Goal: Information Seeking & Learning: Compare options

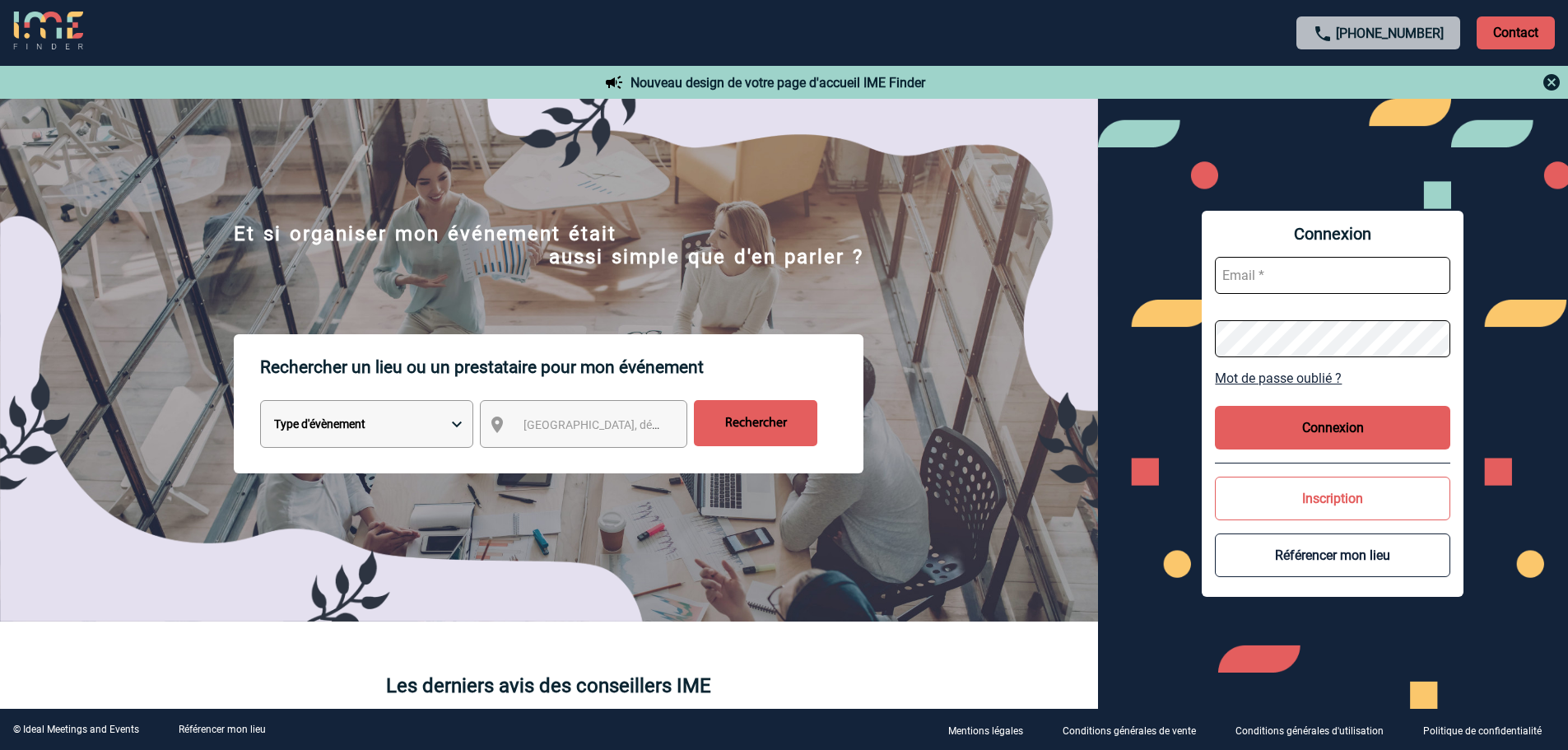
type input "spicard@macif.fr"
click at [1318, 435] on button "Connexion" at bounding box center [1333, 428] width 235 height 44
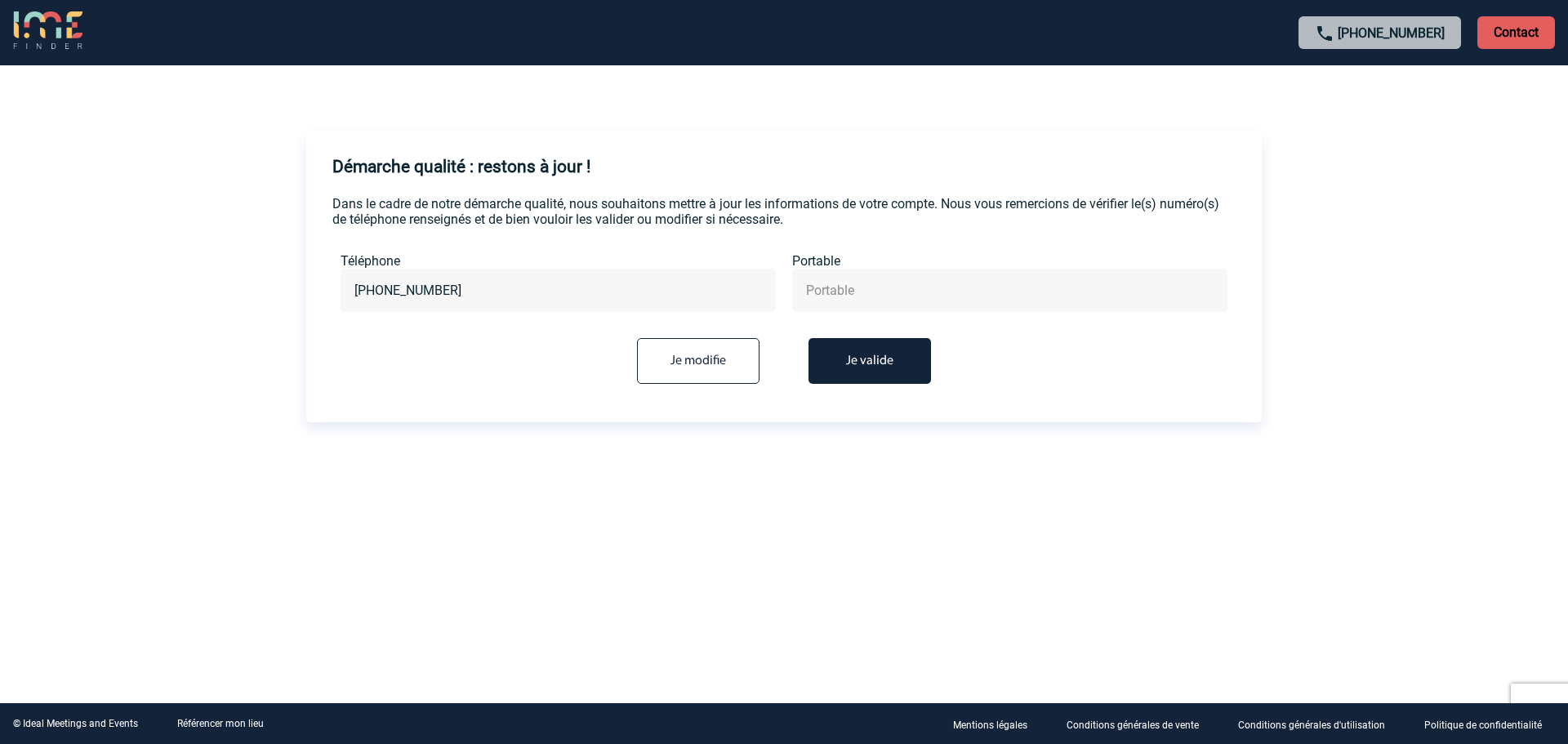
click at [875, 360] on button "Je valide" at bounding box center [869, 361] width 122 height 46
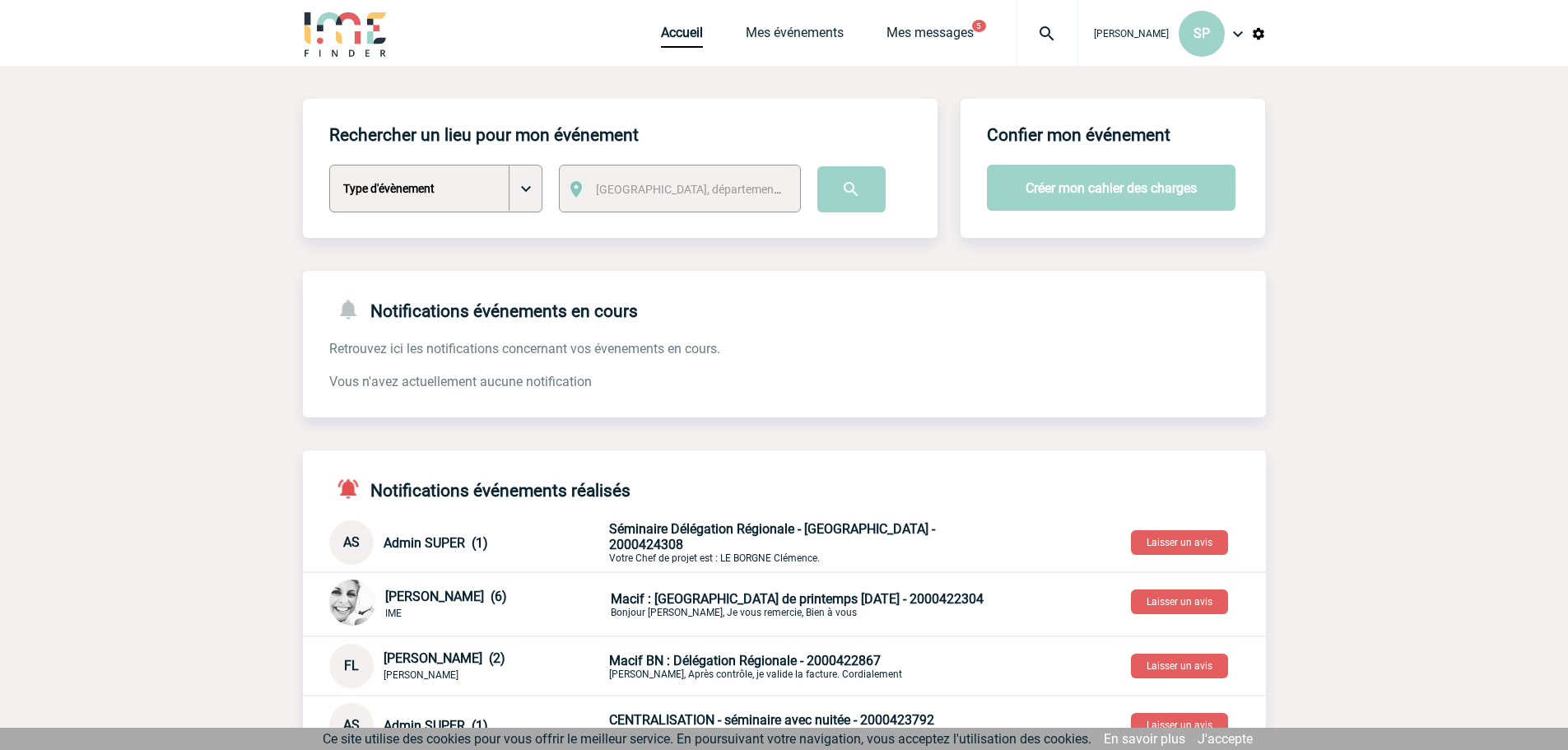
click at [524, 188] on select "Type d'évènement Séminaire avec nuitée Séminaire sans nuitée Repas de groupe Te…" at bounding box center [435, 188] width 213 height 48
click at [644, 183] on span "Ville, département, région..." at bounding box center [709, 189] width 229 height 13
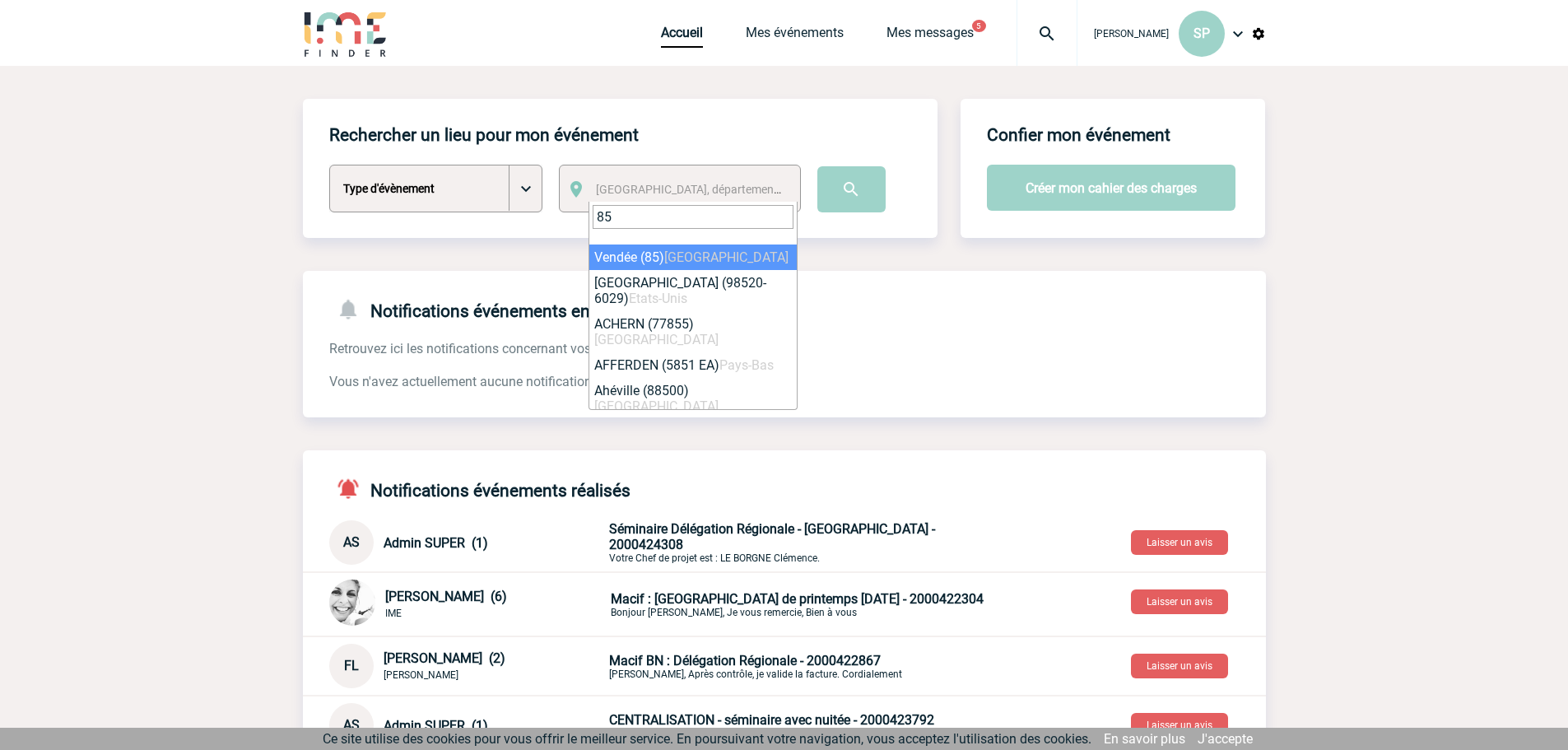
type input "85"
select select "6358"
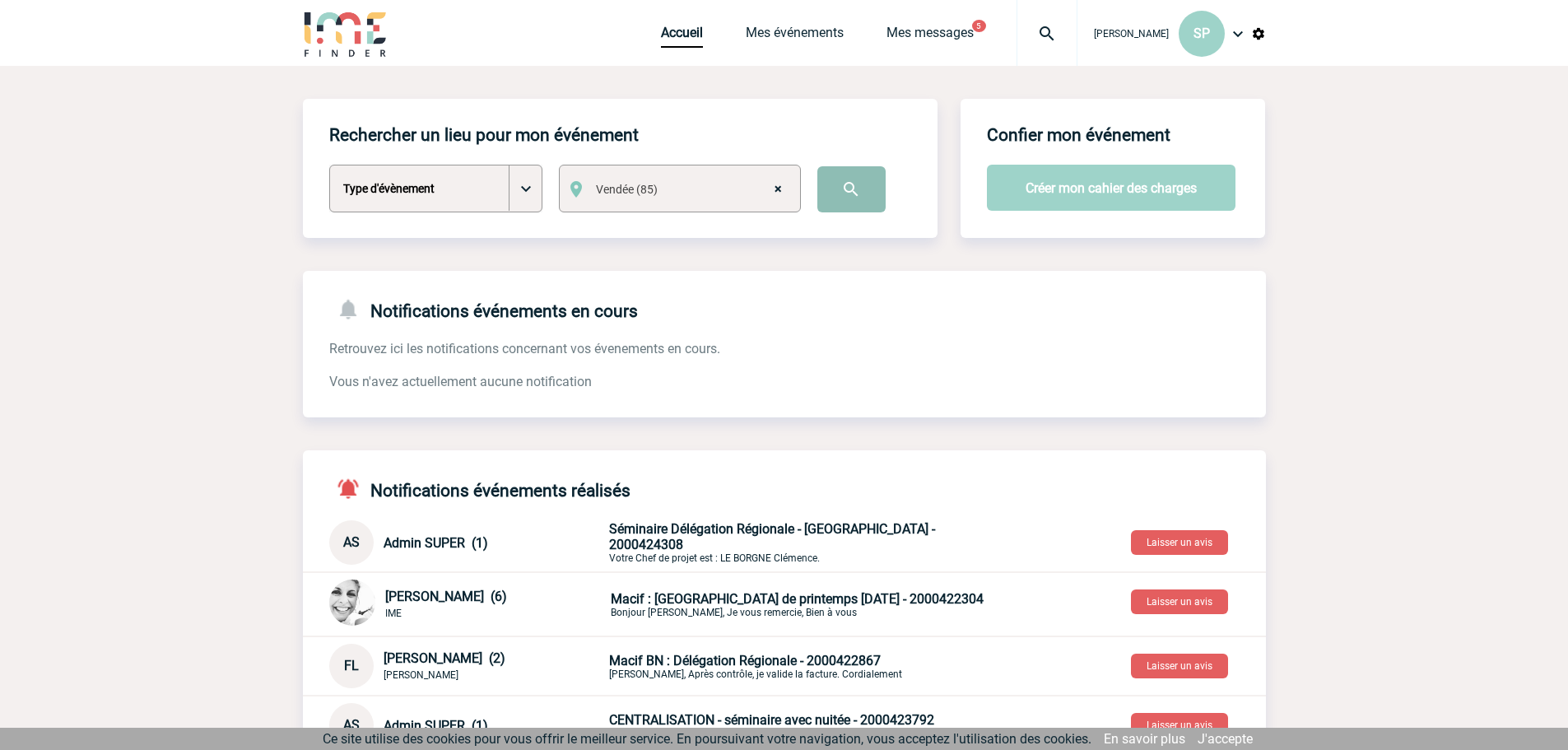
click at [853, 190] on input "image" at bounding box center [851, 189] width 68 height 46
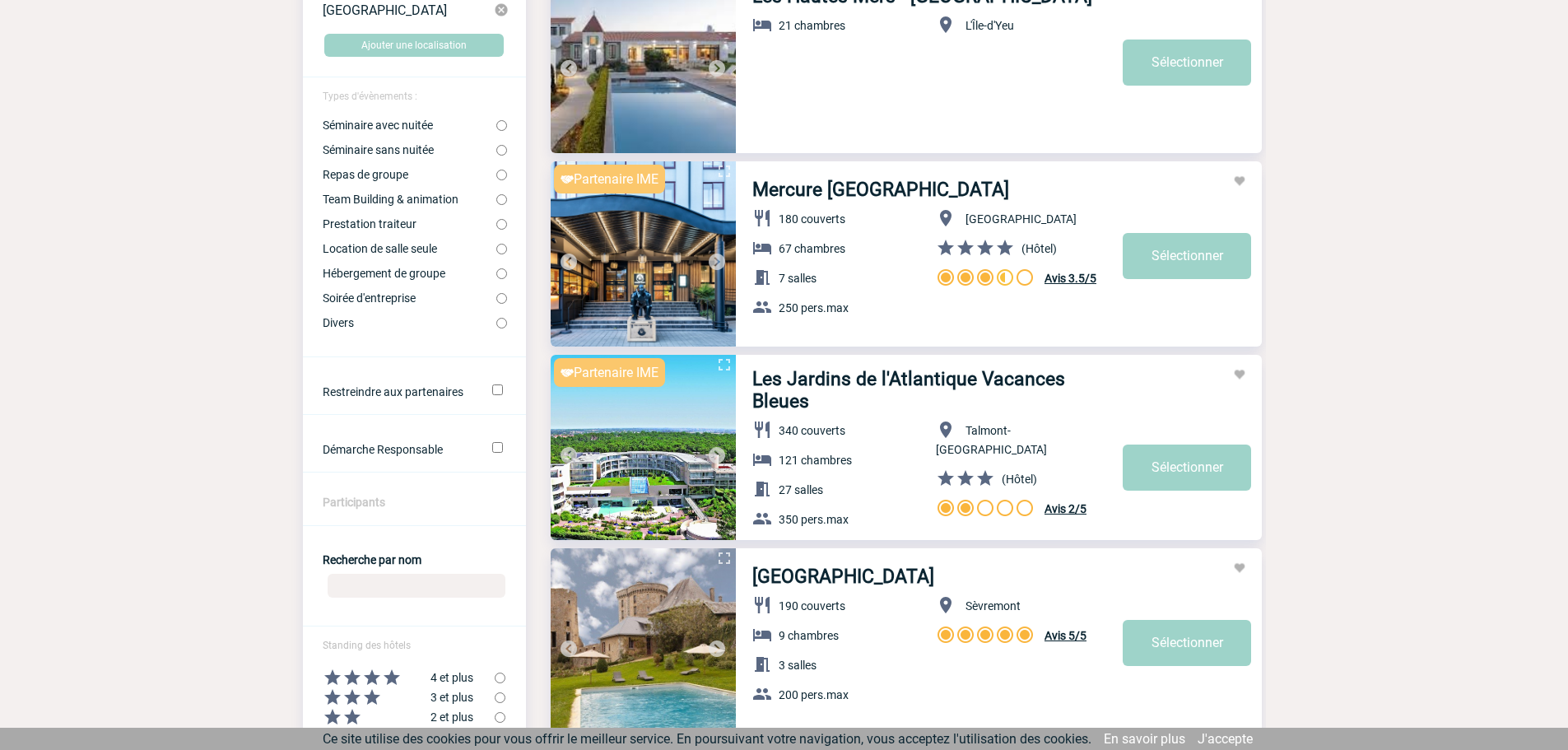
scroll to position [247, 0]
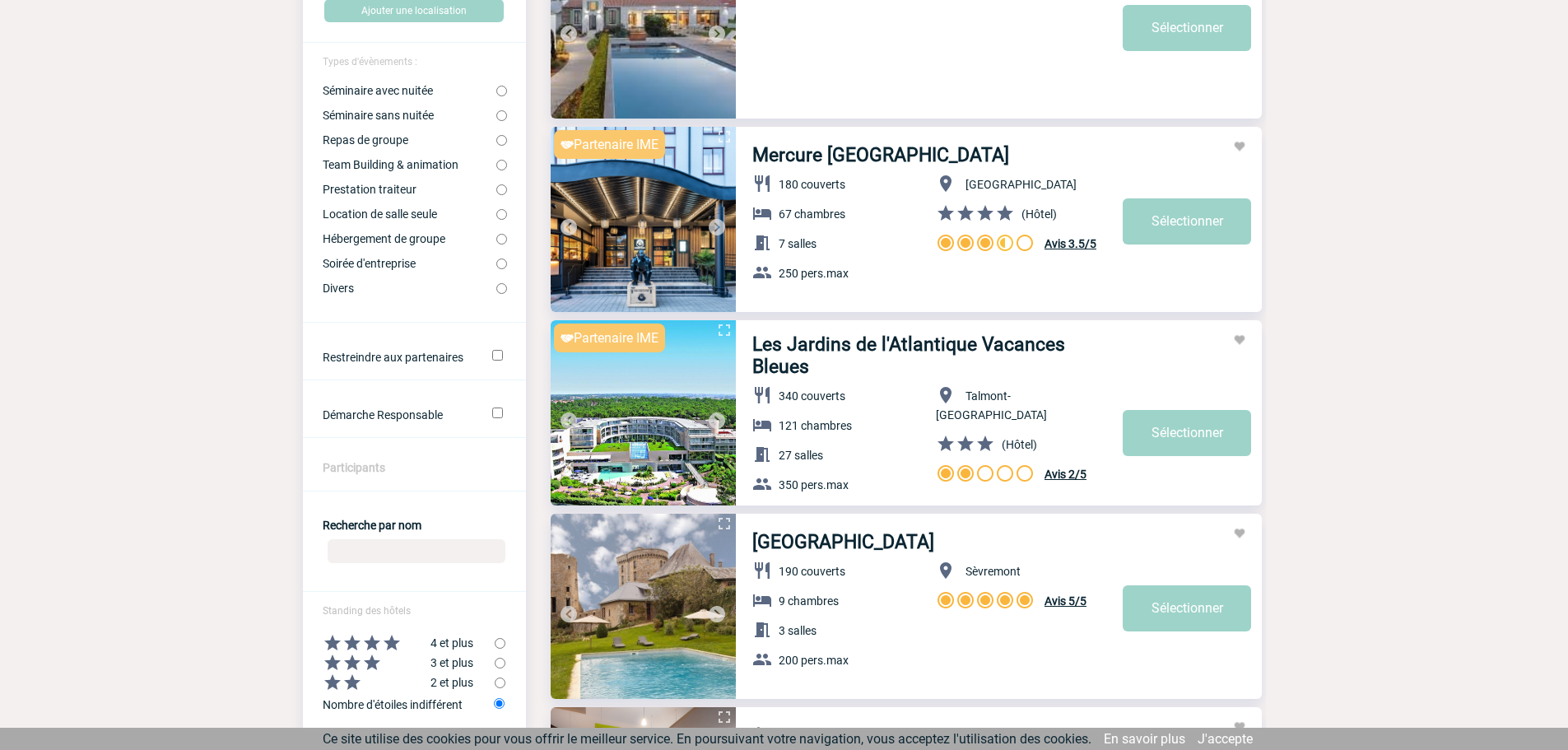
click at [1075, 468] on span "Avis 2/5" at bounding box center [1066, 474] width 42 height 13
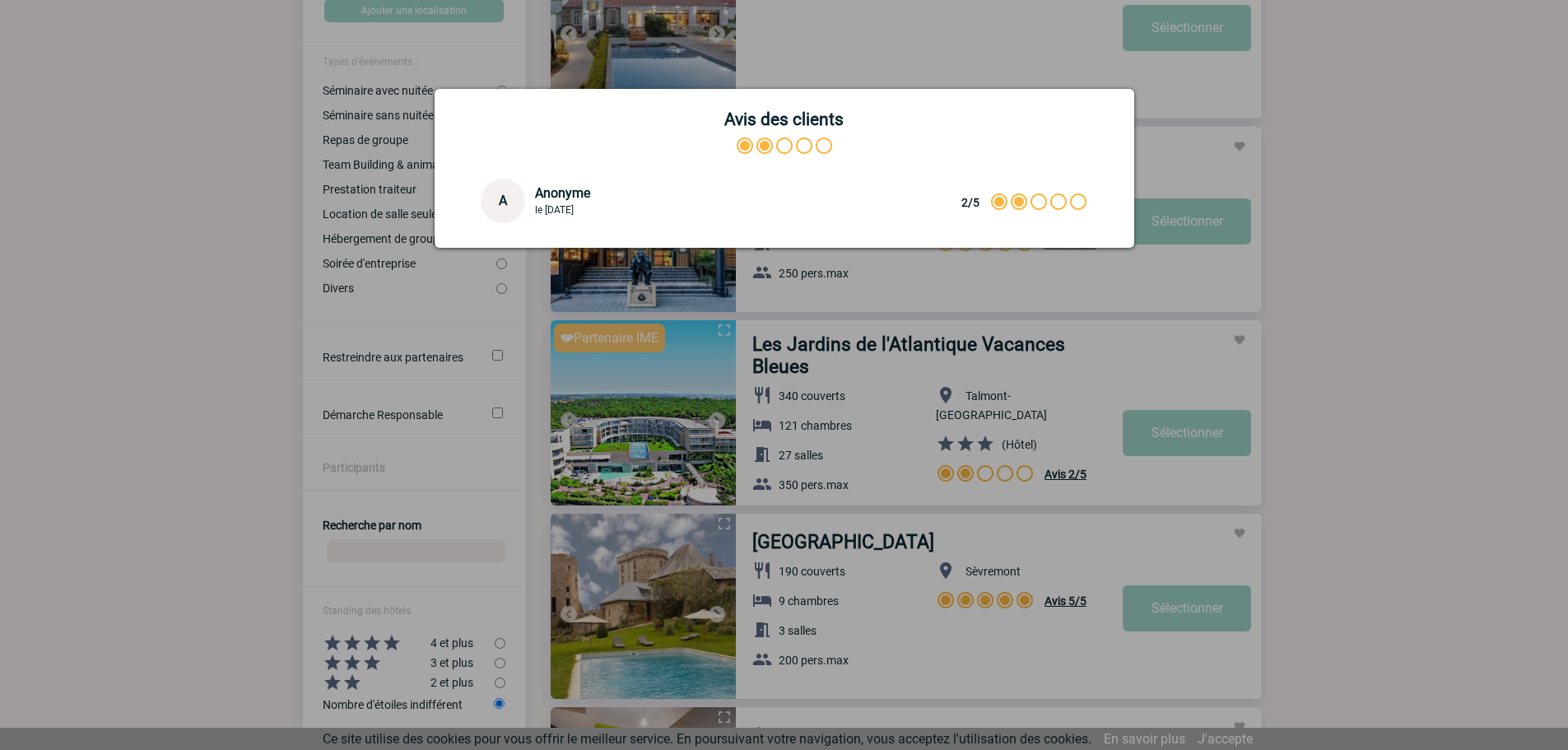
click at [1357, 356] on div at bounding box center [784, 375] width 1568 height 750
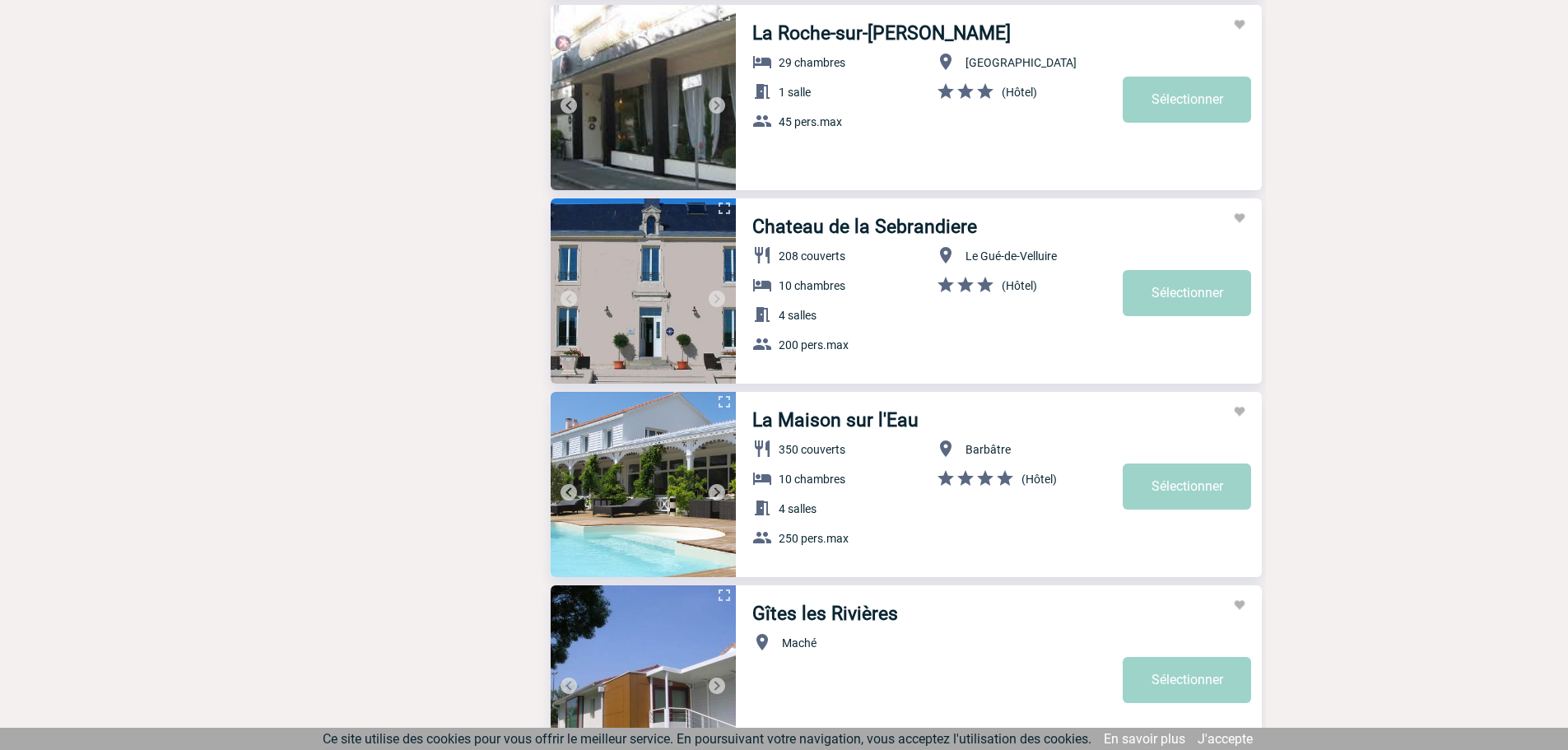
scroll to position [2306, 0]
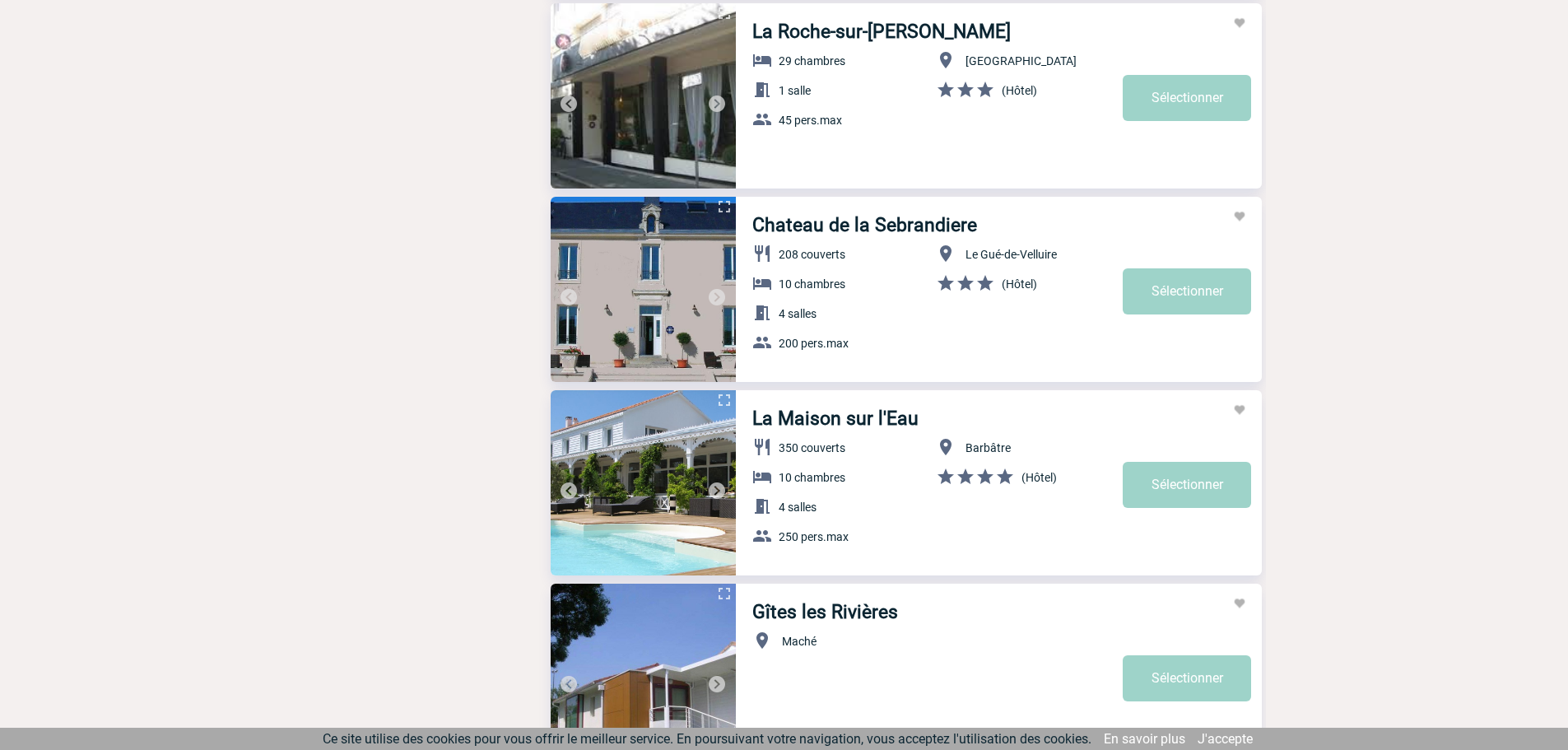
click at [716, 493] on img at bounding box center [717, 491] width 20 height 20
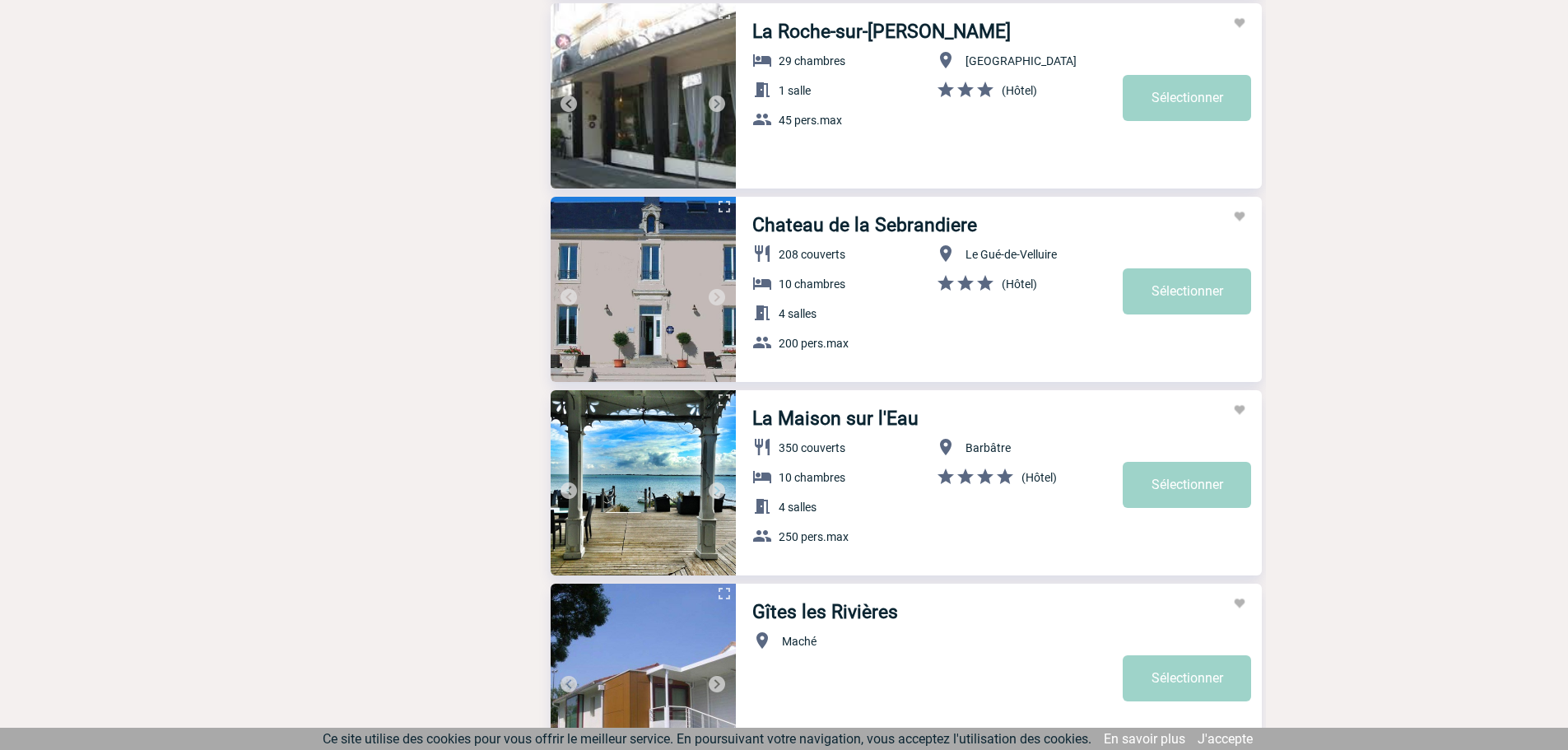
click at [716, 493] on img at bounding box center [717, 491] width 20 height 20
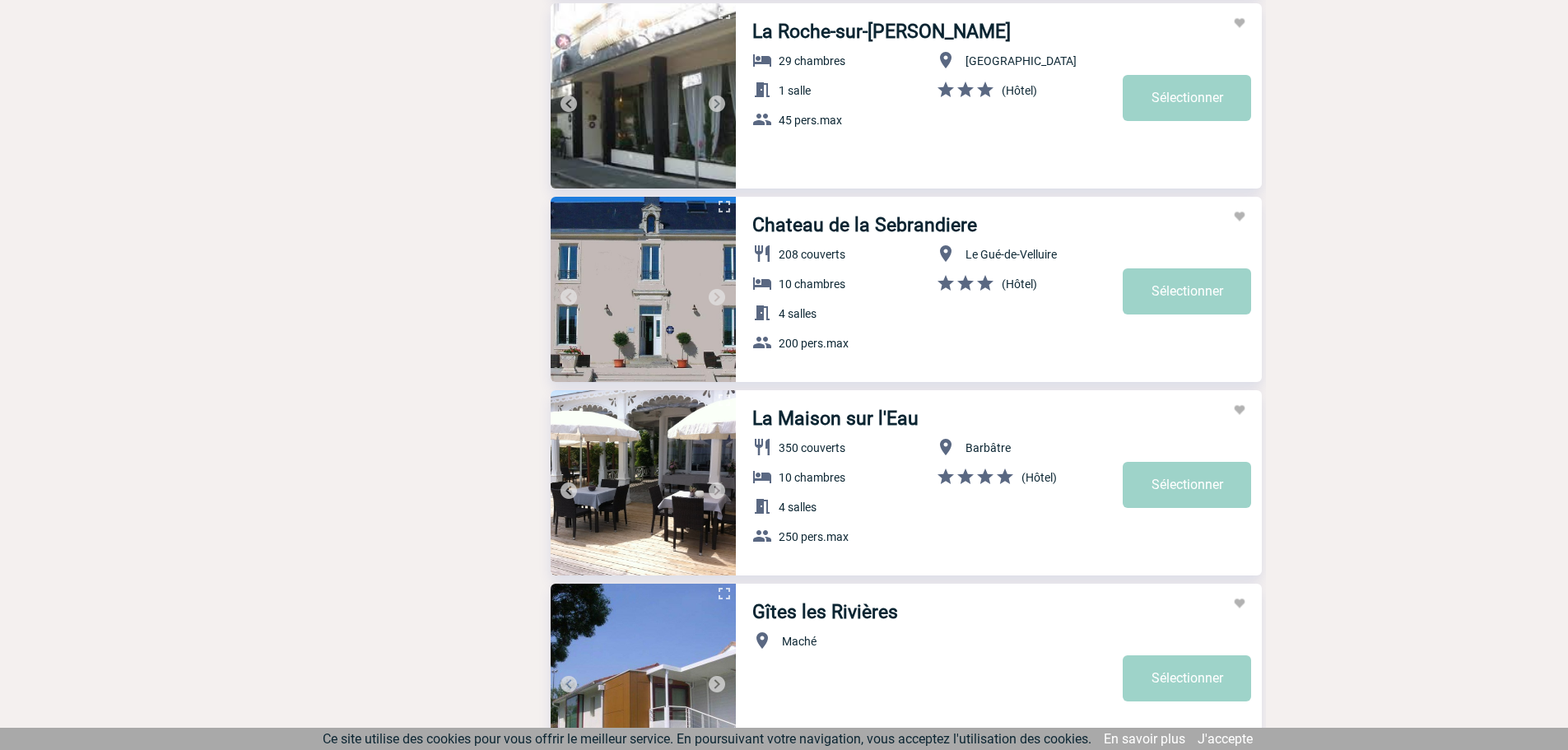
click at [716, 493] on img at bounding box center [717, 491] width 20 height 20
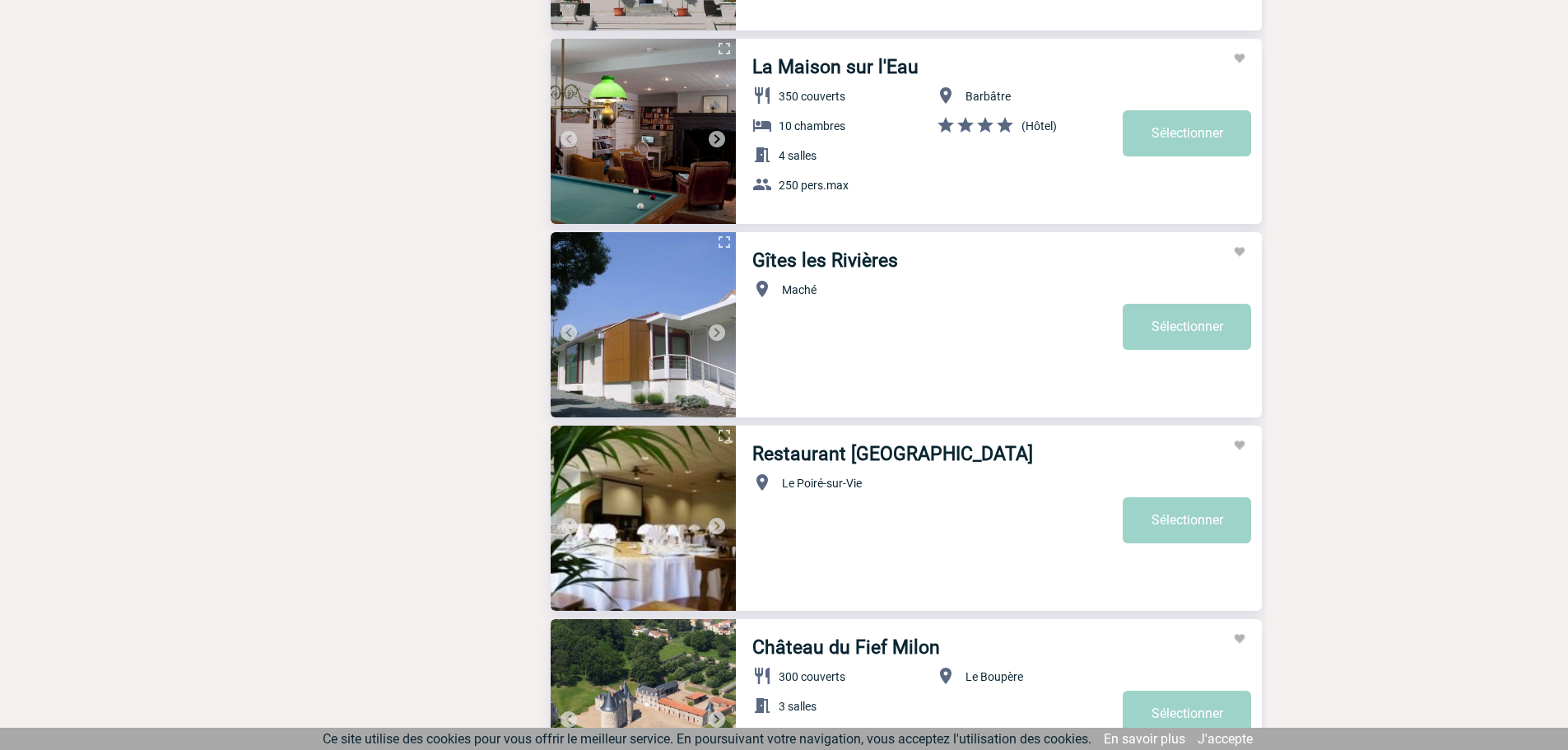
scroll to position [2553, 0]
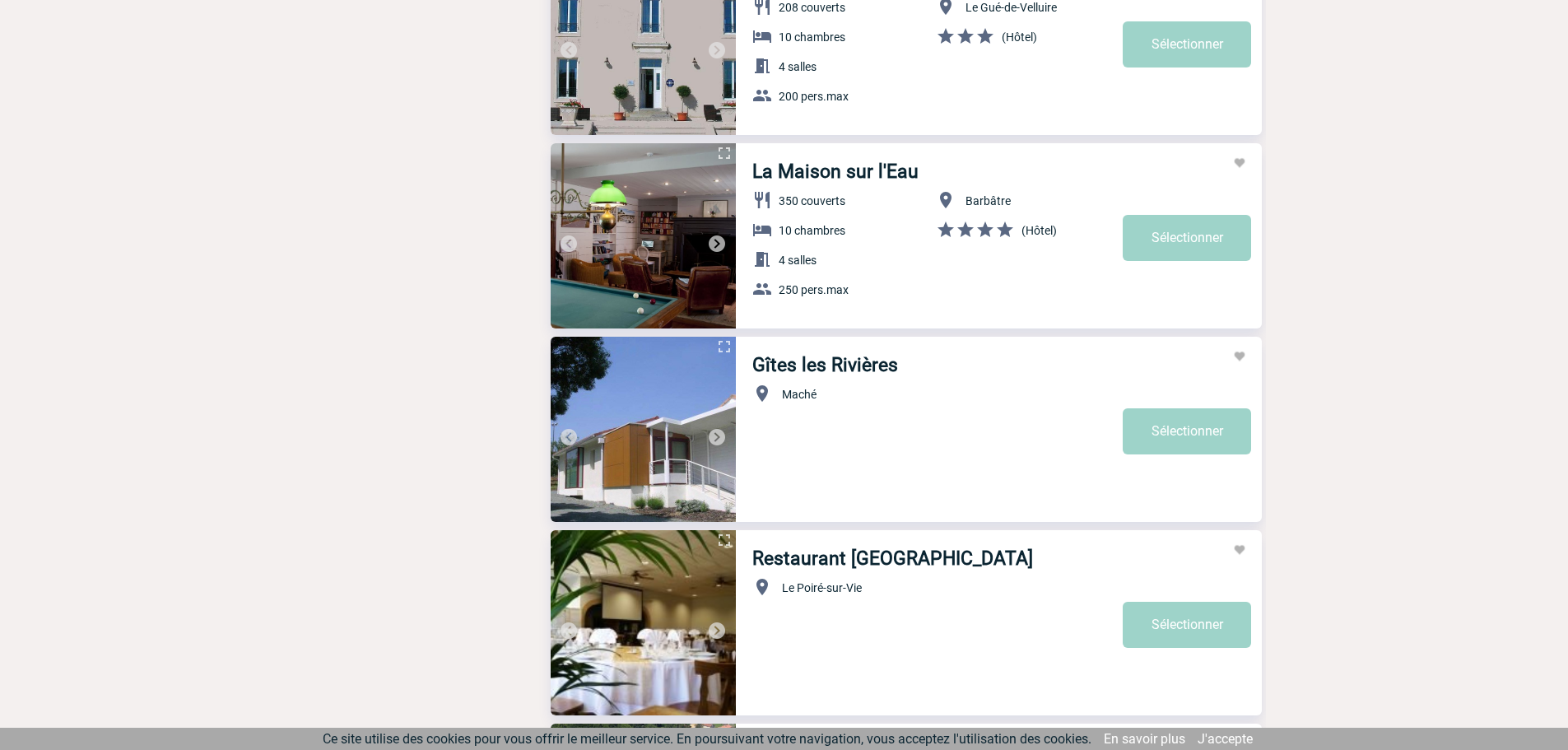
click at [680, 213] on img at bounding box center [643, 236] width 185 height 186
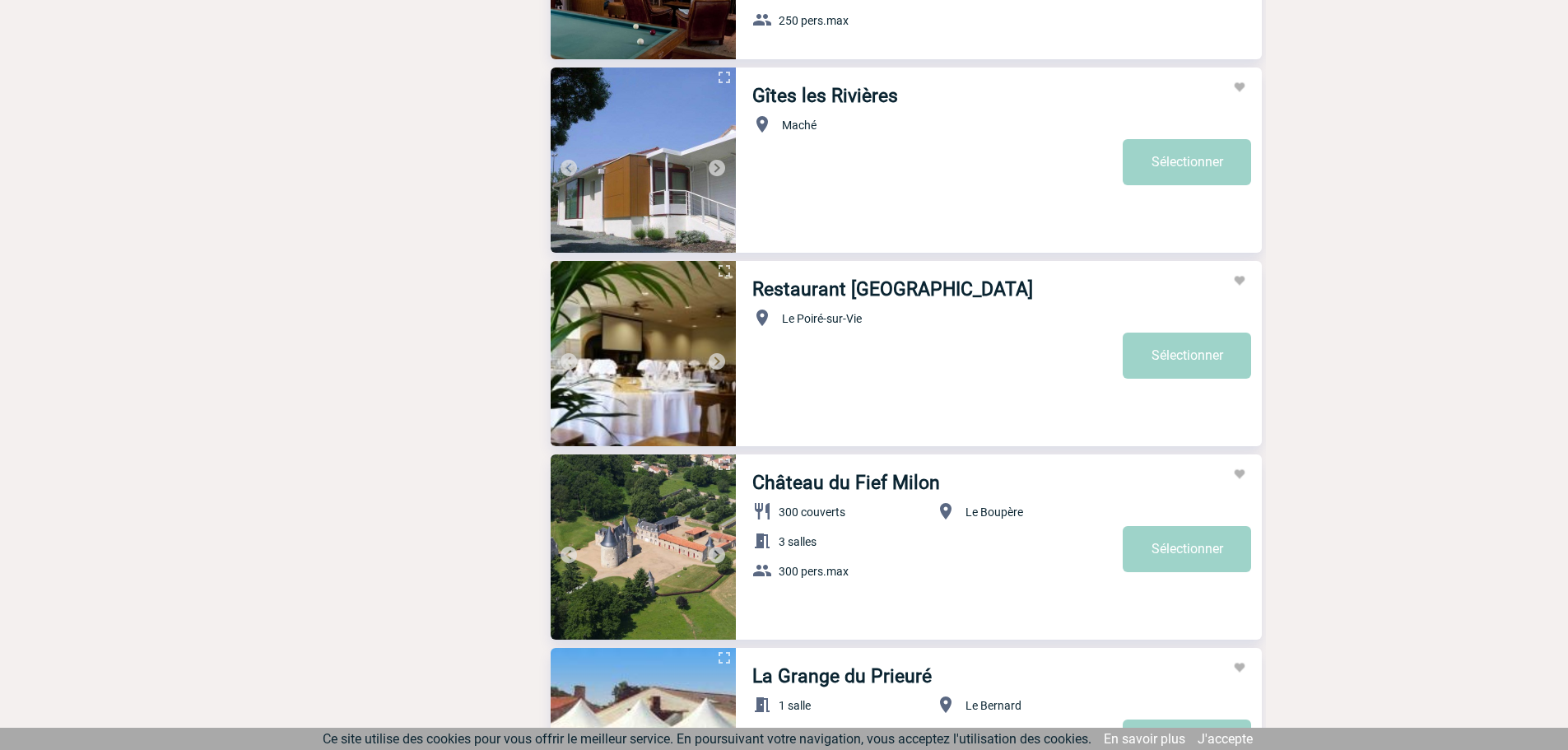
scroll to position [2883, 0]
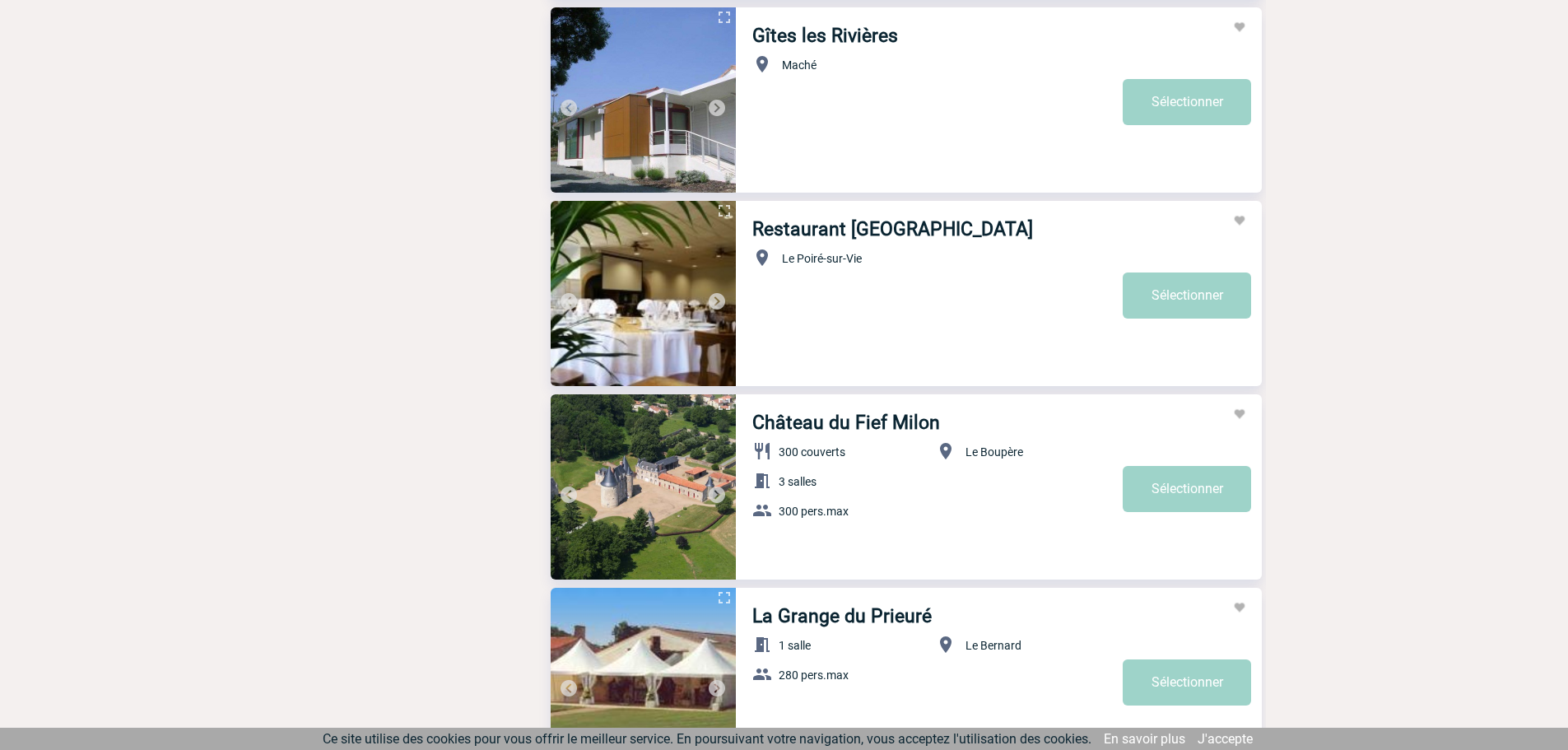
click at [717, 496] on img at bounding box center [717, 495] width 20 height 20
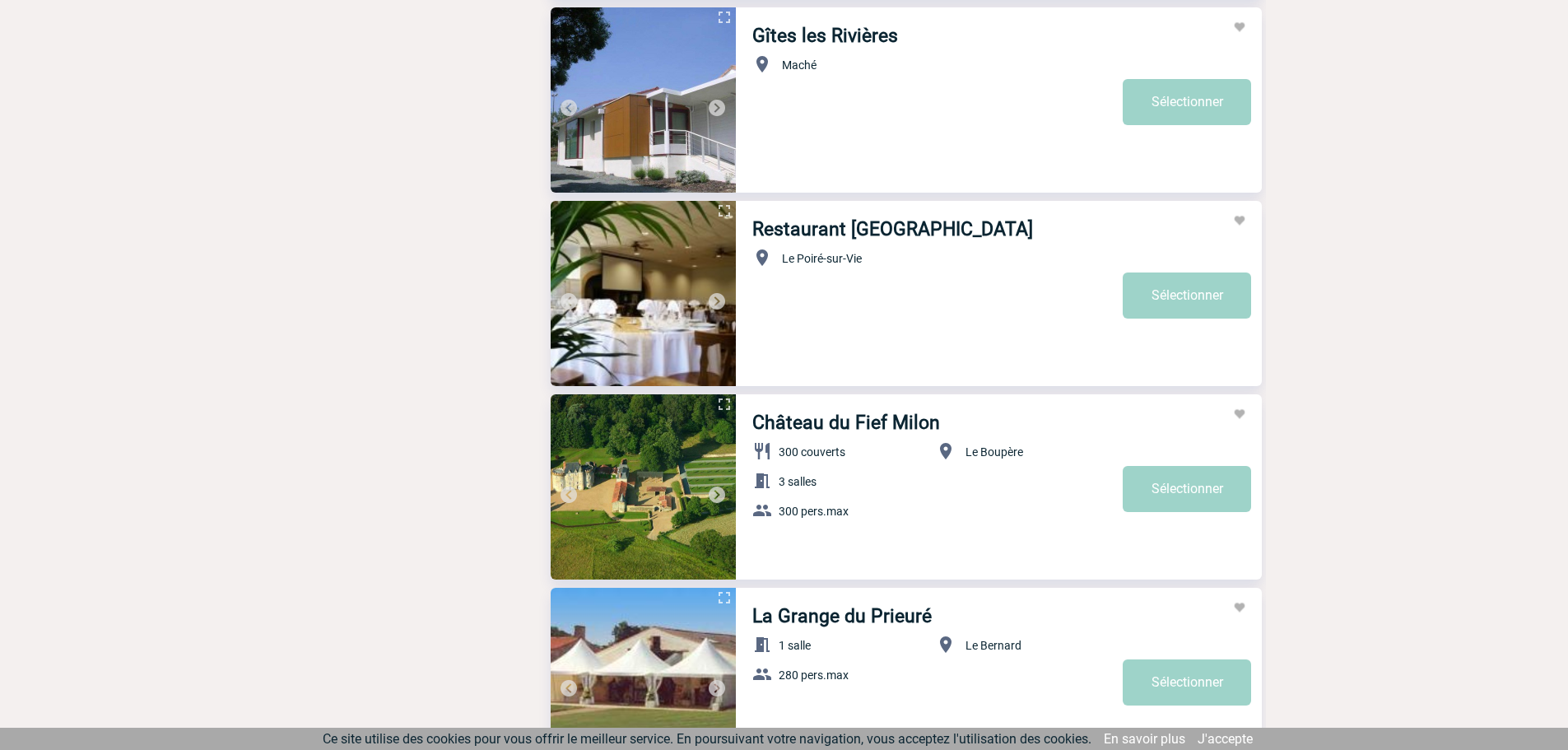
click at [717, 496] on img at bounding box center [717, 495] width 20 height 20
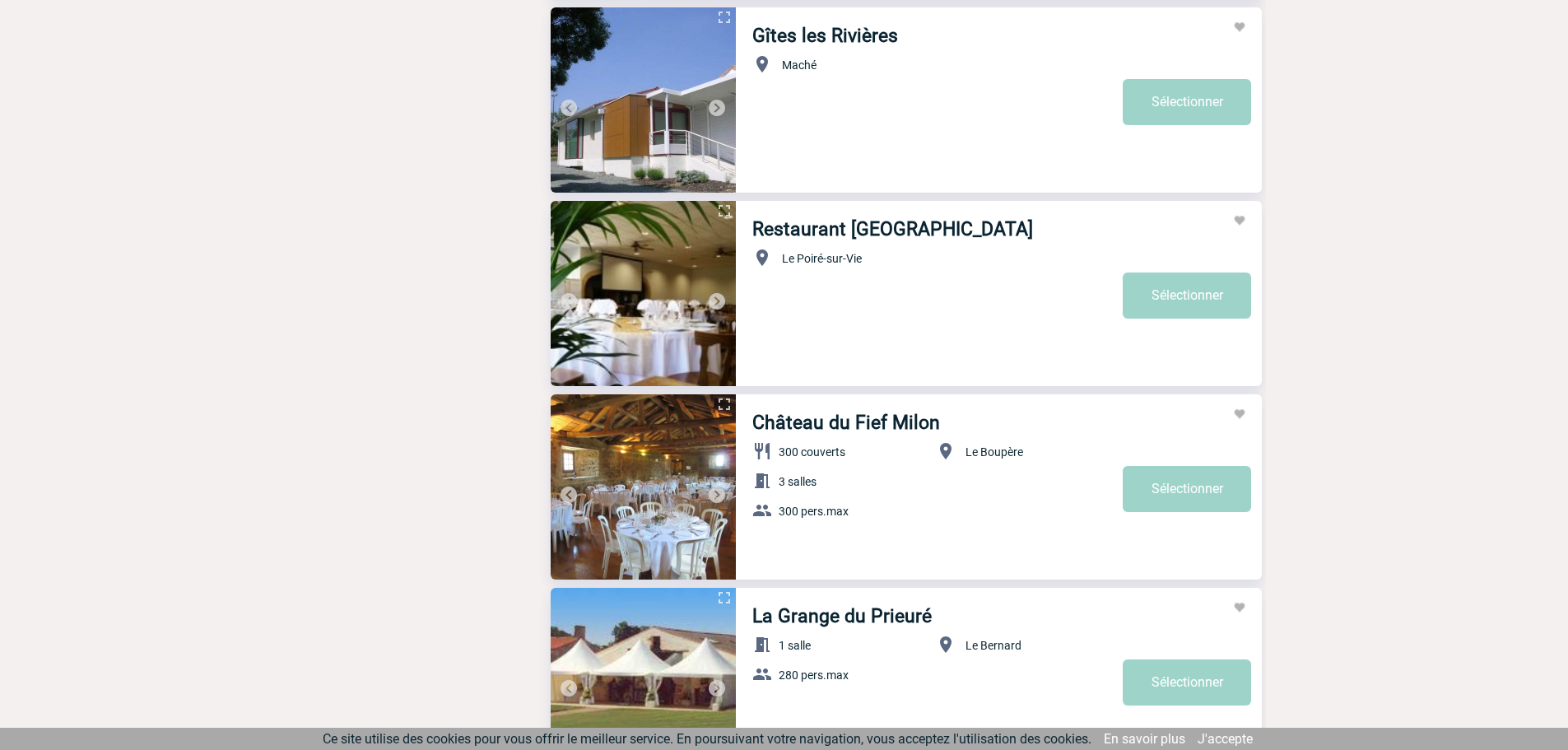
click at [717, 496] on img at bounding box center [717, 495] width 20 height 20
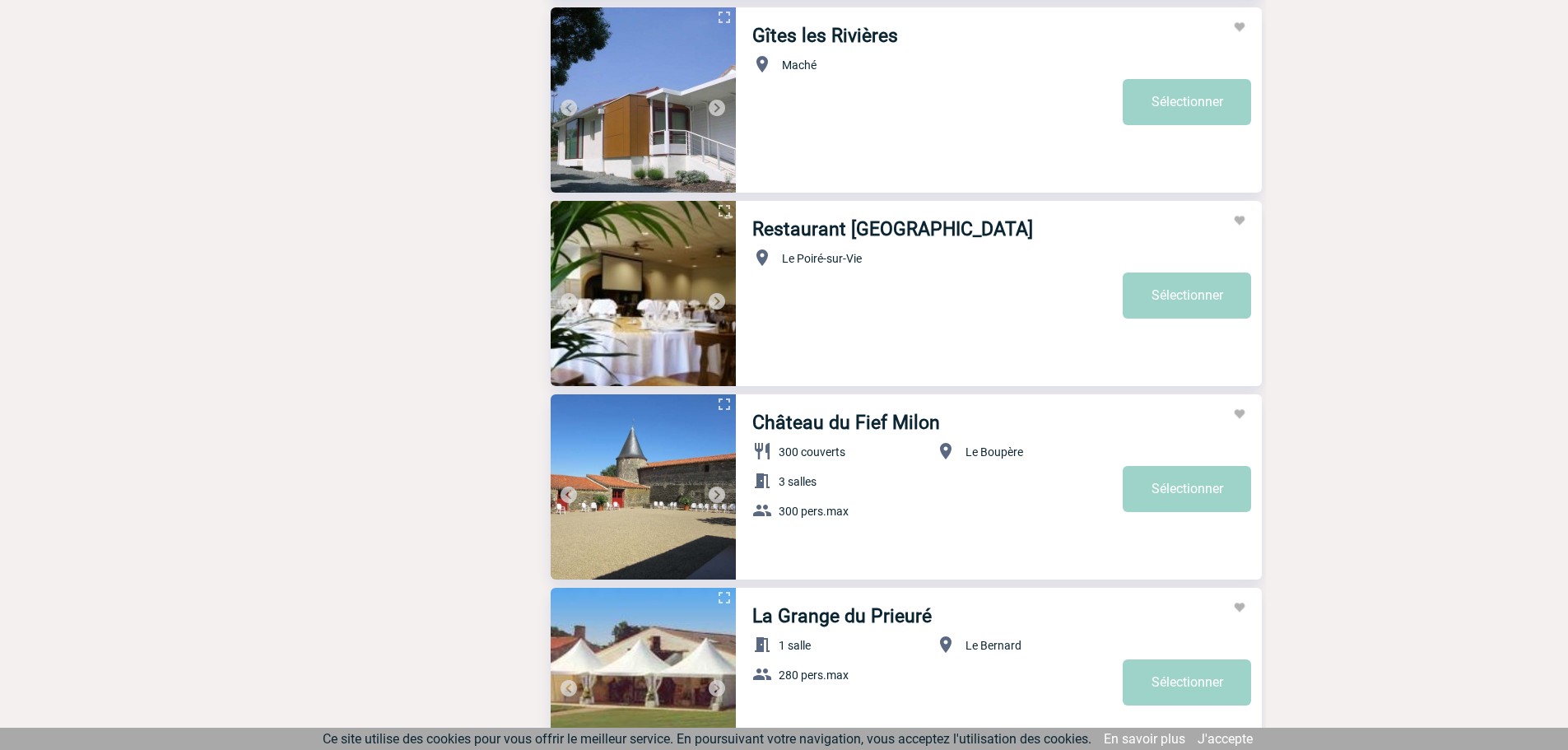
click at [717, 496] on img at bounding box center [717, 495] width 20 height 20
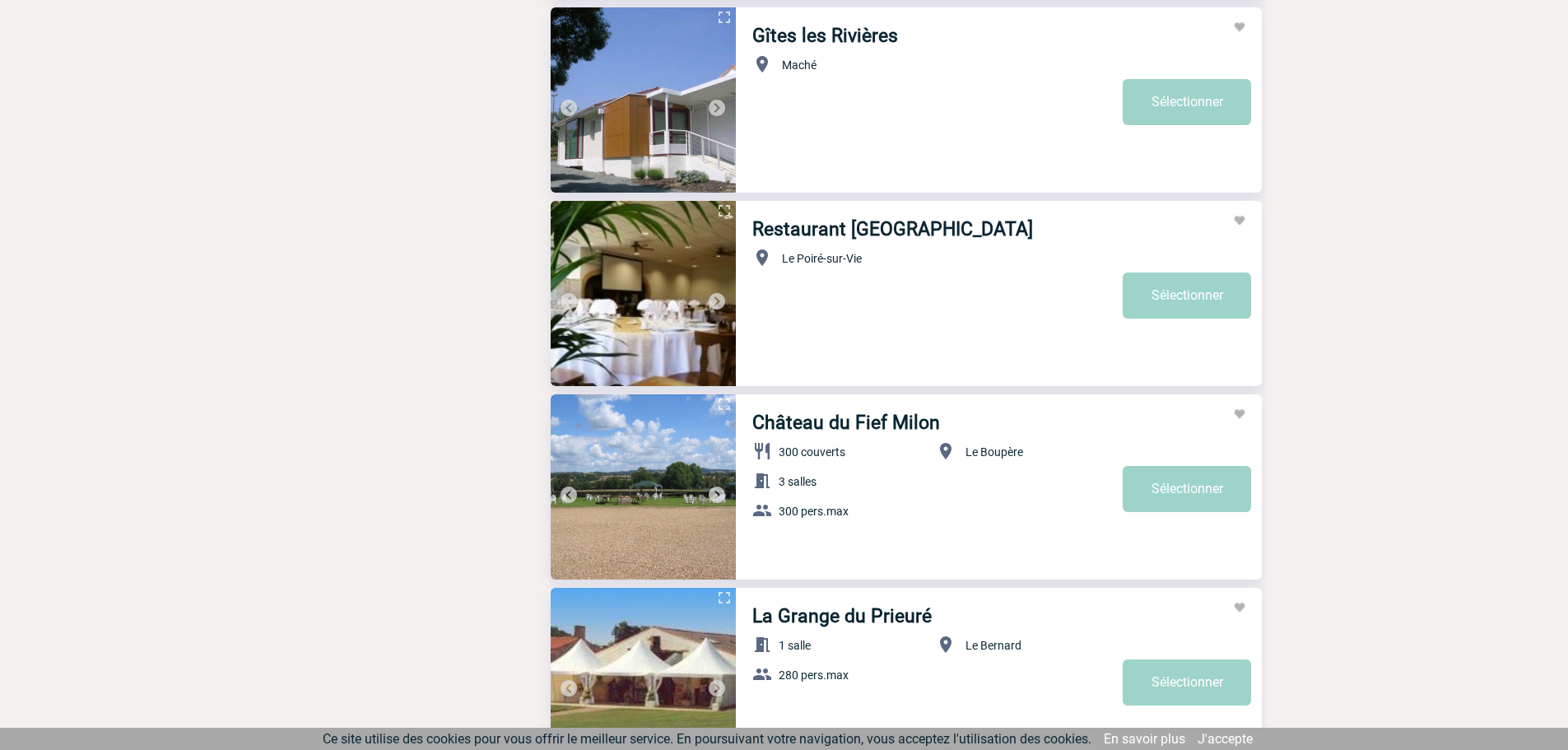
click at [717, 496] on img at bounding box center [717, 495] width 20 height 20
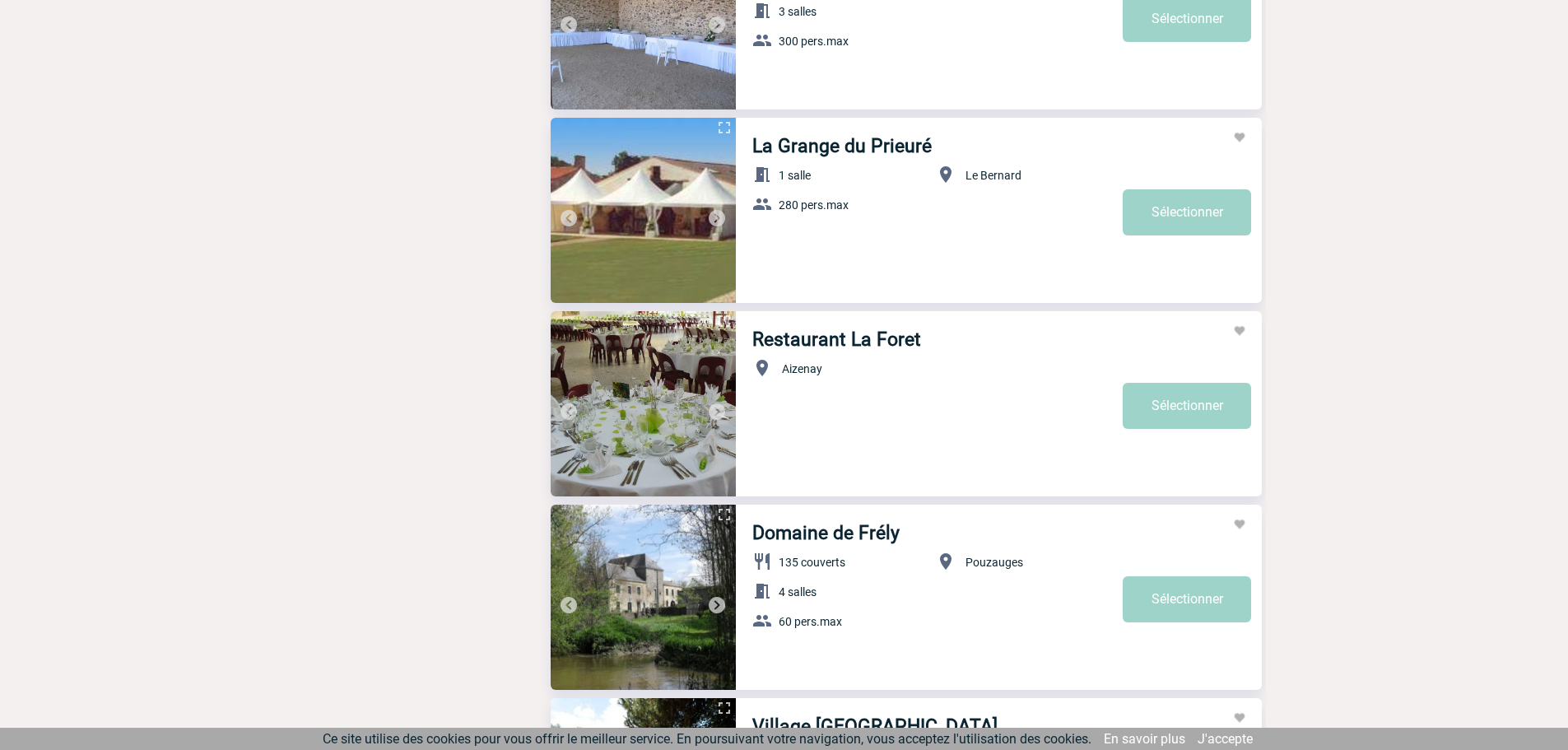
scroll to position [3377, 0]
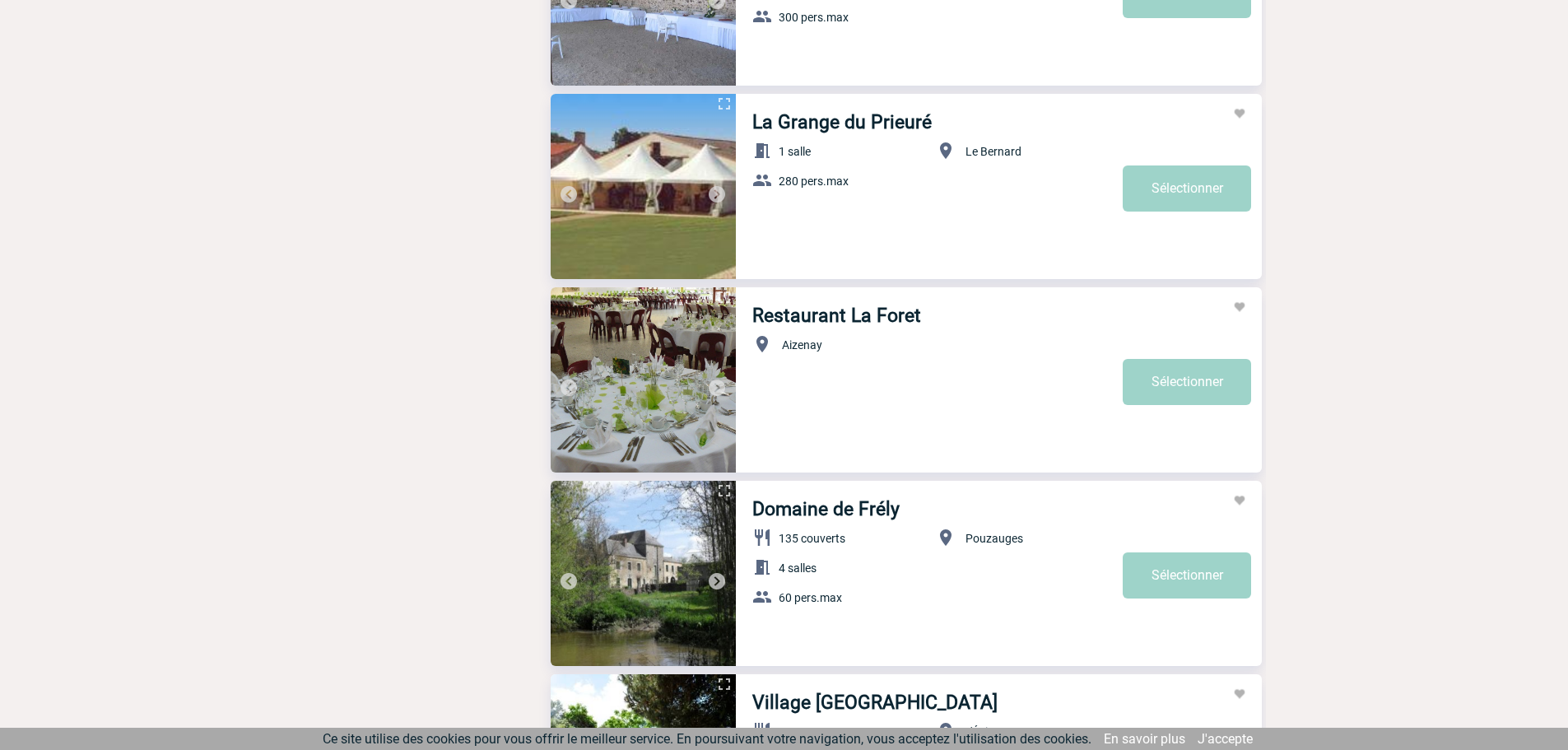
click at [717, 578] on img at bounding box center [717, 582] width 20 height 20
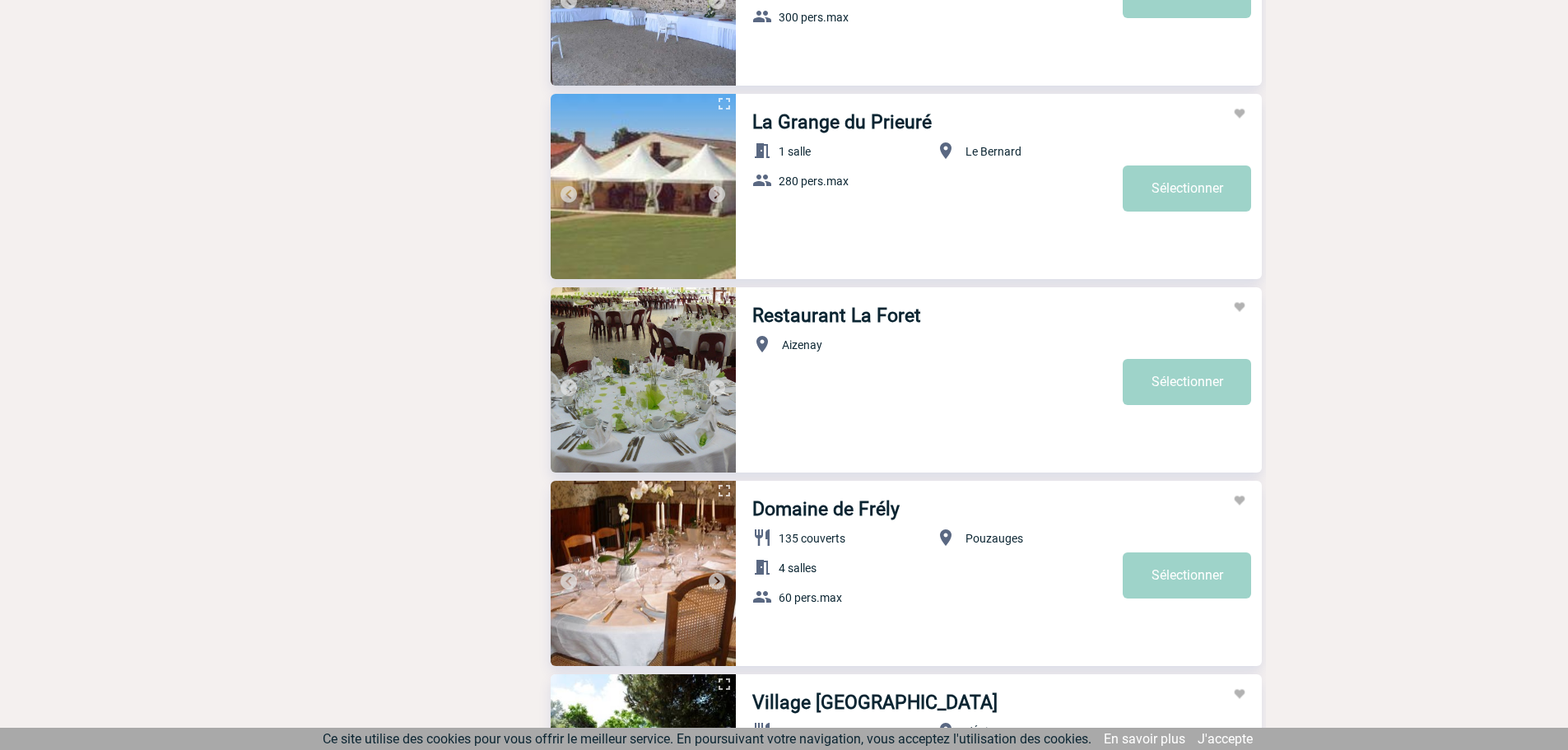
click at [717, 578] on img at bounding box center [717, 582] width 20 height 20
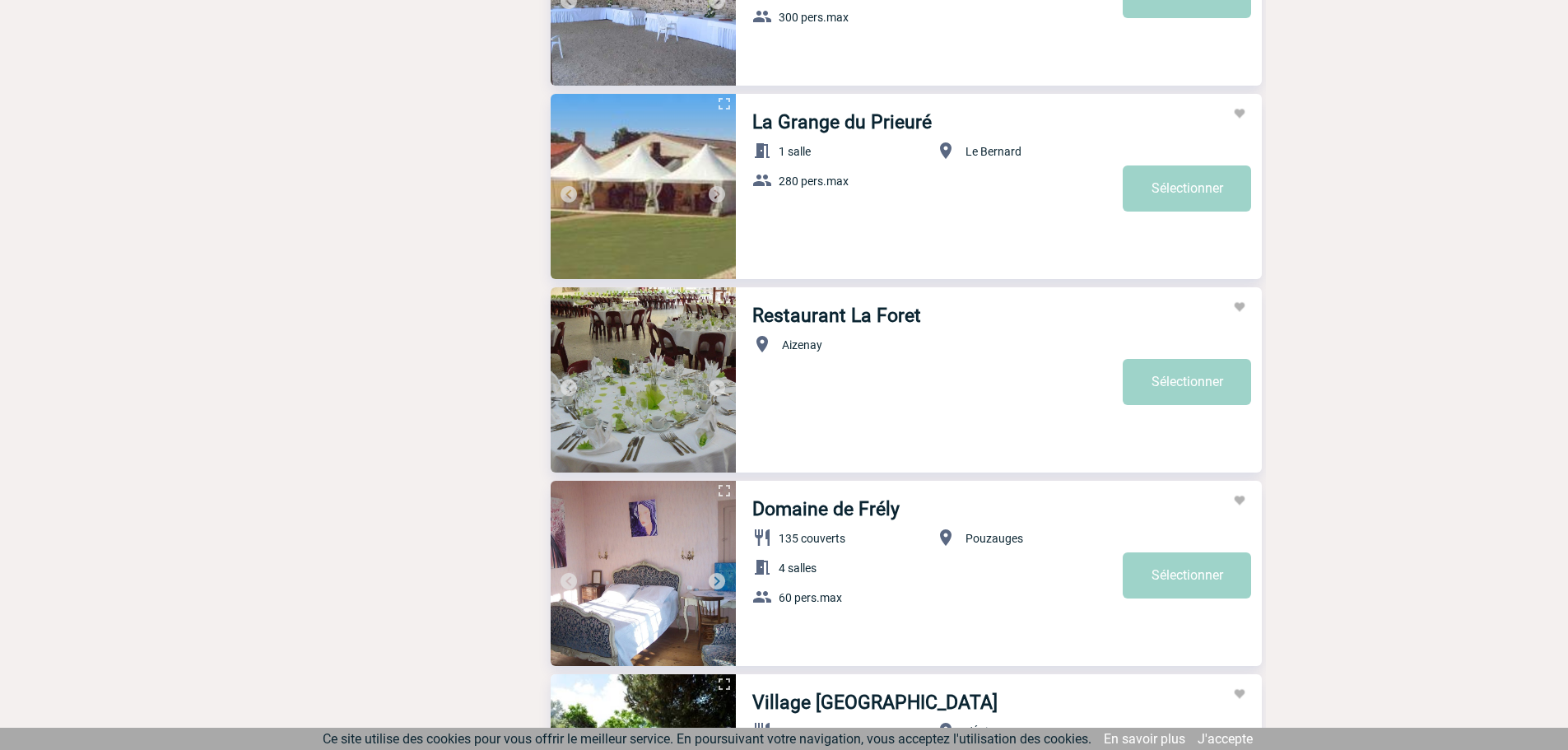
click at [717, 578] on img at bounding box center [717, 582] width 20 height 20
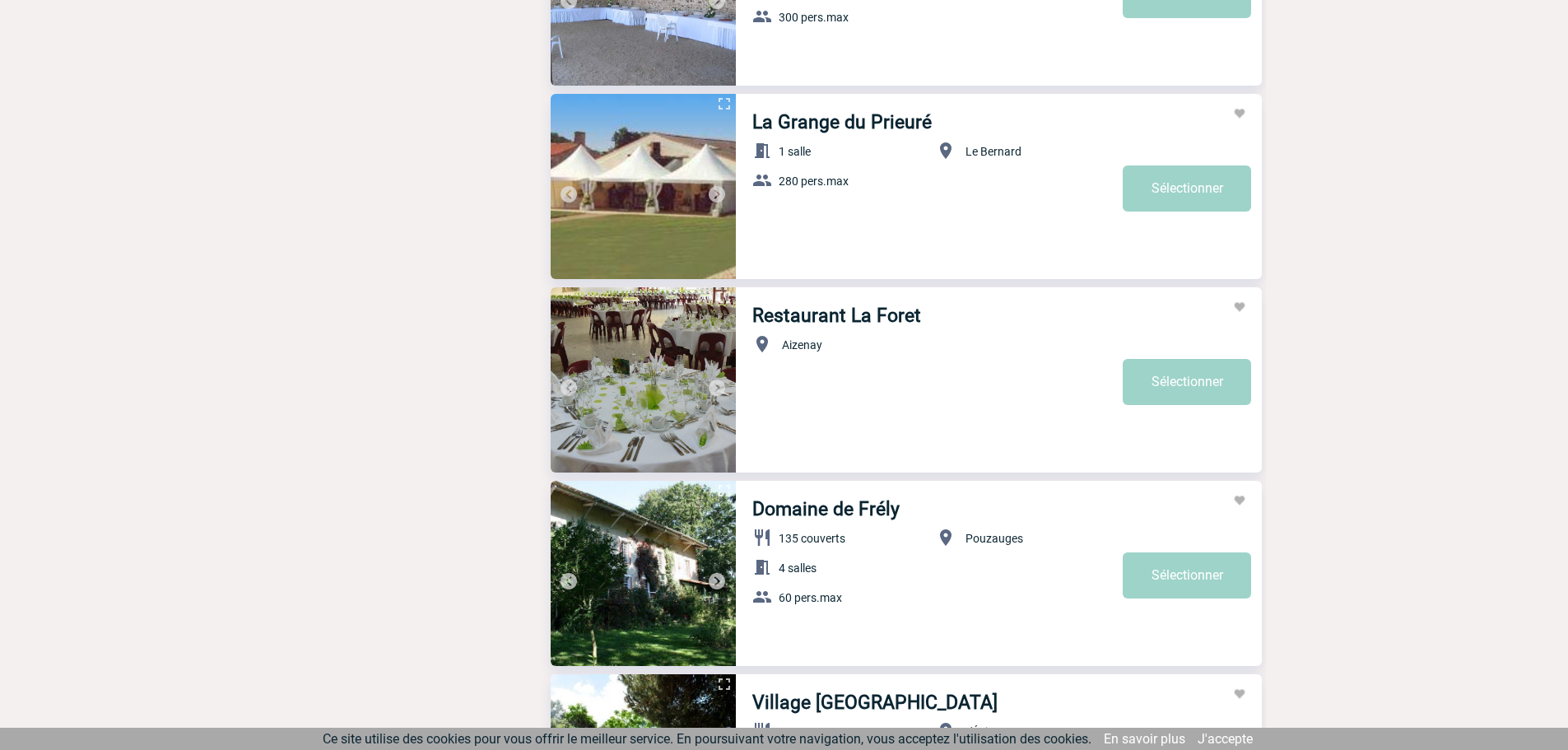
click at [717, 578] on img at bounding box center [717, 582] width 20 height 20
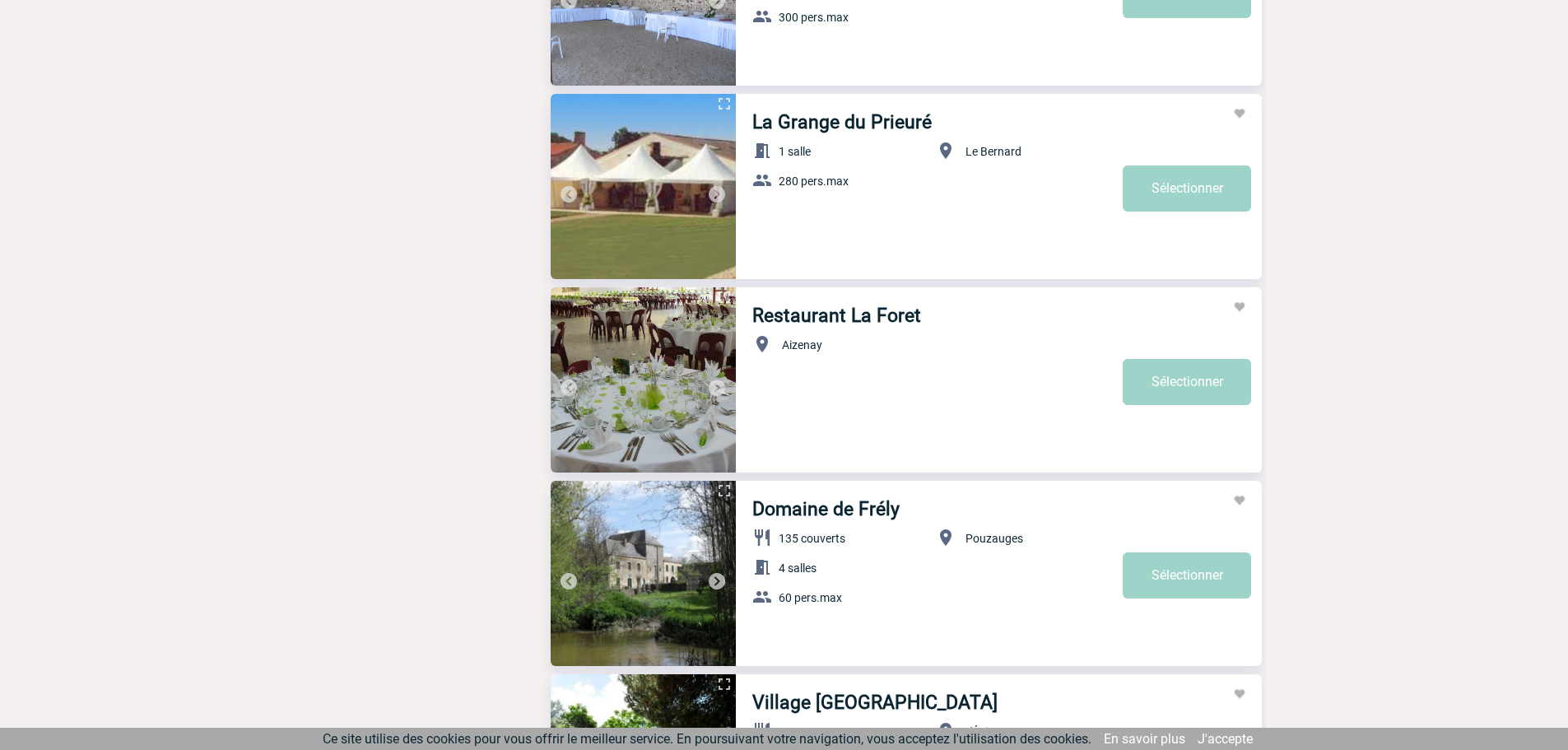
click at [717, 578] on img at bounding box center [717, 582] width 20 height 20
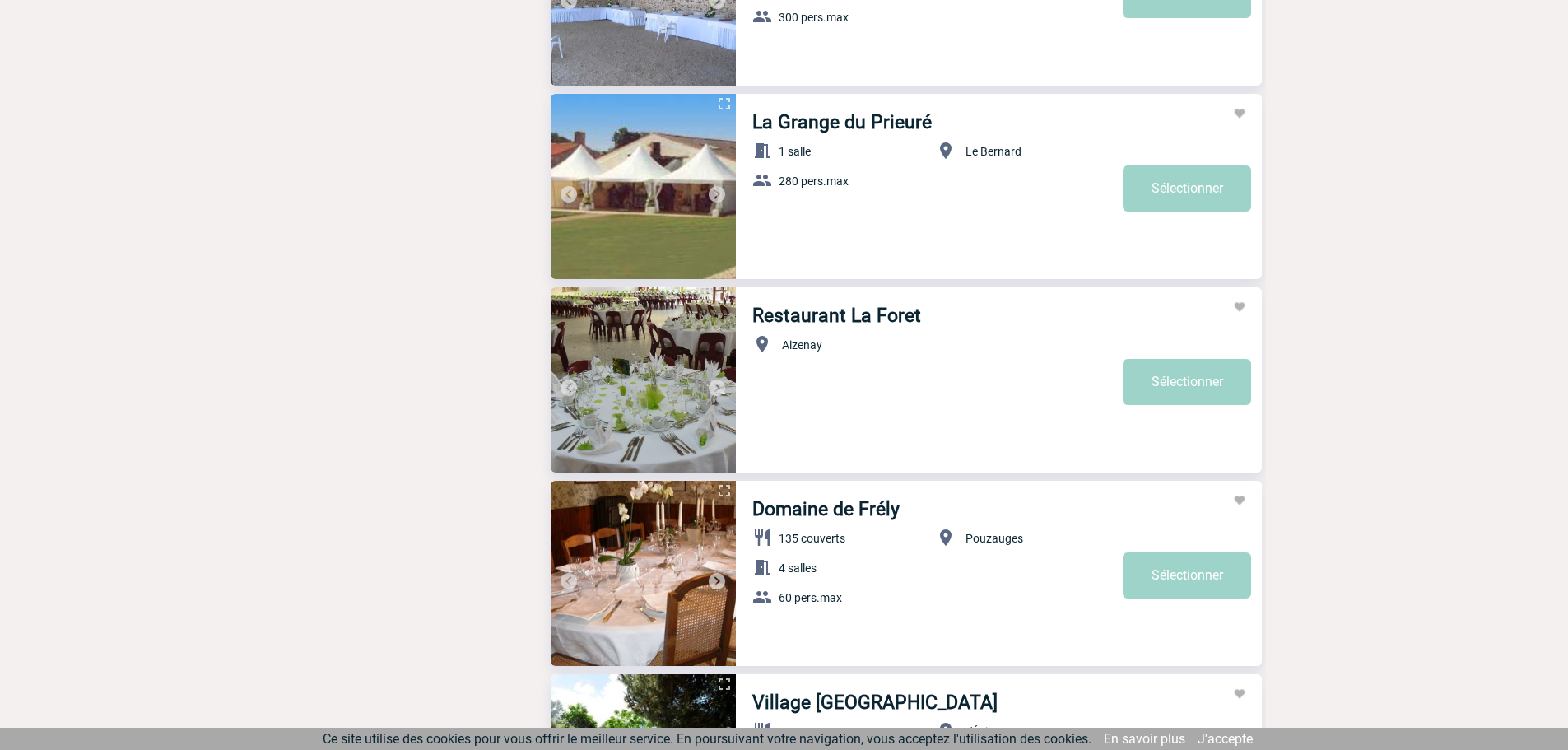
click at [717, 578] on img at bounding box center [717, 582] width 20 height 20
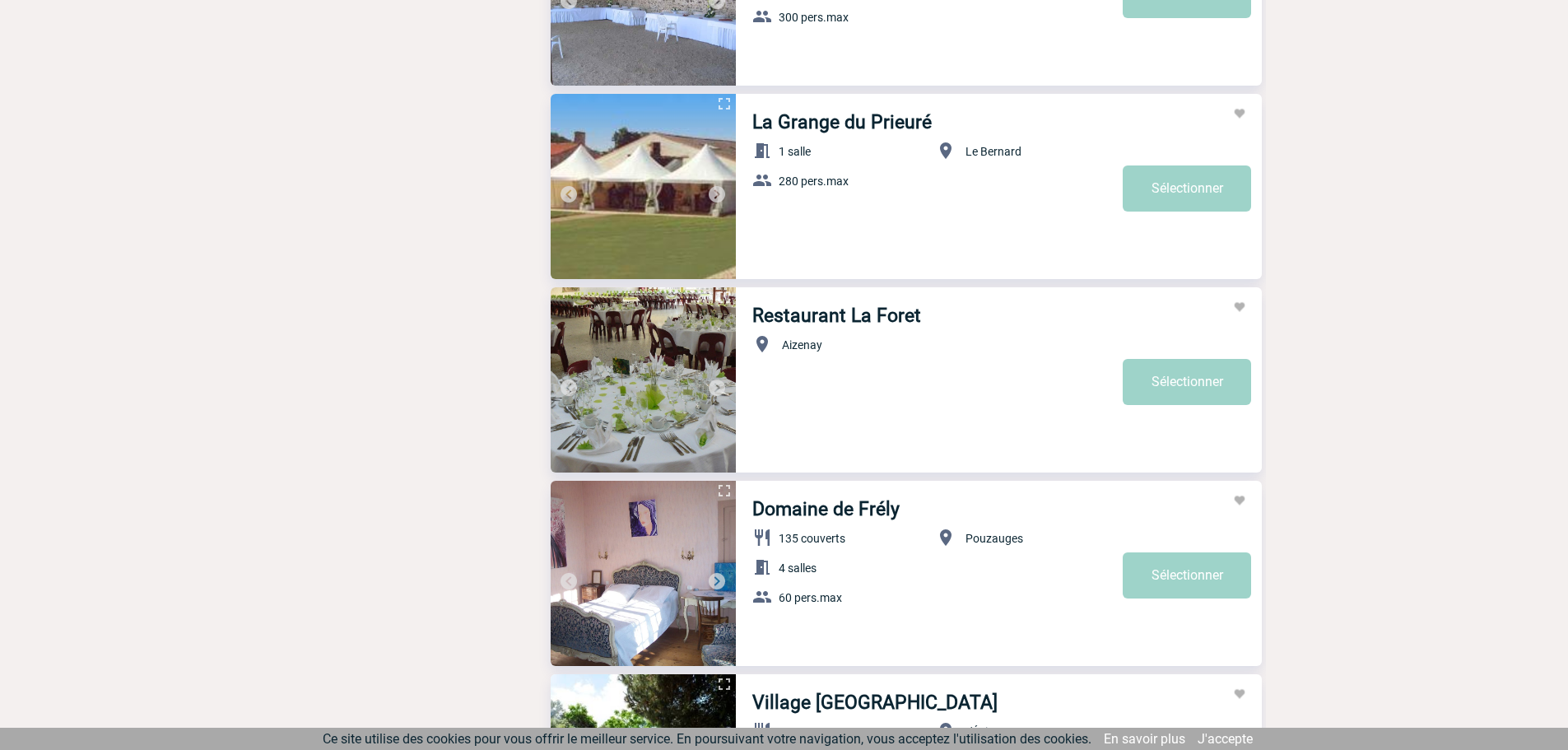
click at [717, 578] on img at bounding box center [717, 582] width 20 height 20
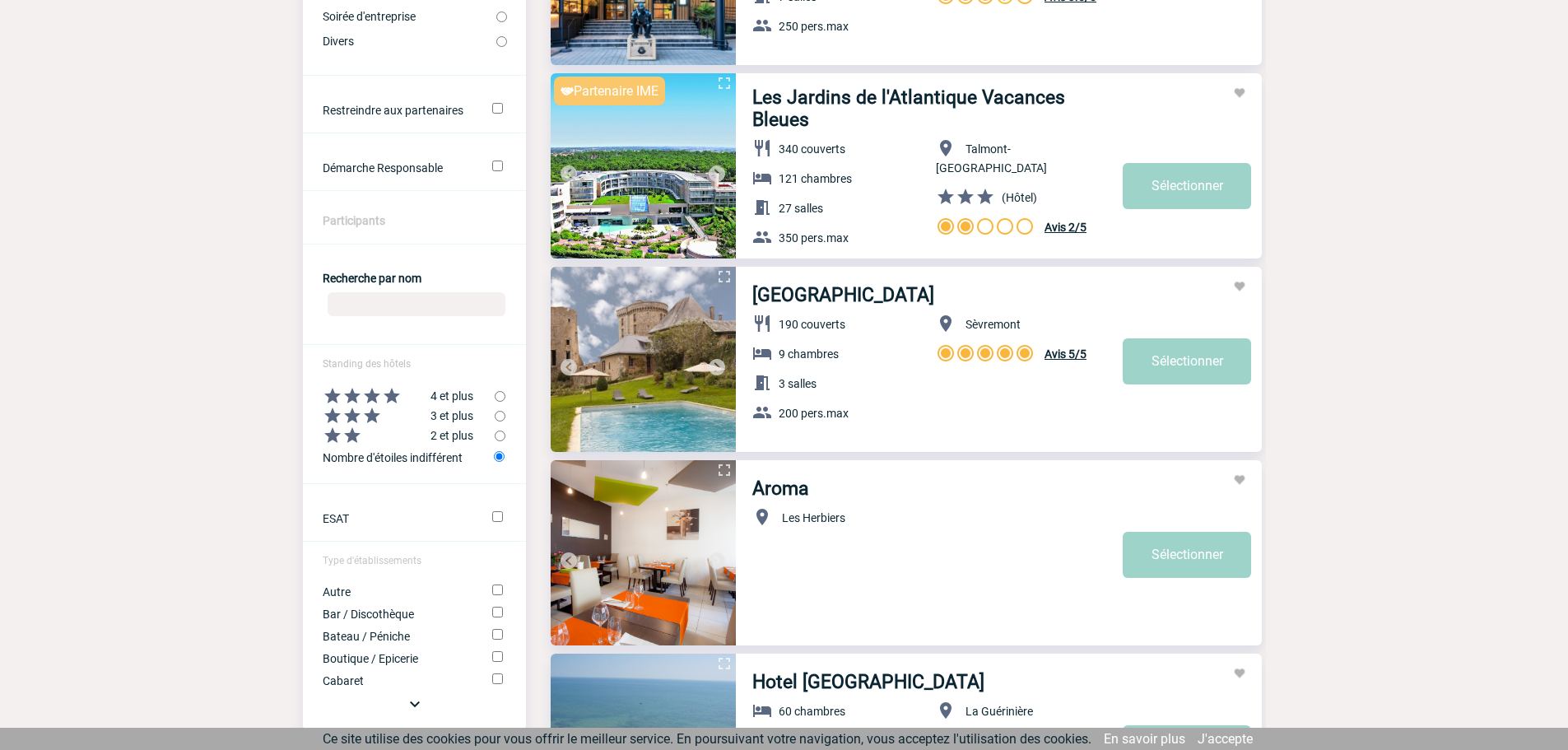
scroll to position [0, 0]
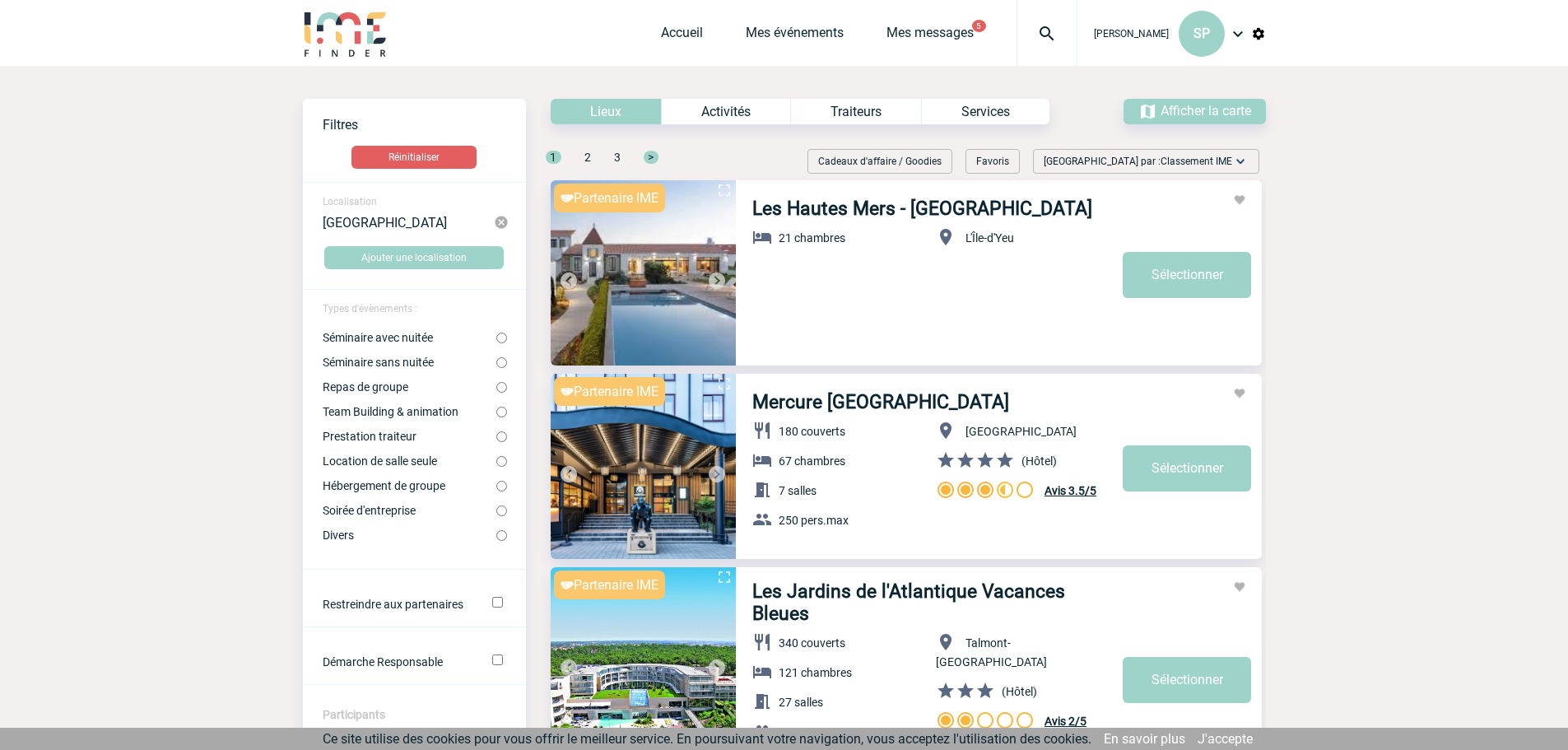
click at [721, 476] on img at bounding box center [717, 474] width 20 height 20
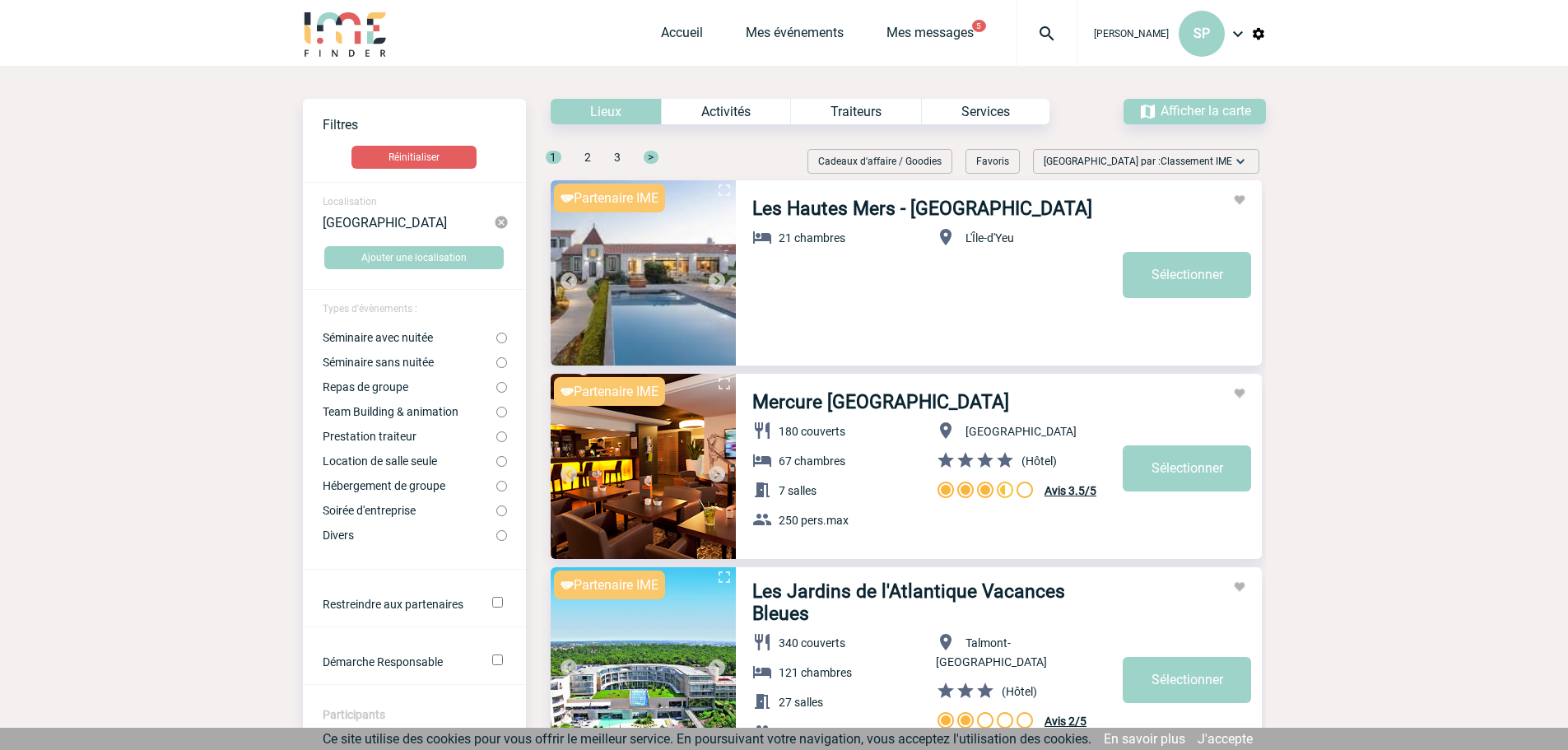
click at [720, 476] on img at bounding box center [717, 474] width 20 height 20
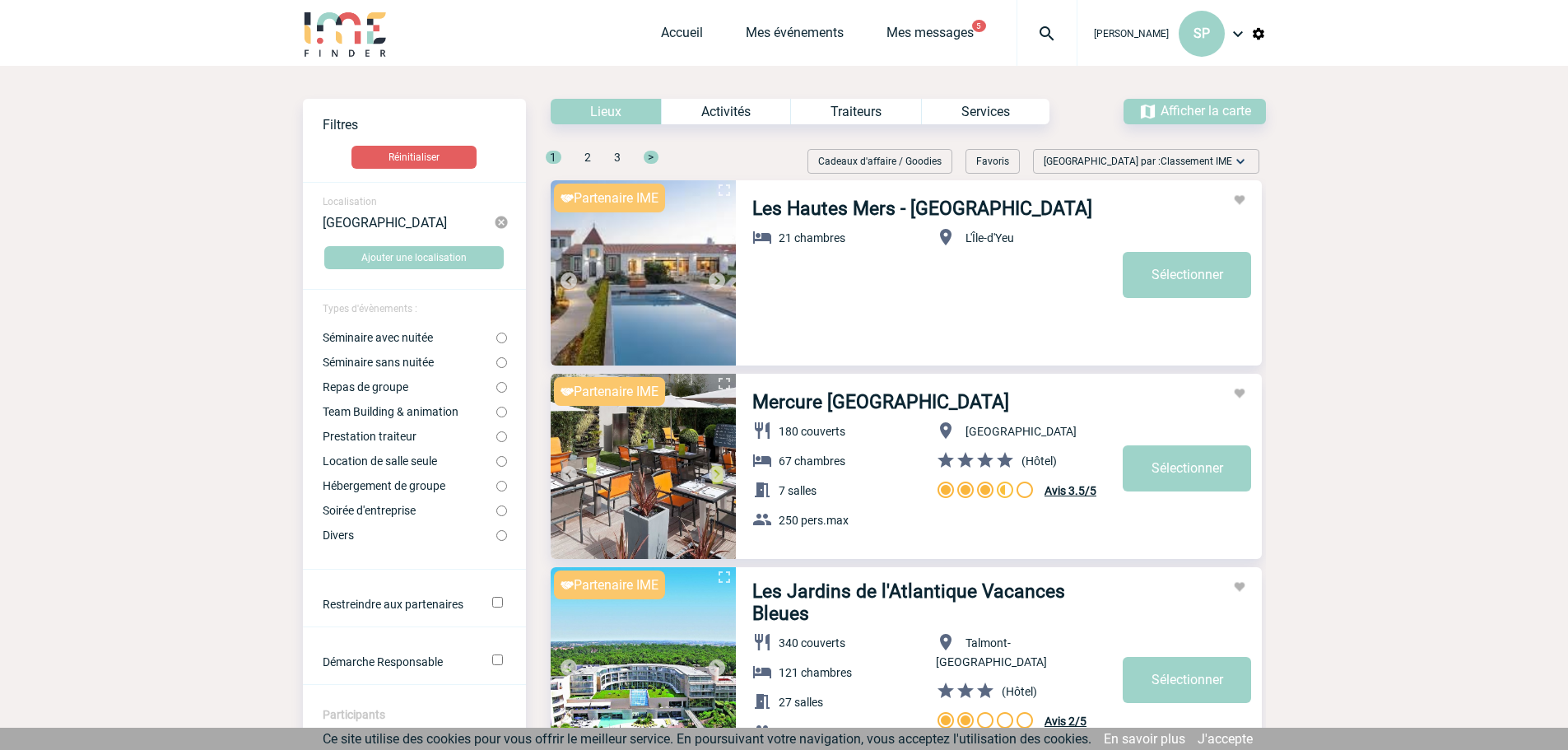
click at [720, 475] on img at bounding box center [717, 474] width 20 height 20
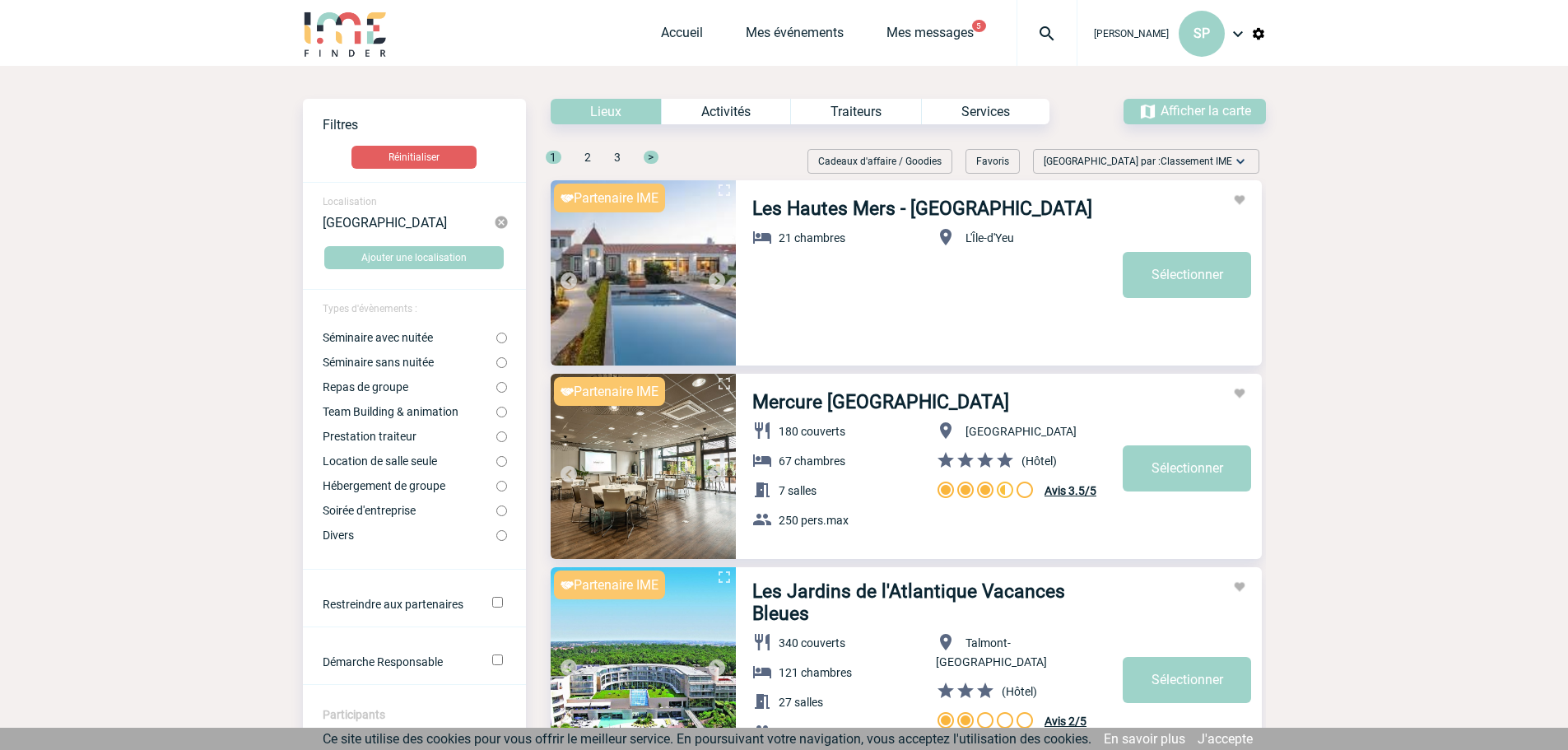
click at [720, 475] on img at bounding box center [717, 474] width 20 height 20
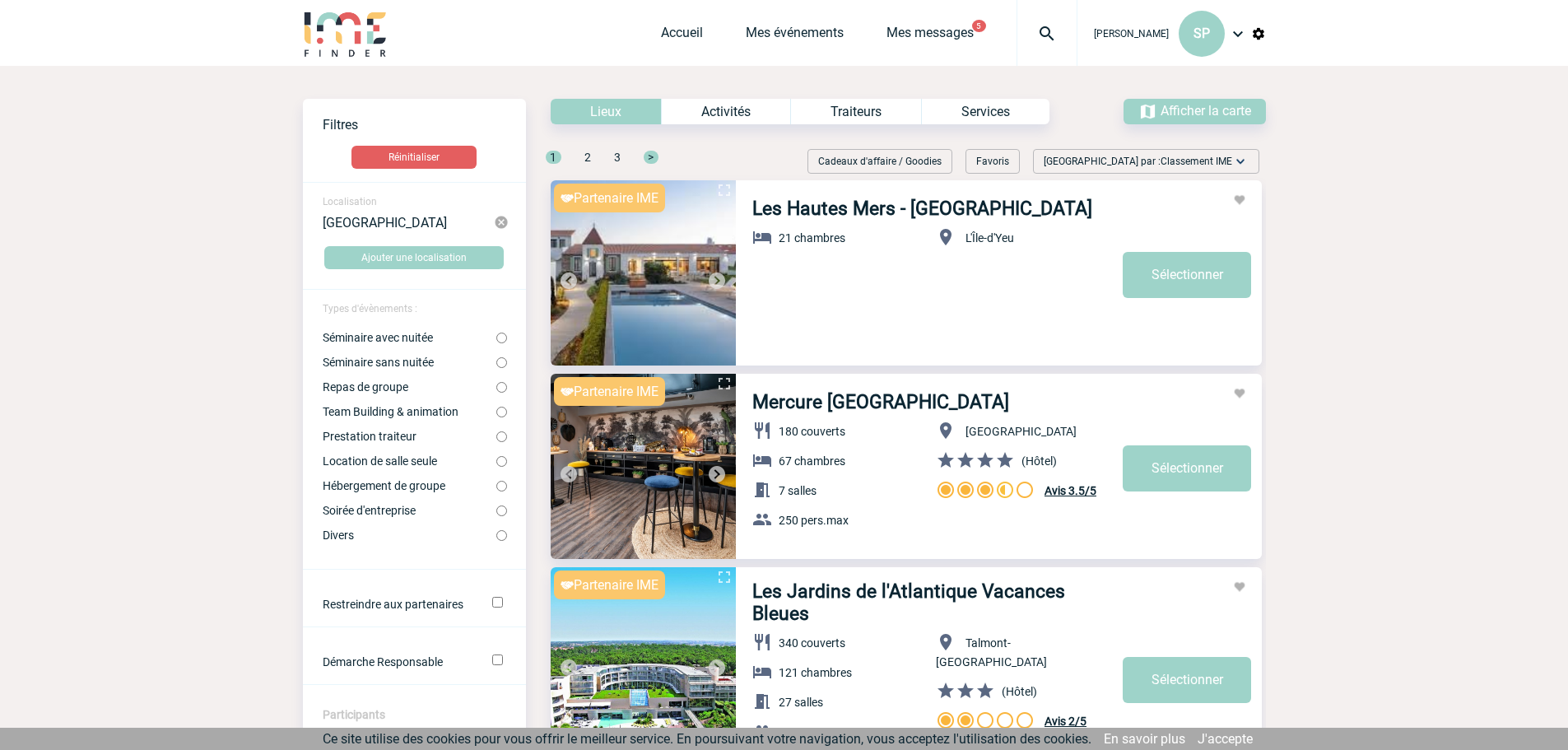
click at [720, 475] on img at bounding box center [717, 474] width 20 height 20
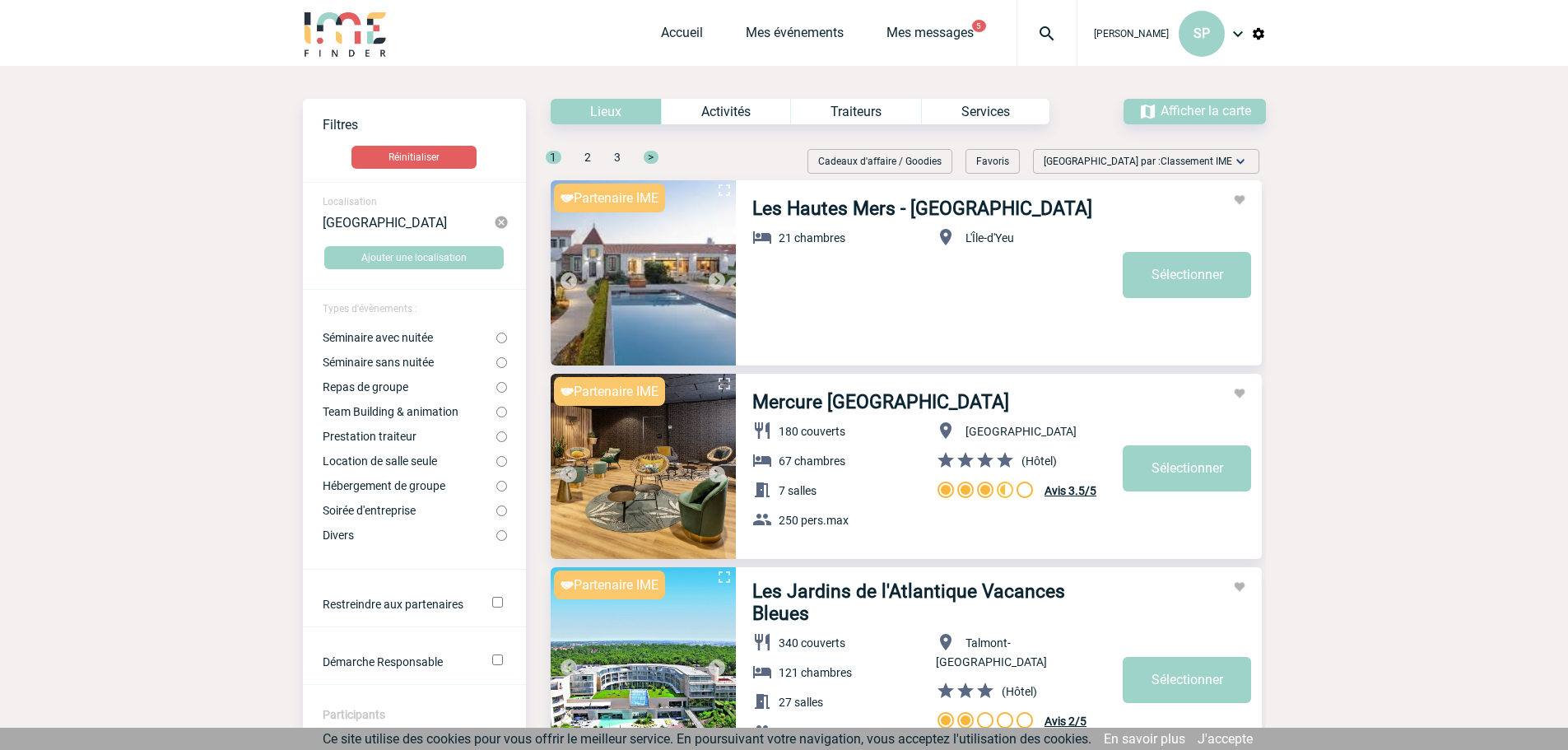
click at [720, 475] on img at bounding box center [717, 474] width 20 height 20
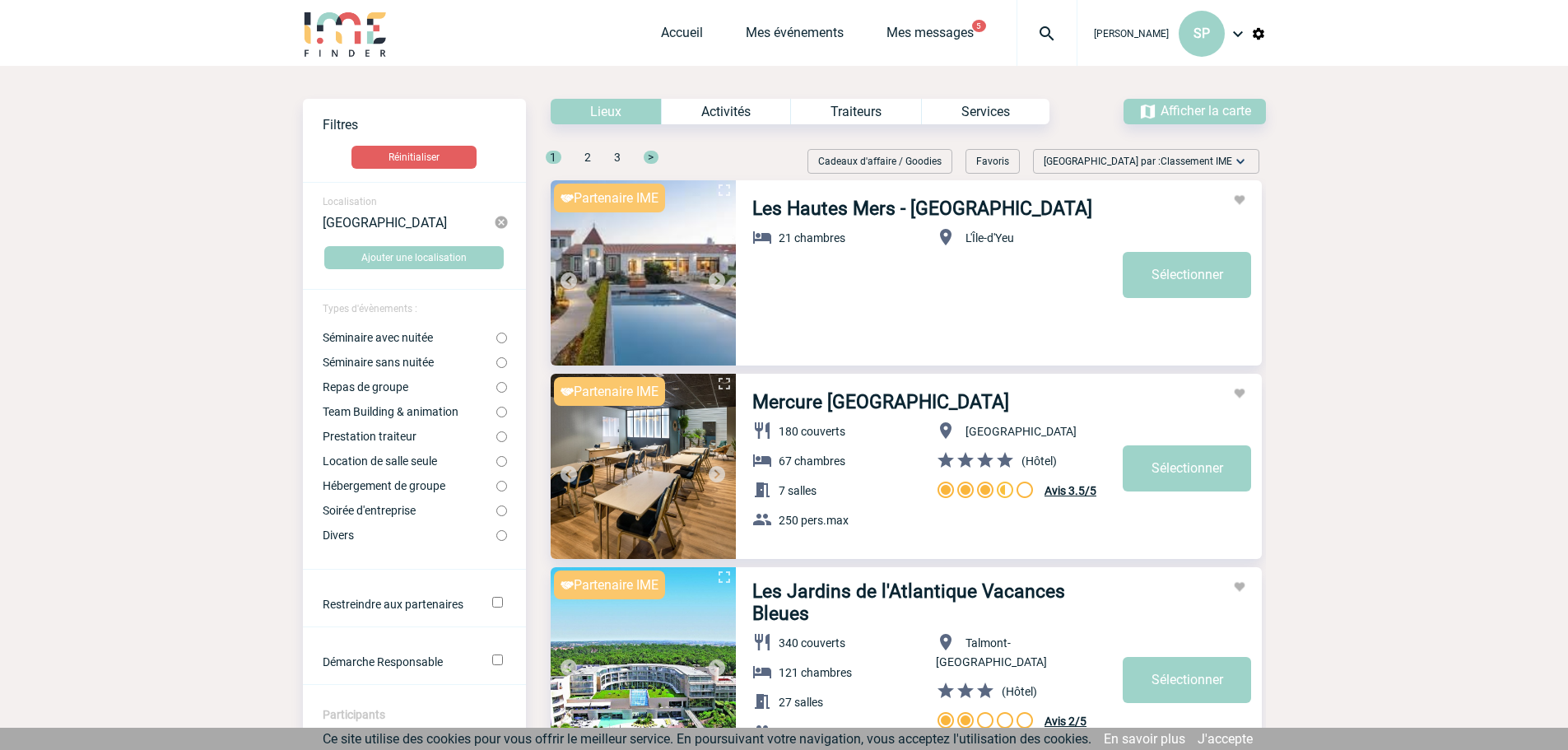
click at [720, 475] on img at bounding box center [717, 474] width 20 height 20
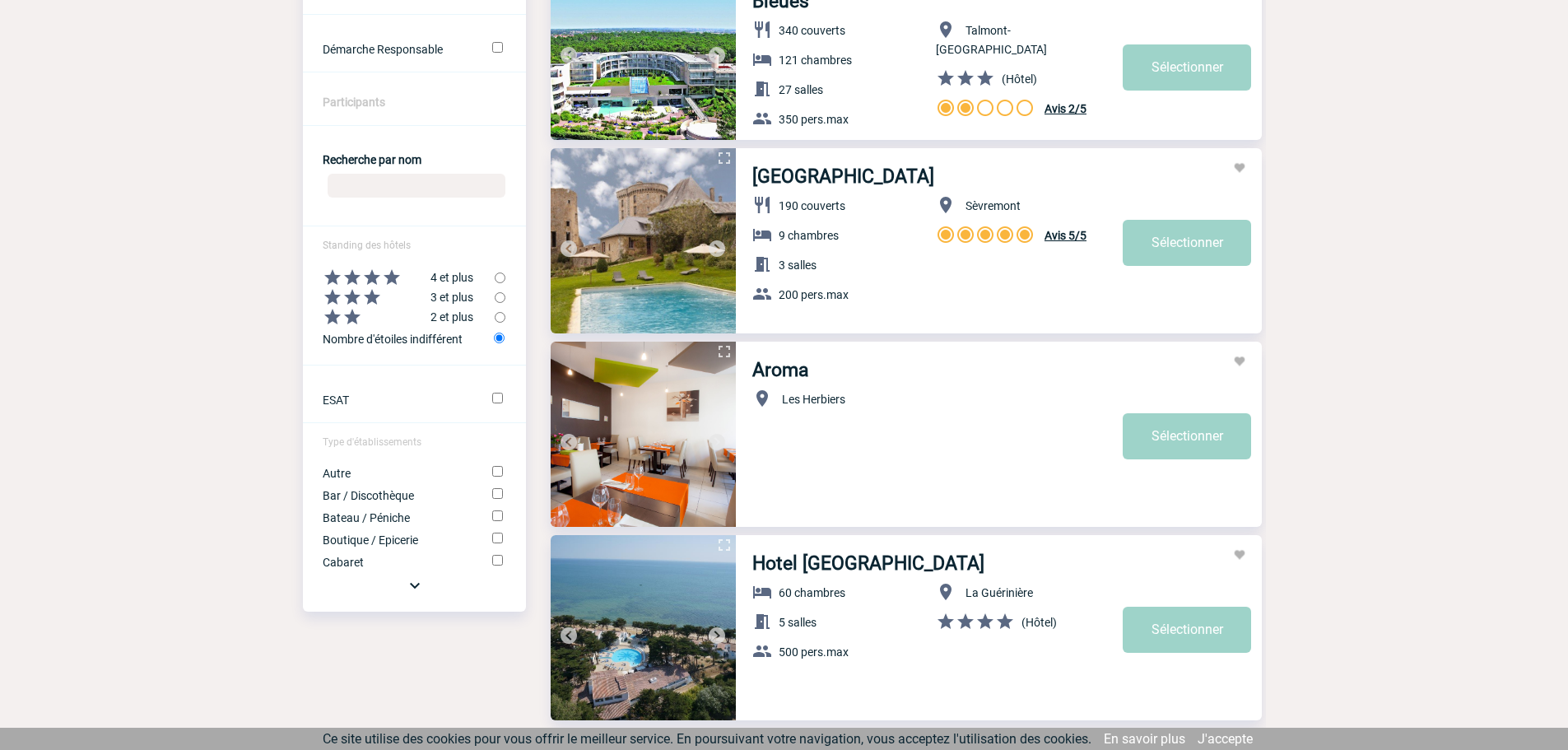
scroll to position [577, 0]
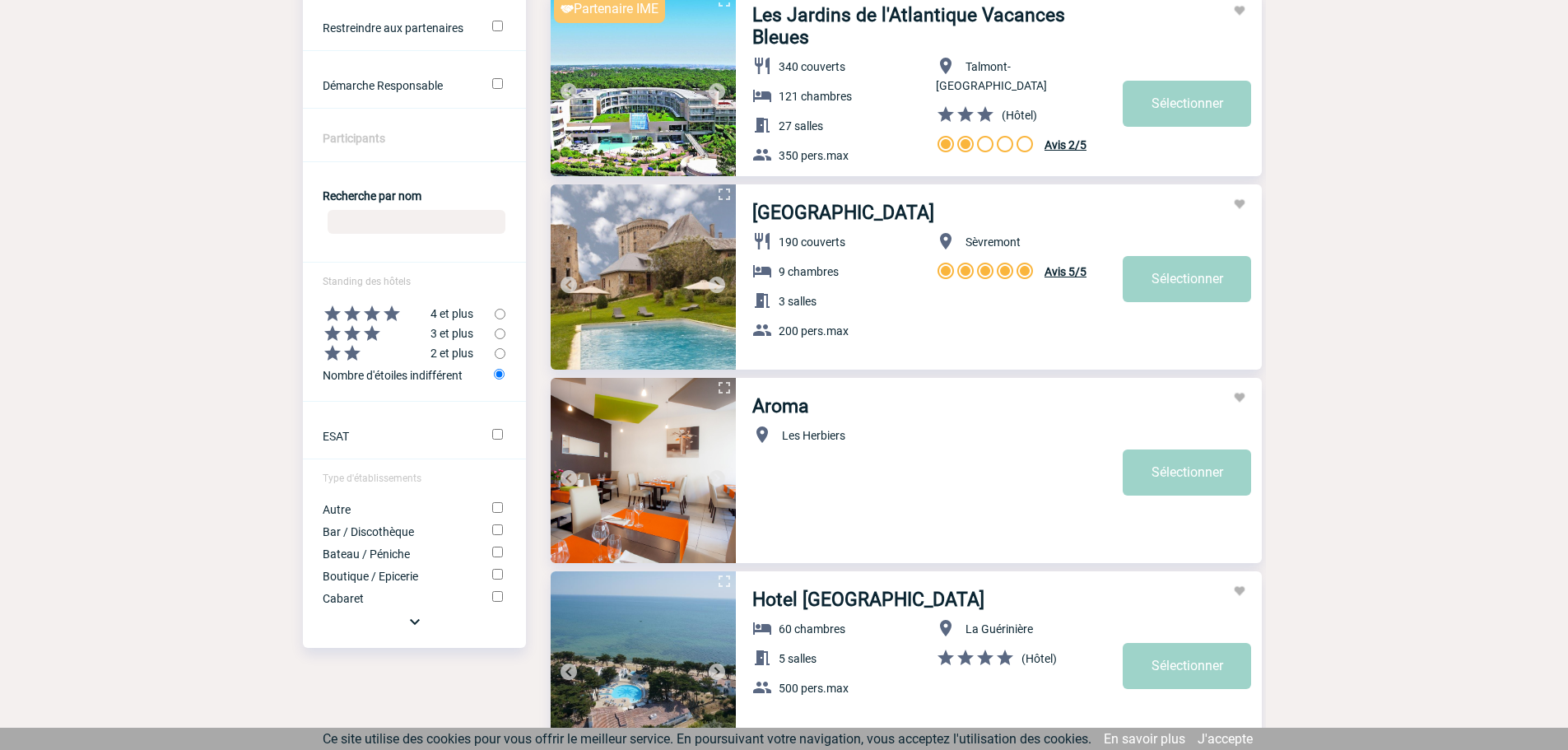
click at [713, 287] on img at bounding box center [717, 285] width 20 height 20
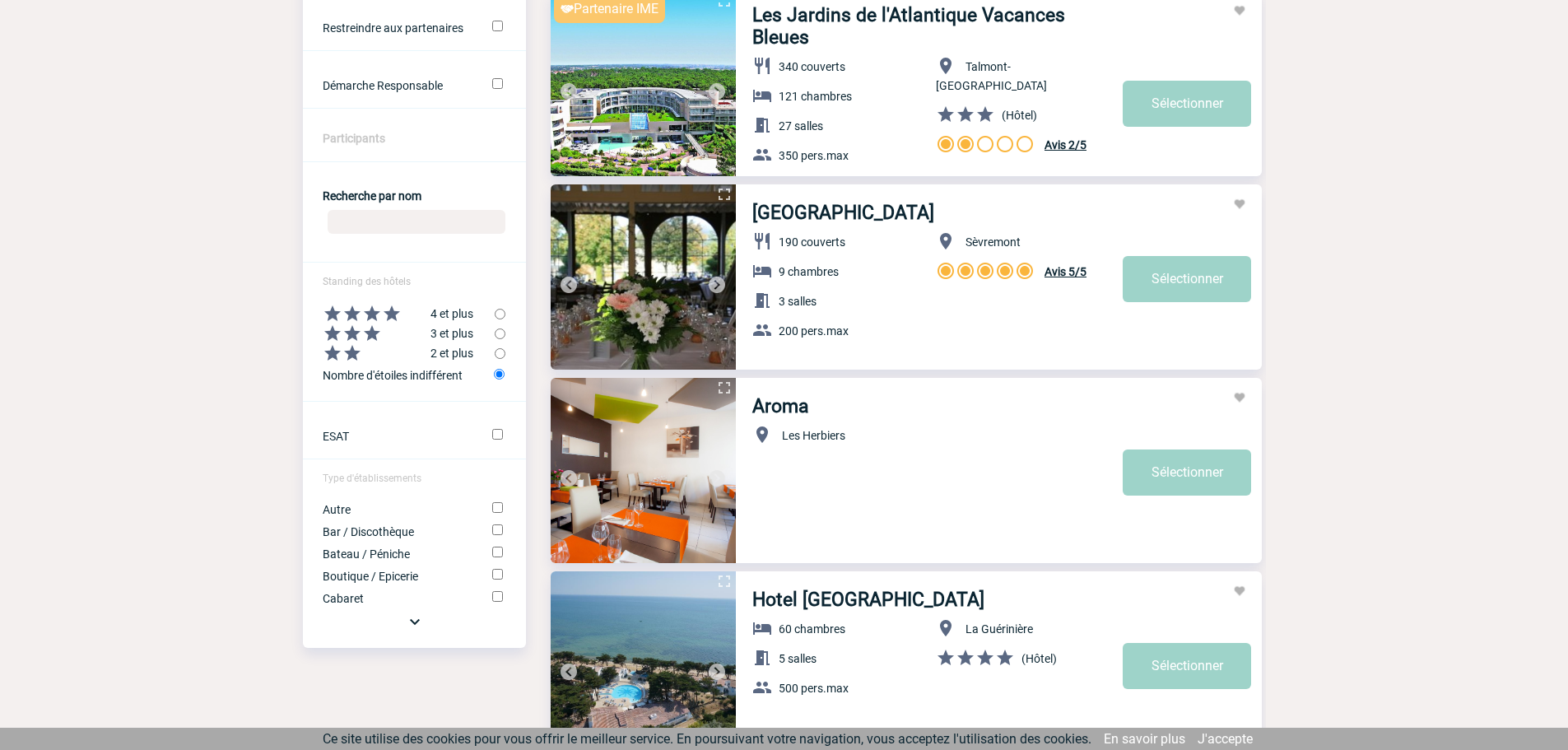
click at [713, 287] on img at bounding box center [717, 285] width 20 height 20
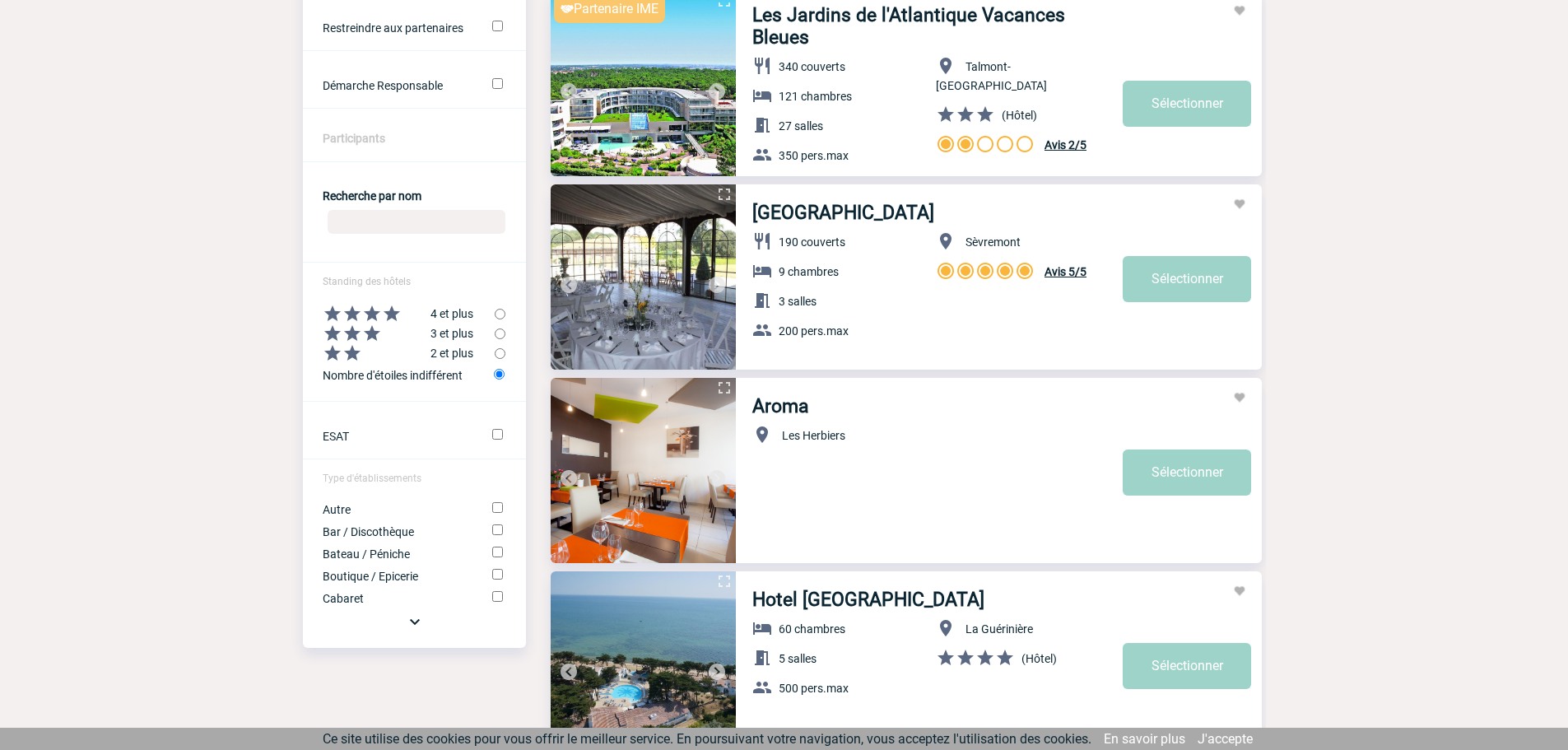
click at [713, 287] on img at bounding box center [717, 285] width 20 height 20
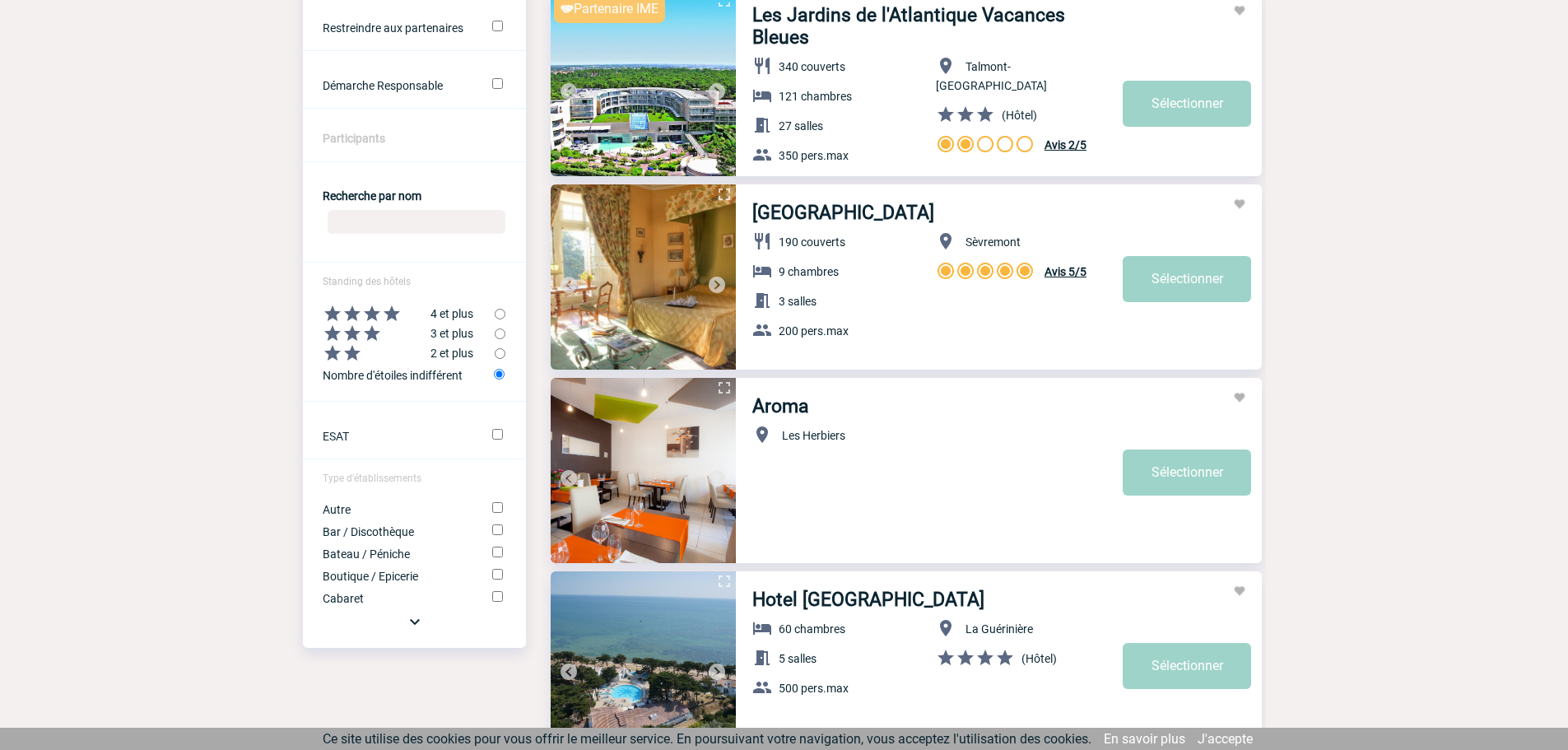
click at [713, 287] on img at bounding box center [717, 285] width 20 height 20
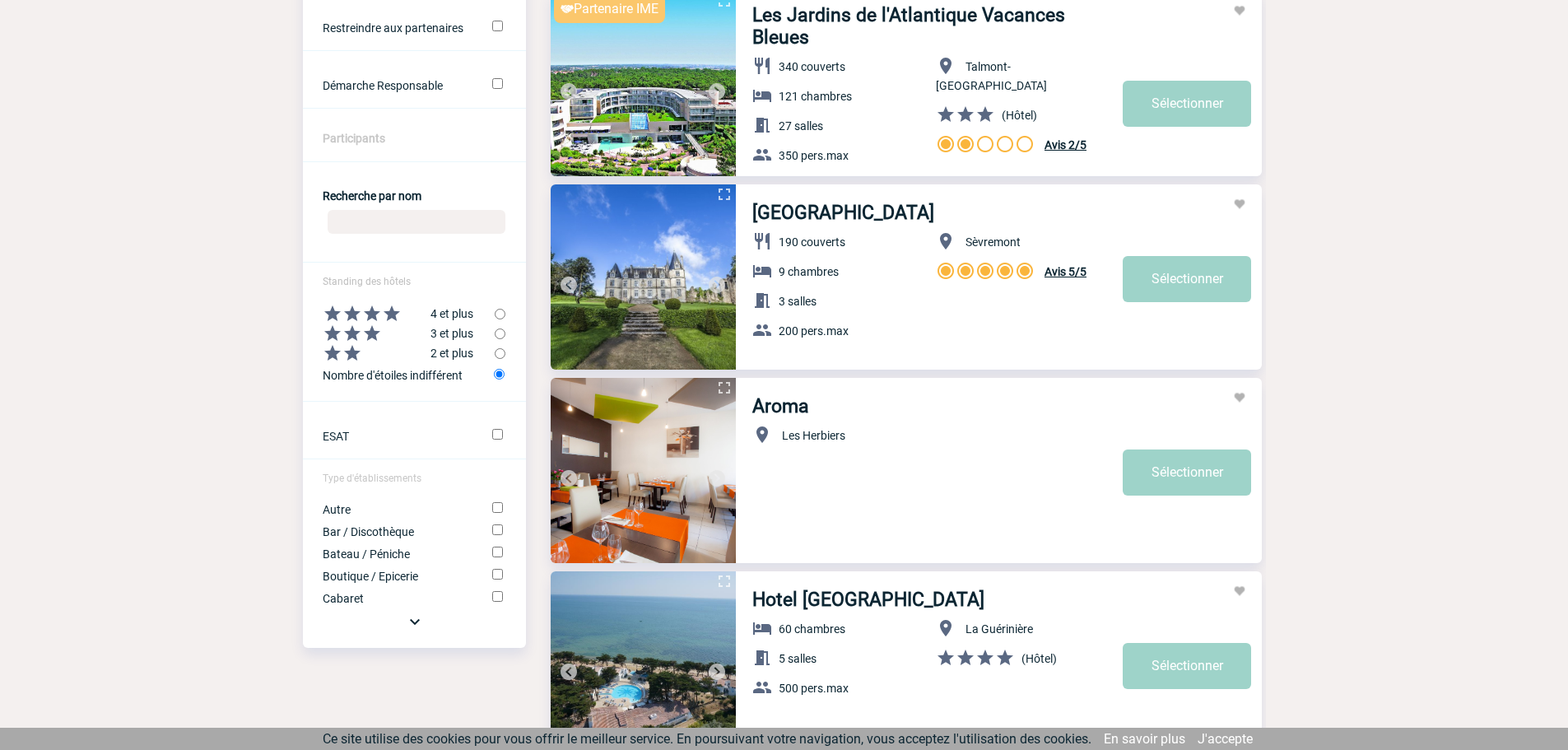
click at [713, 287] on img at bounding box center [717, 285] width 20 height 20
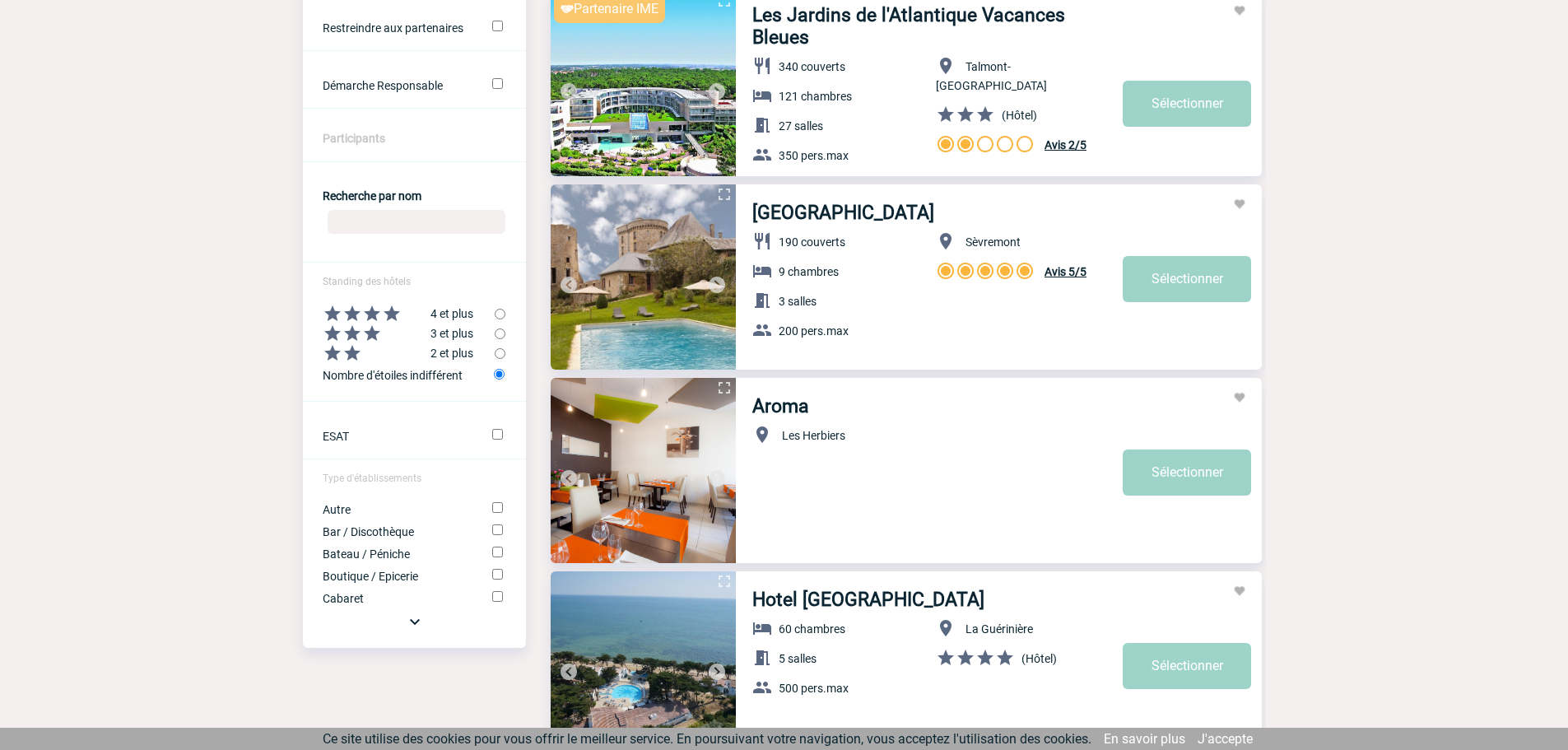
click at [713, 287] on img at bounding box center [717, 285] width 20 height 20
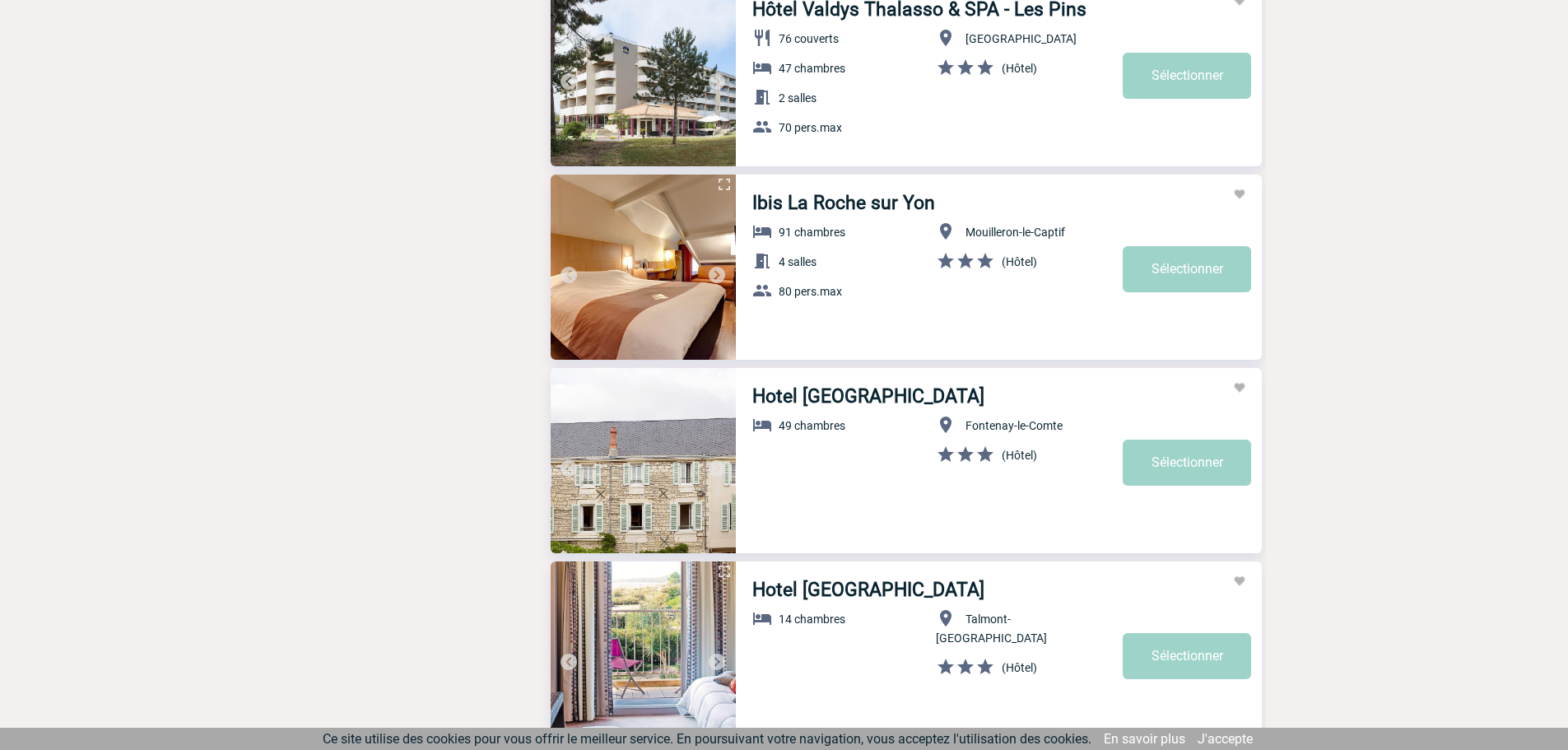
scroll to position [5354, 0]
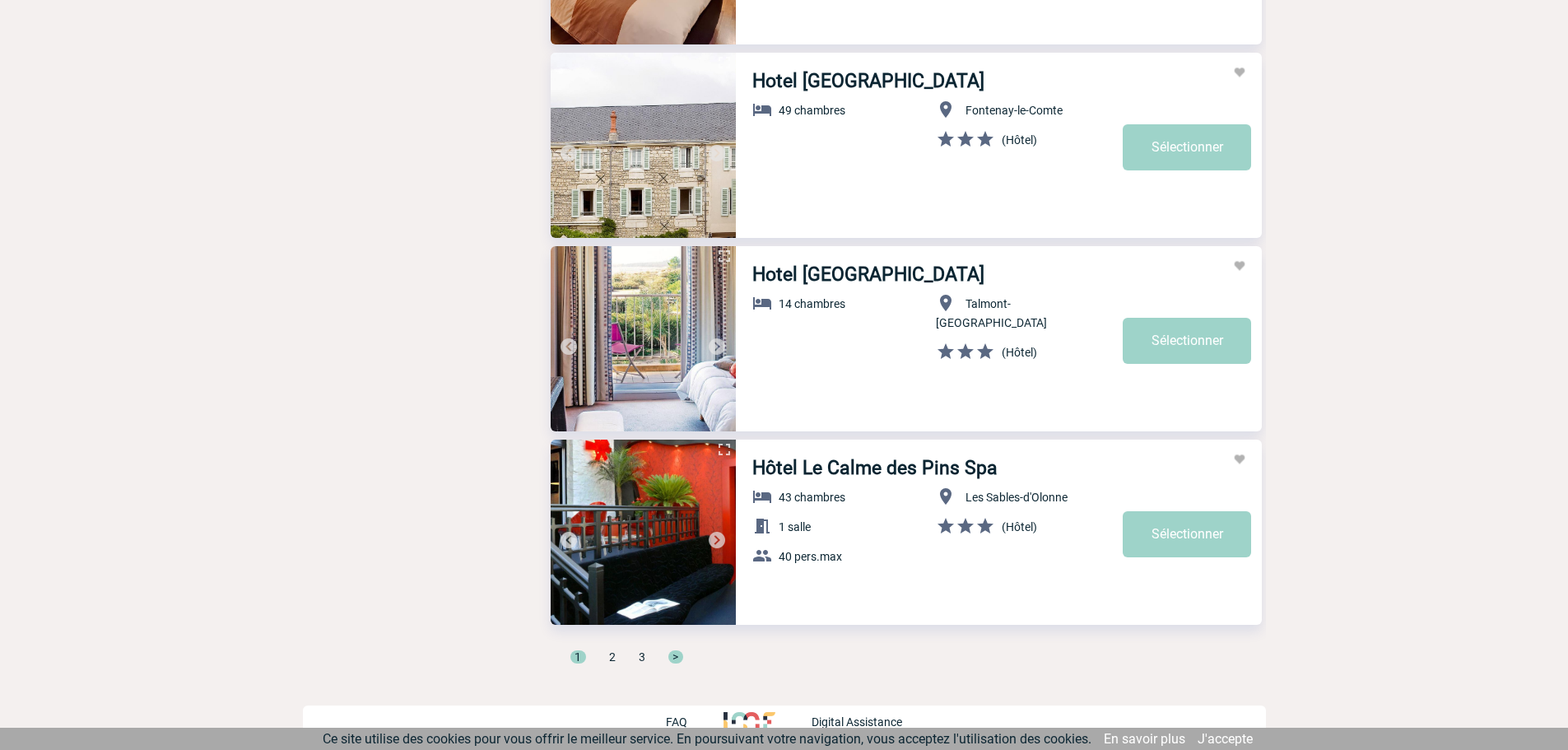
click at [612, 656] on span "2" at bounding box center [612, 657] width 7 height 13
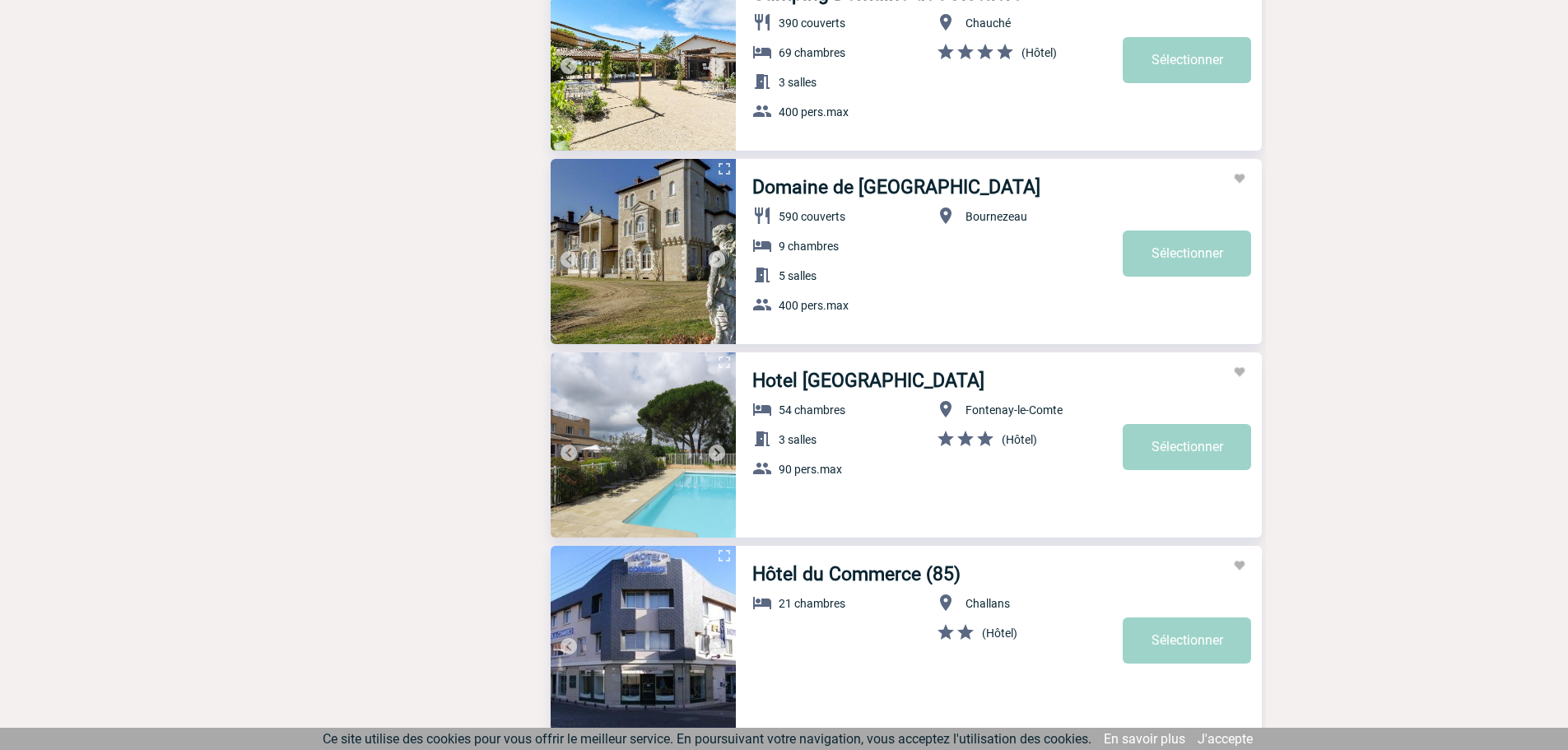
scroll to position [1894, 0]
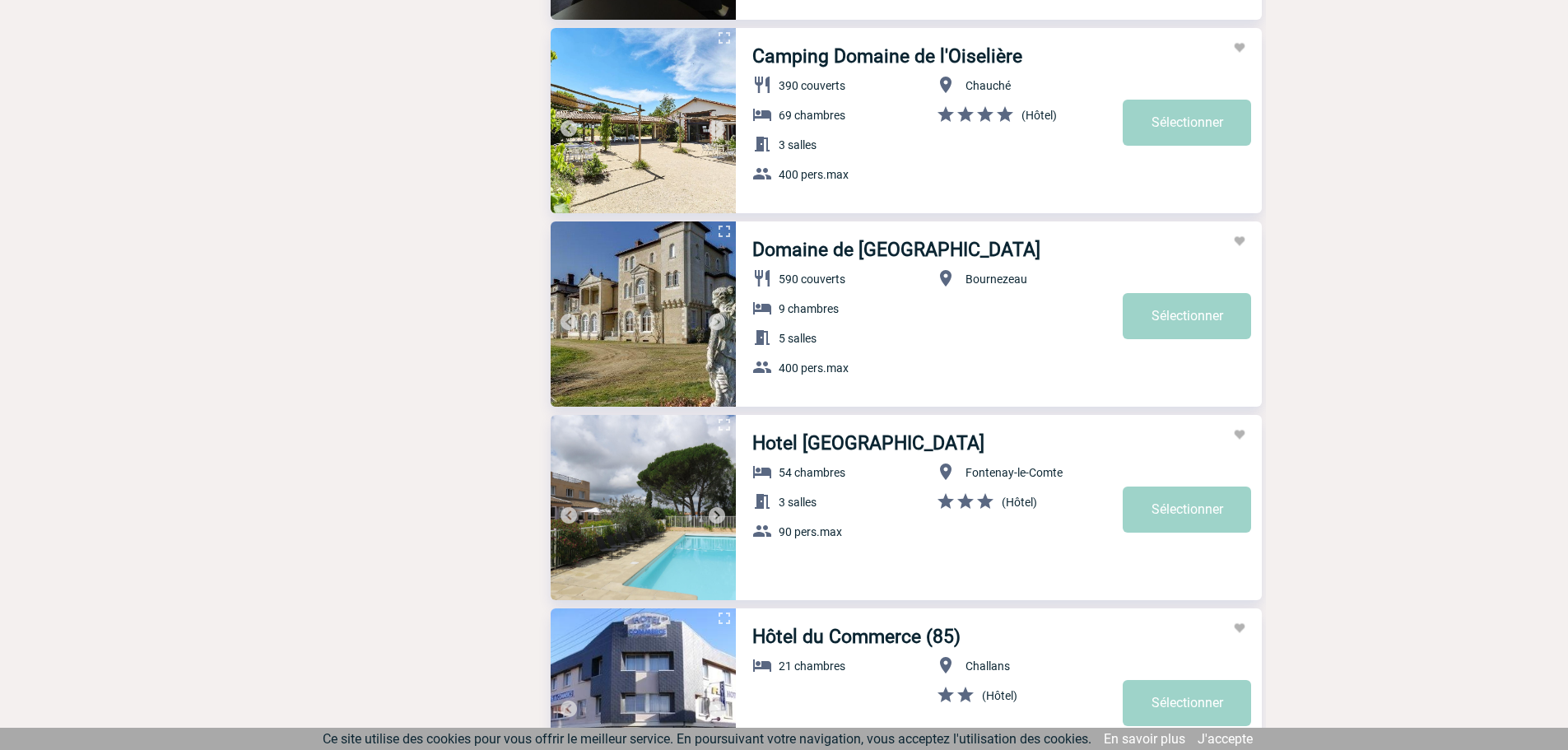
click at [689, 270] on img at bounding box center [643, 315] width 185 height 186
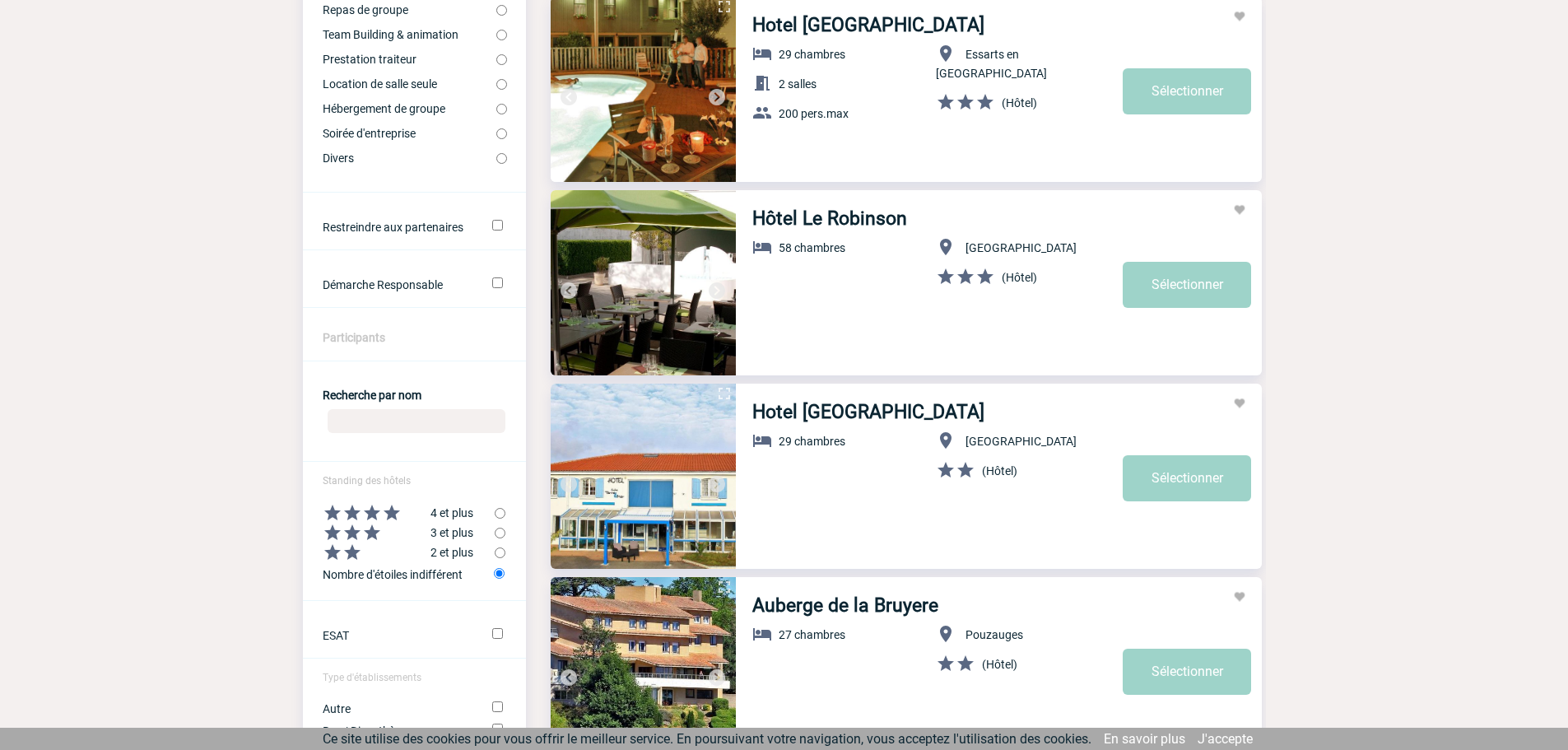
scroll to position [0, 0]
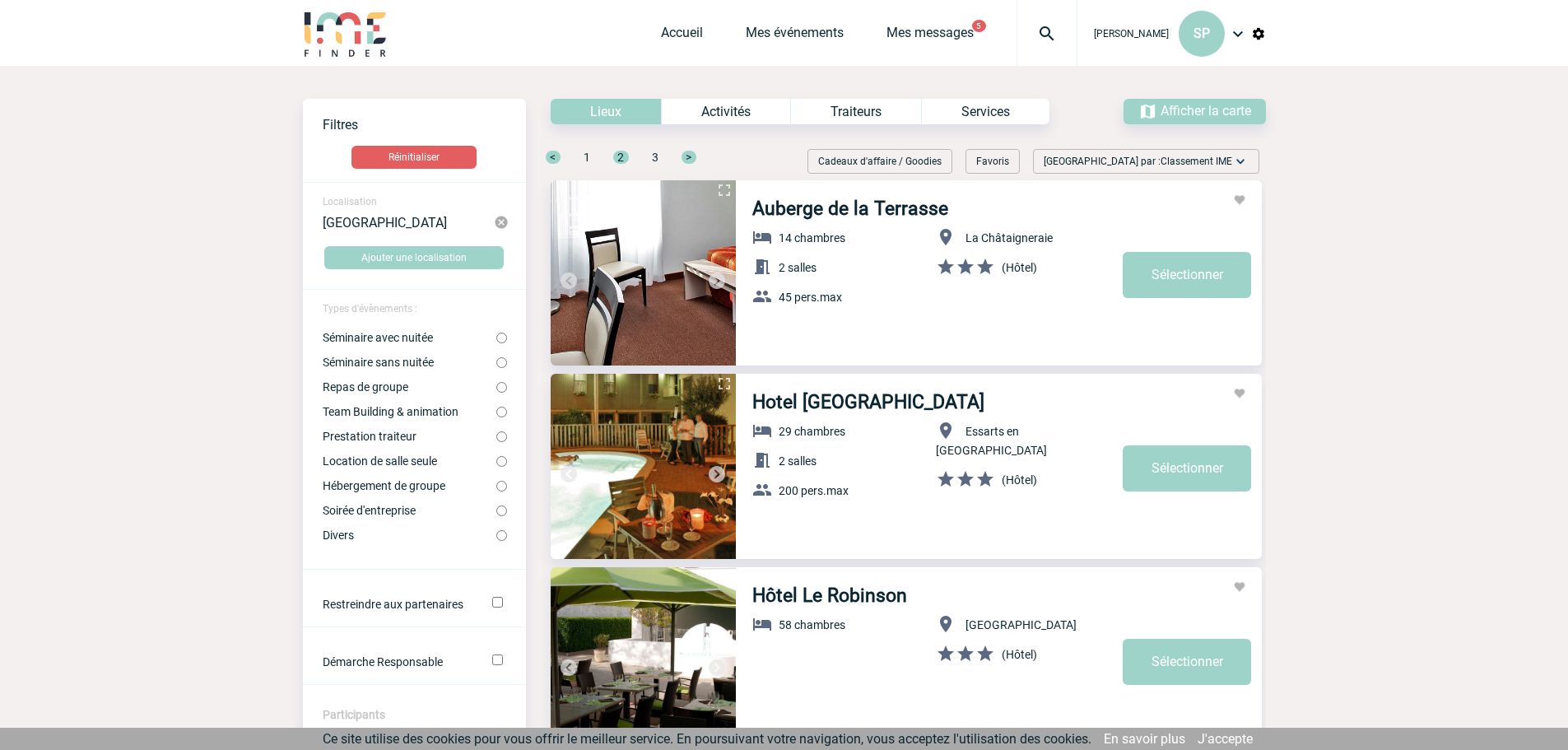
click at [584, 157] on span "1" at bounding box center [586, 158] width 7 height 13
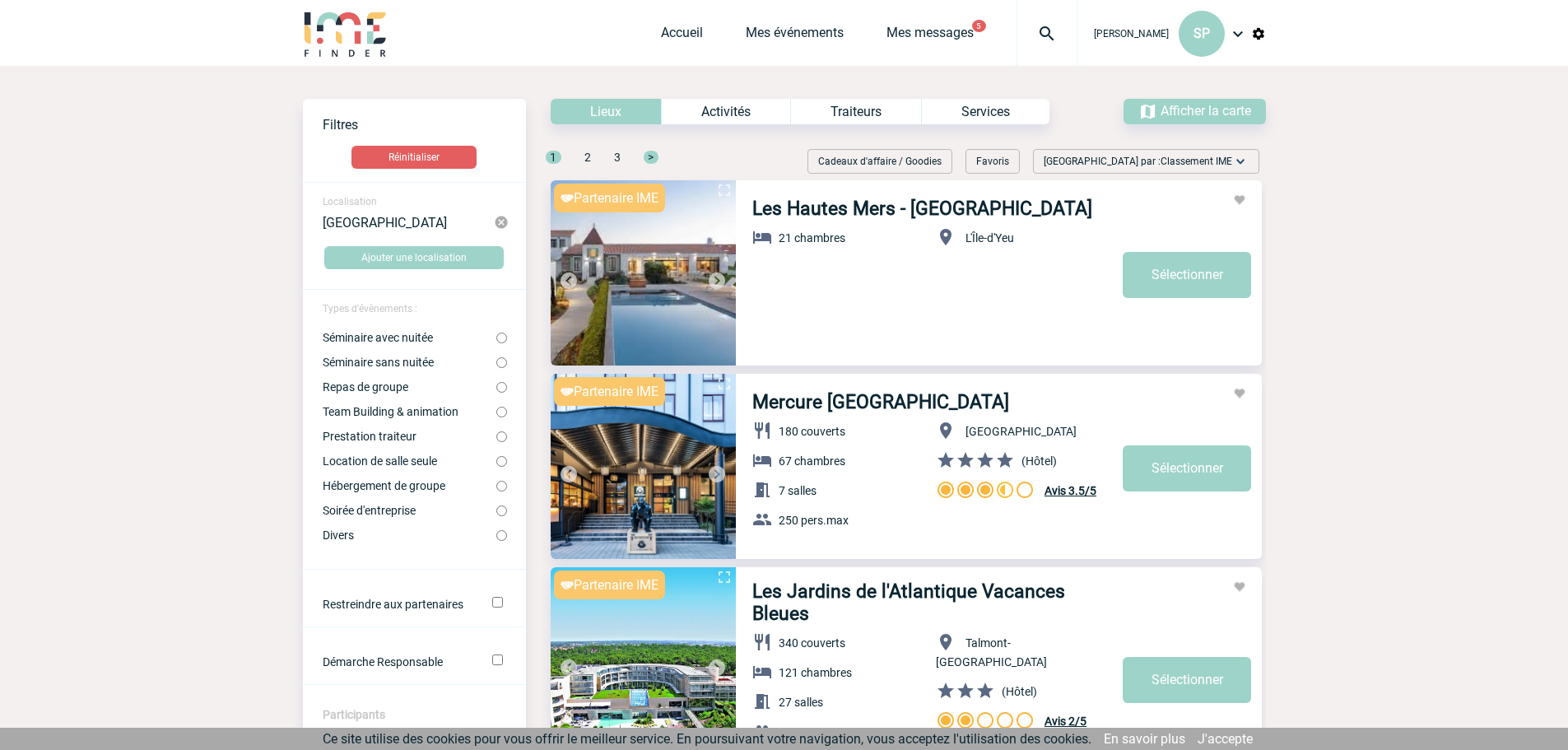
click at [717, 276] on img at bounding box center [717, 280] width 20 height 20
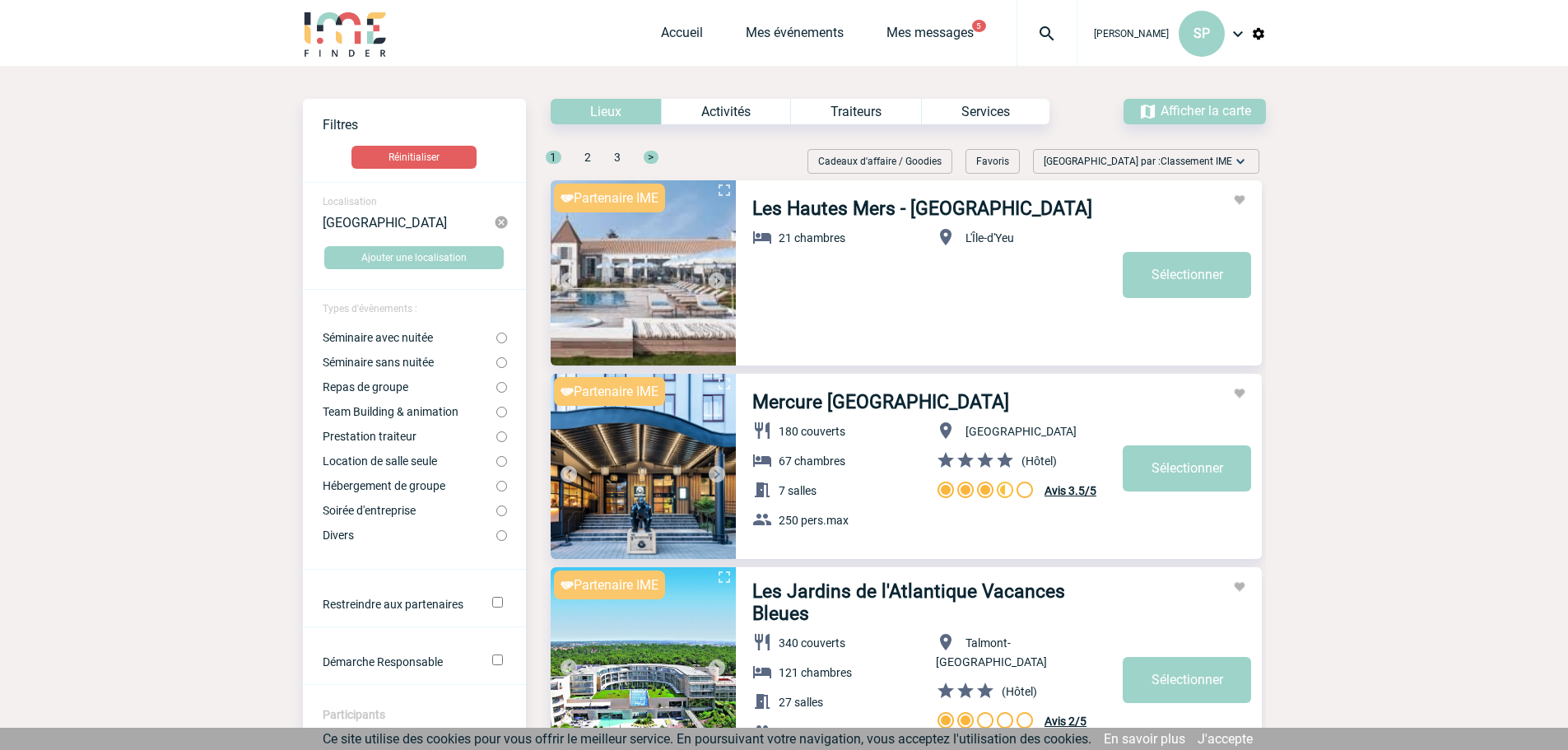
click at [717, 276] on img at bounding box center [717, 280] width 20 height 20
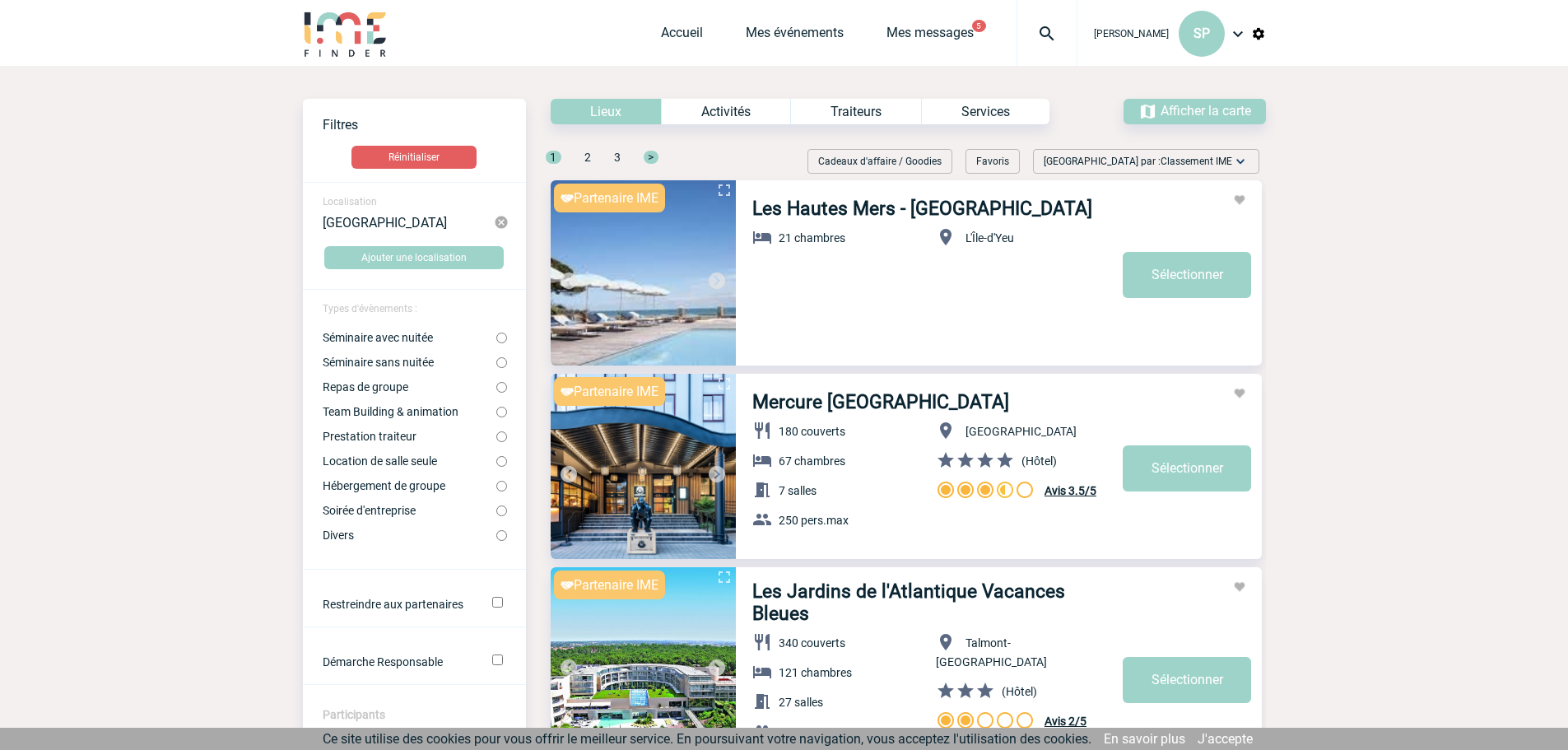
click at [717, 276] on img at bounding box center [717, 280] width 20 height 20
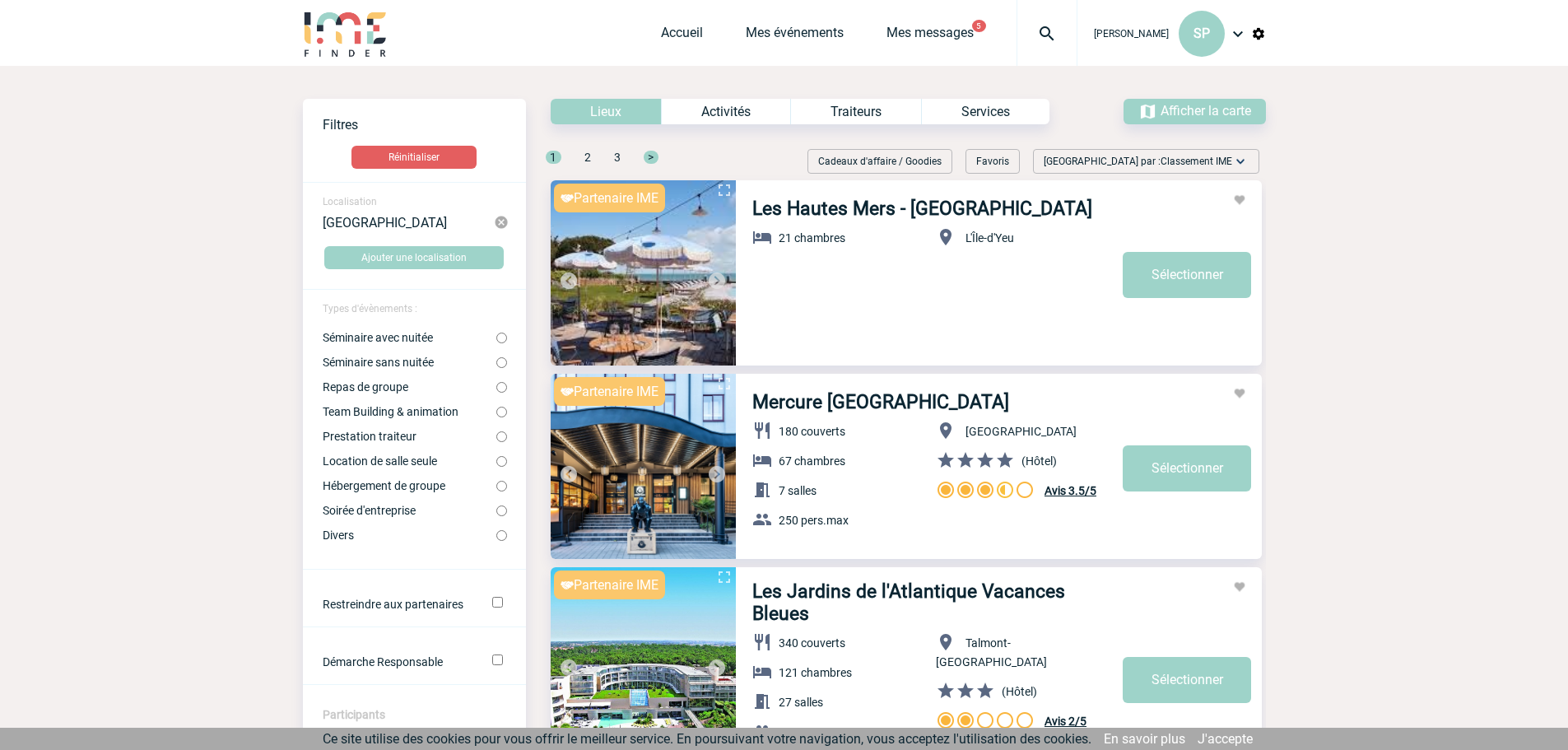
click at [717, 276] on img at bounding box center [717, 280] width 20 height 20
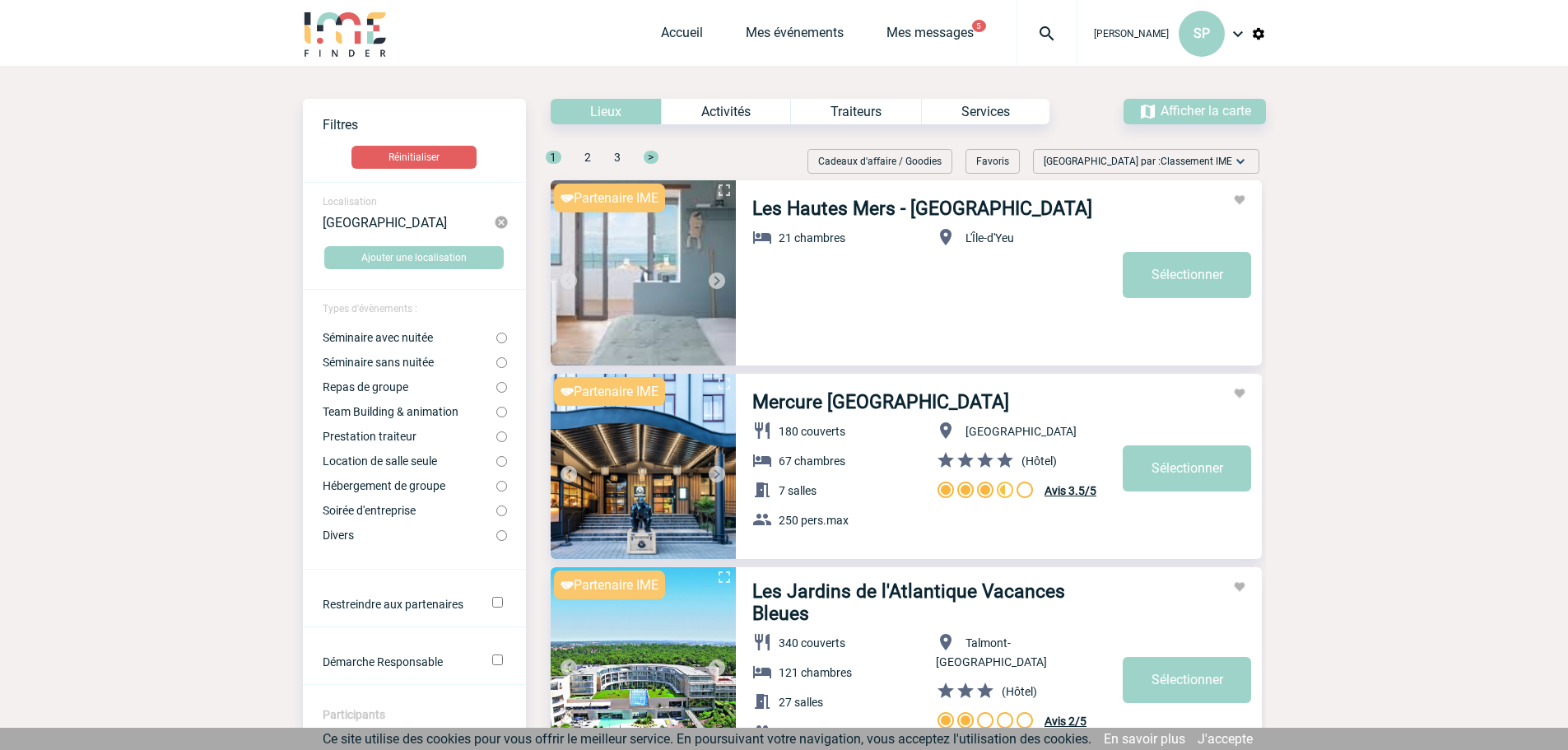
click at [717, 276] on img at bounding box center [717, 280] width 20 height 20
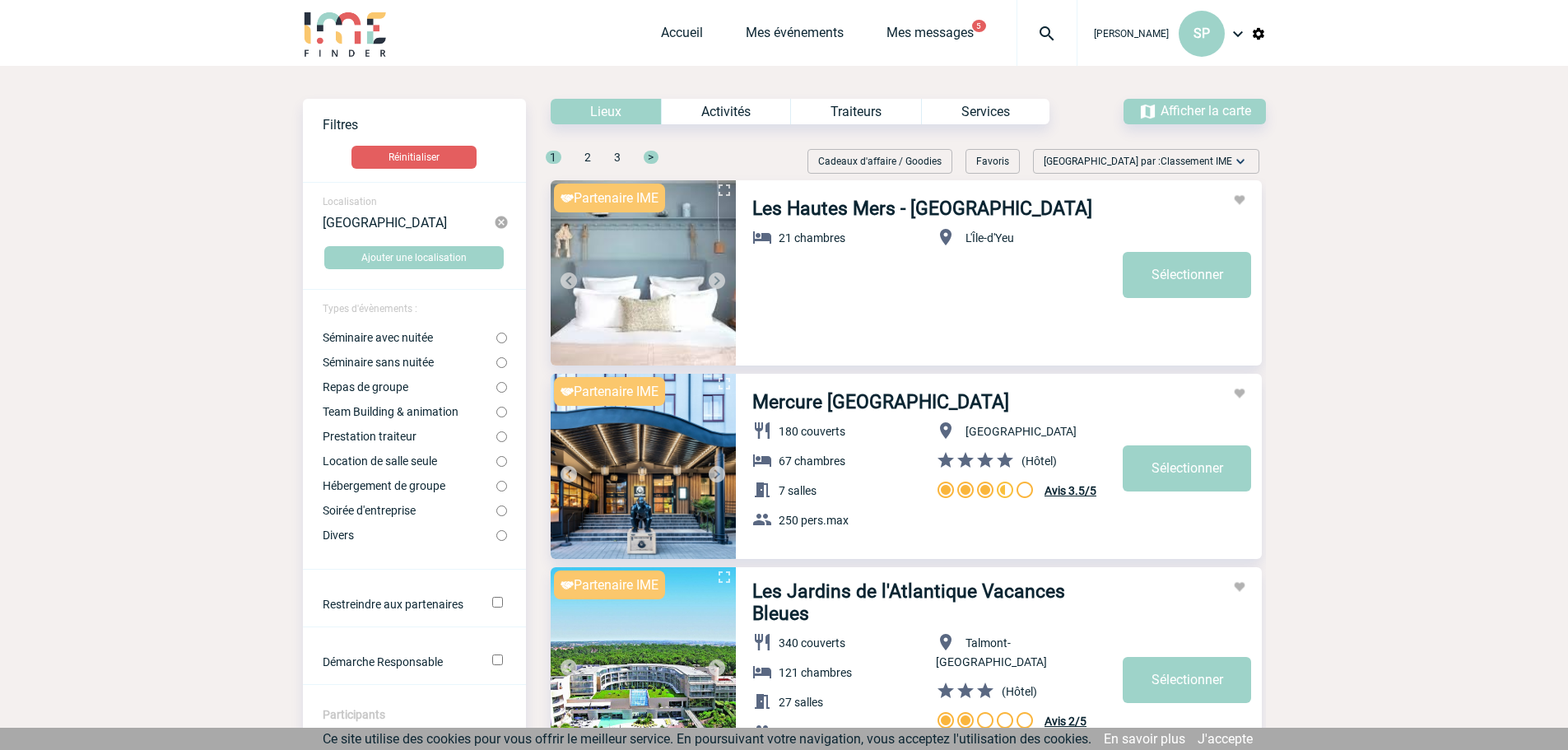
click at [822, 405] on link "Mercure La Roche Sur Yon Centre" at bounding box center [881, 402] width 257 height 22
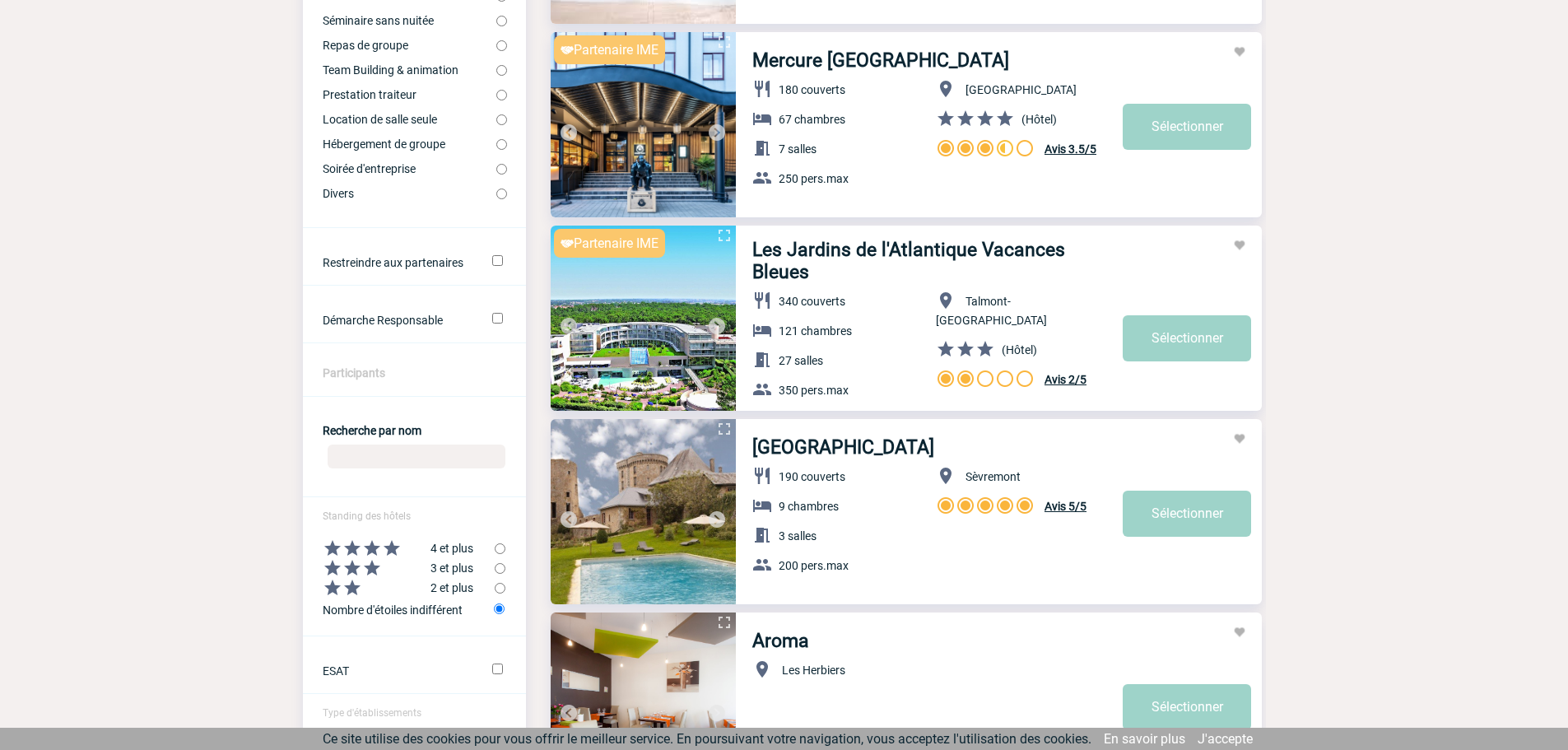
scroll to position [412, 0]
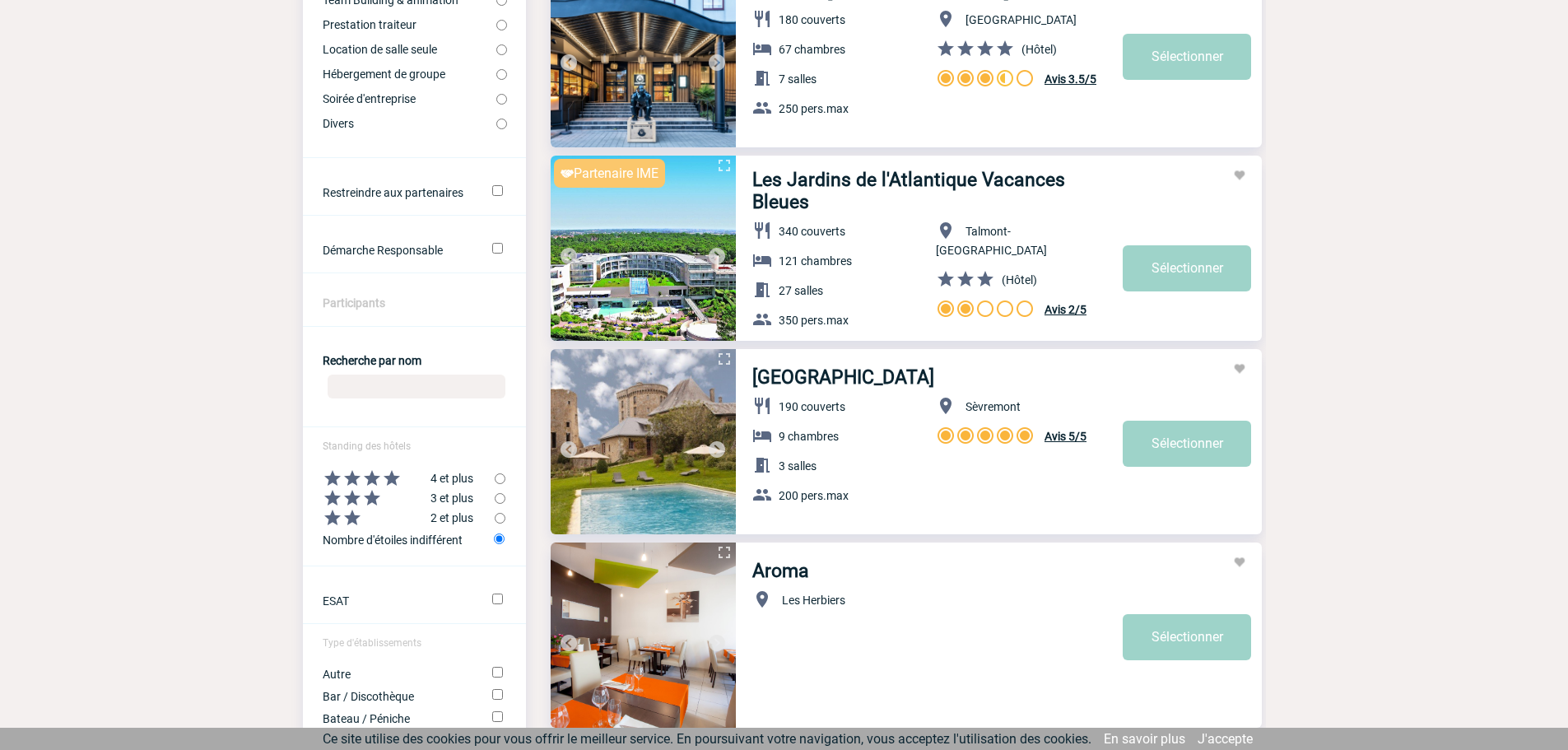
click at [662, 428] on img at bounding box center [643, 442] width 185 height 186
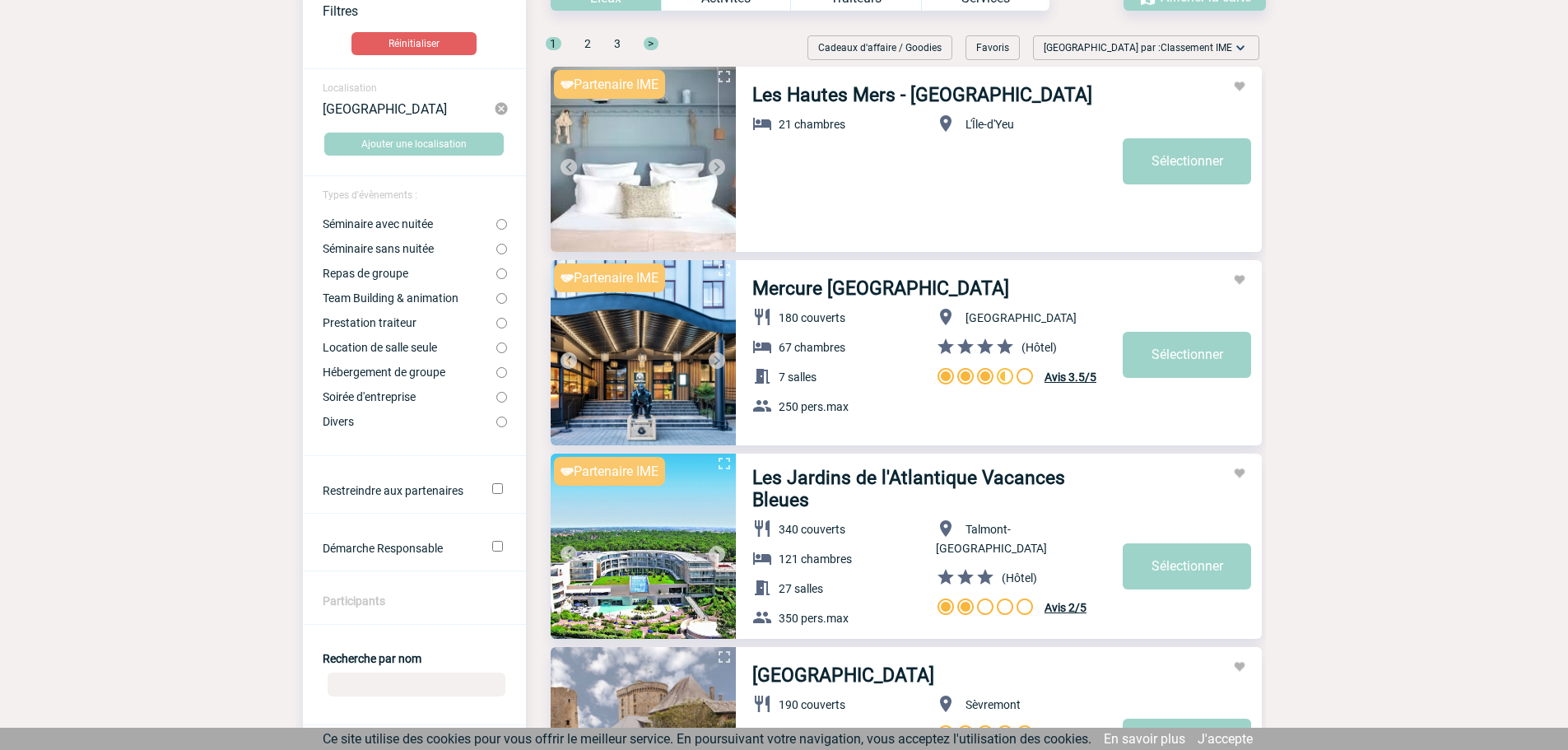
scroll to position [0, 0]
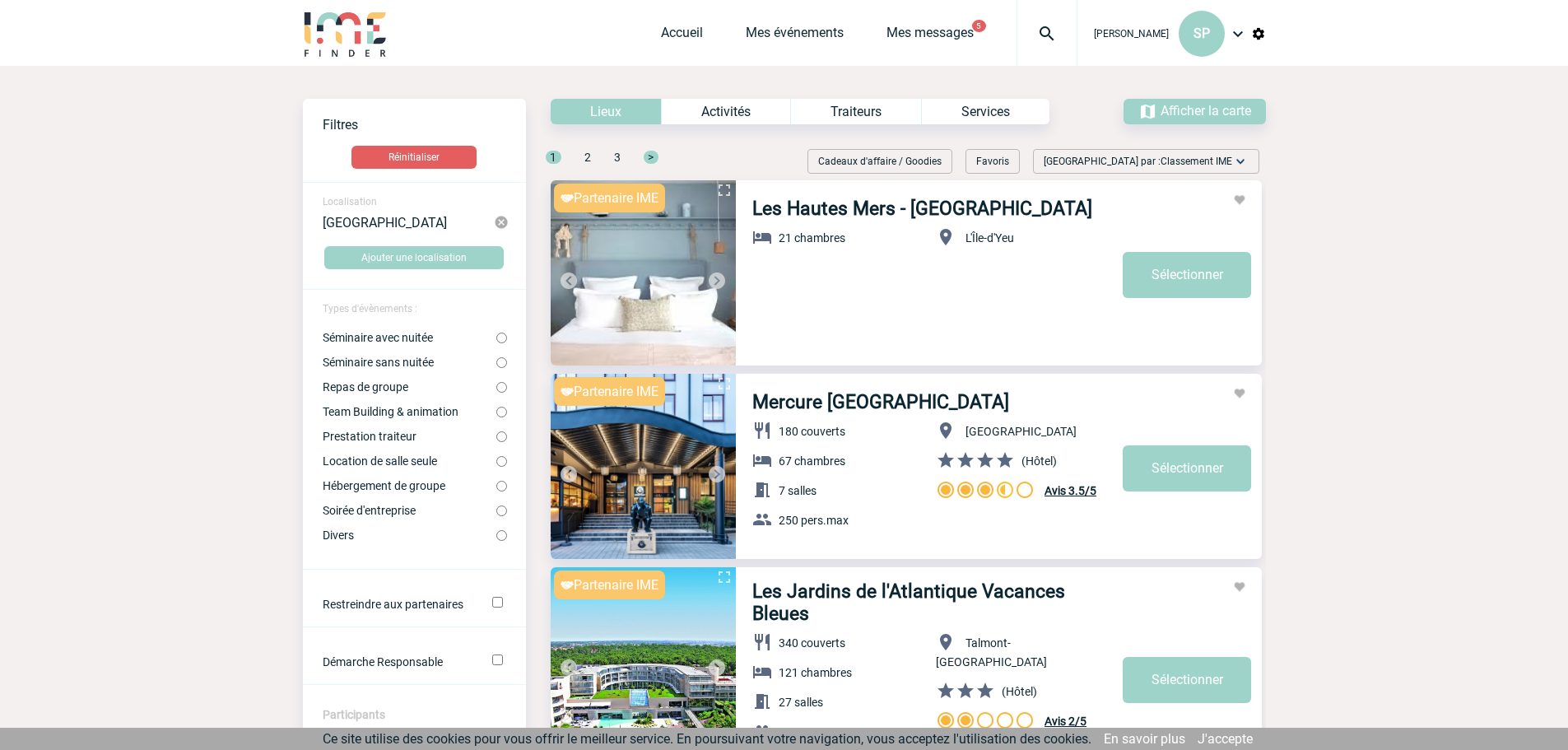
click at [805, 606] on link "Les Jardins de l'Atlantique Vacances Bleues" at bounding box center [937, 603] width 370 height 44
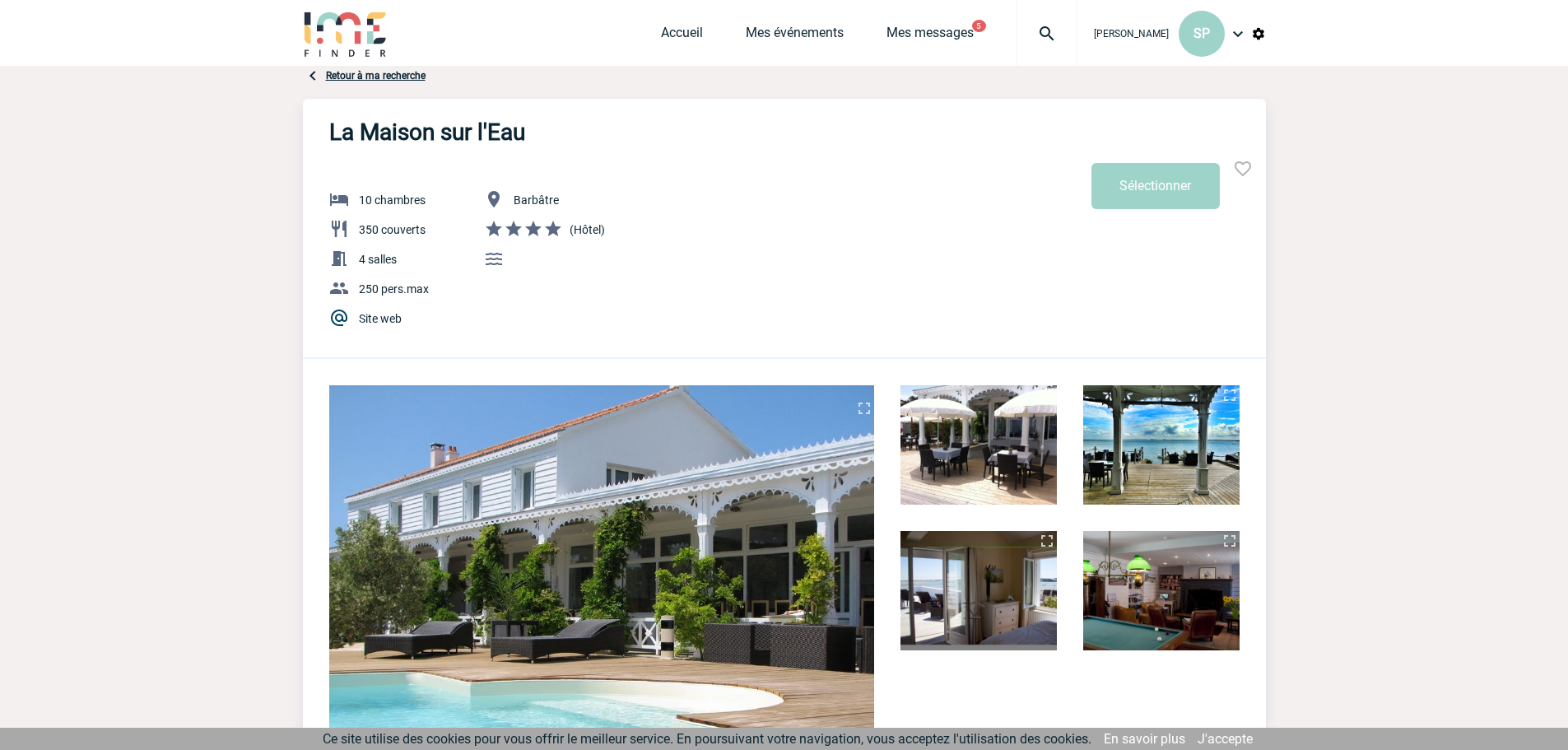
click at [1006, 476] on img at bounding box center [979, 445] width 157 height 120
click at [1183, 440] on img at bounding box center [1162, 445] width 157 height 120
click at [753, 489] on img at bounding box center [601, 590] width 545 height 409
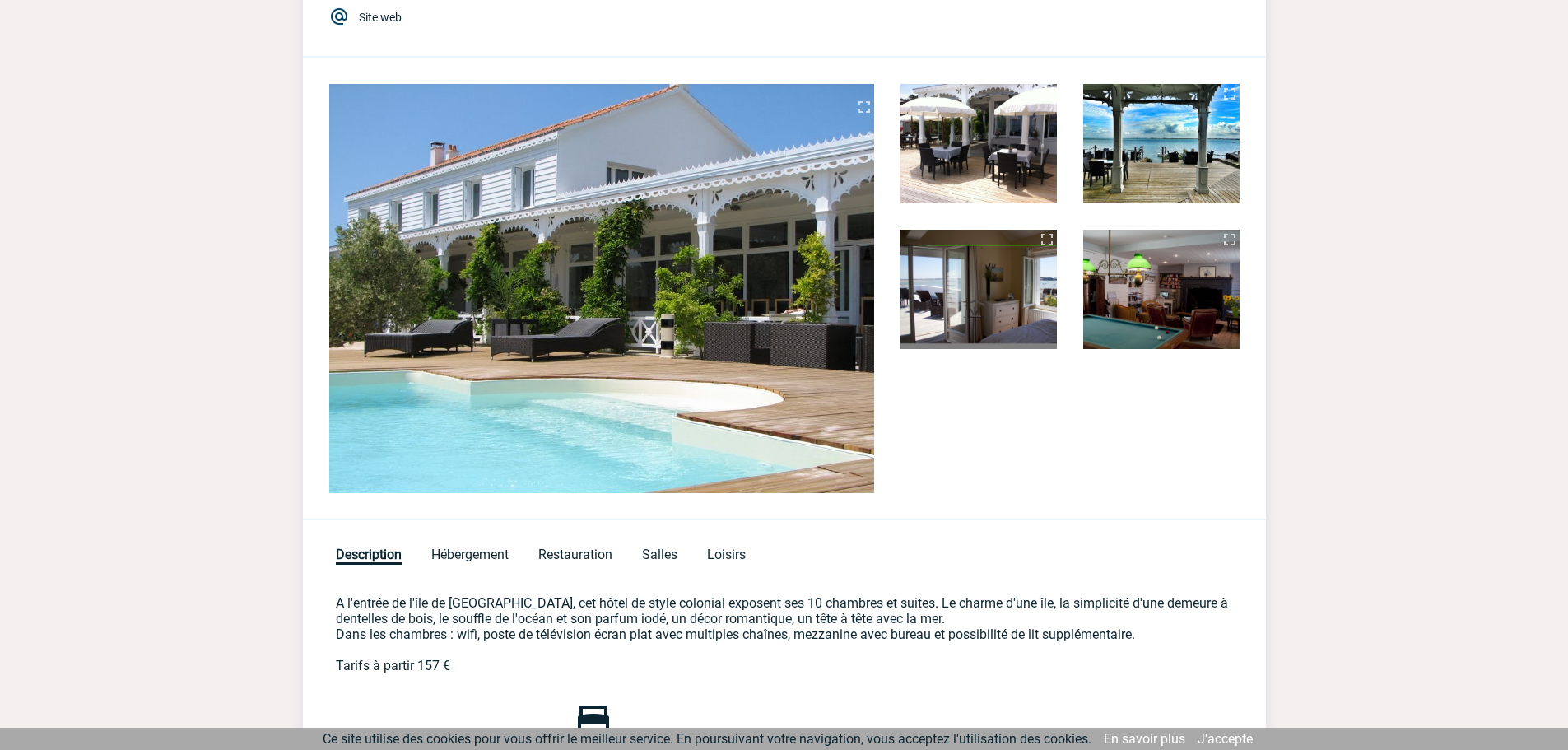
scroll to position [412, 0]
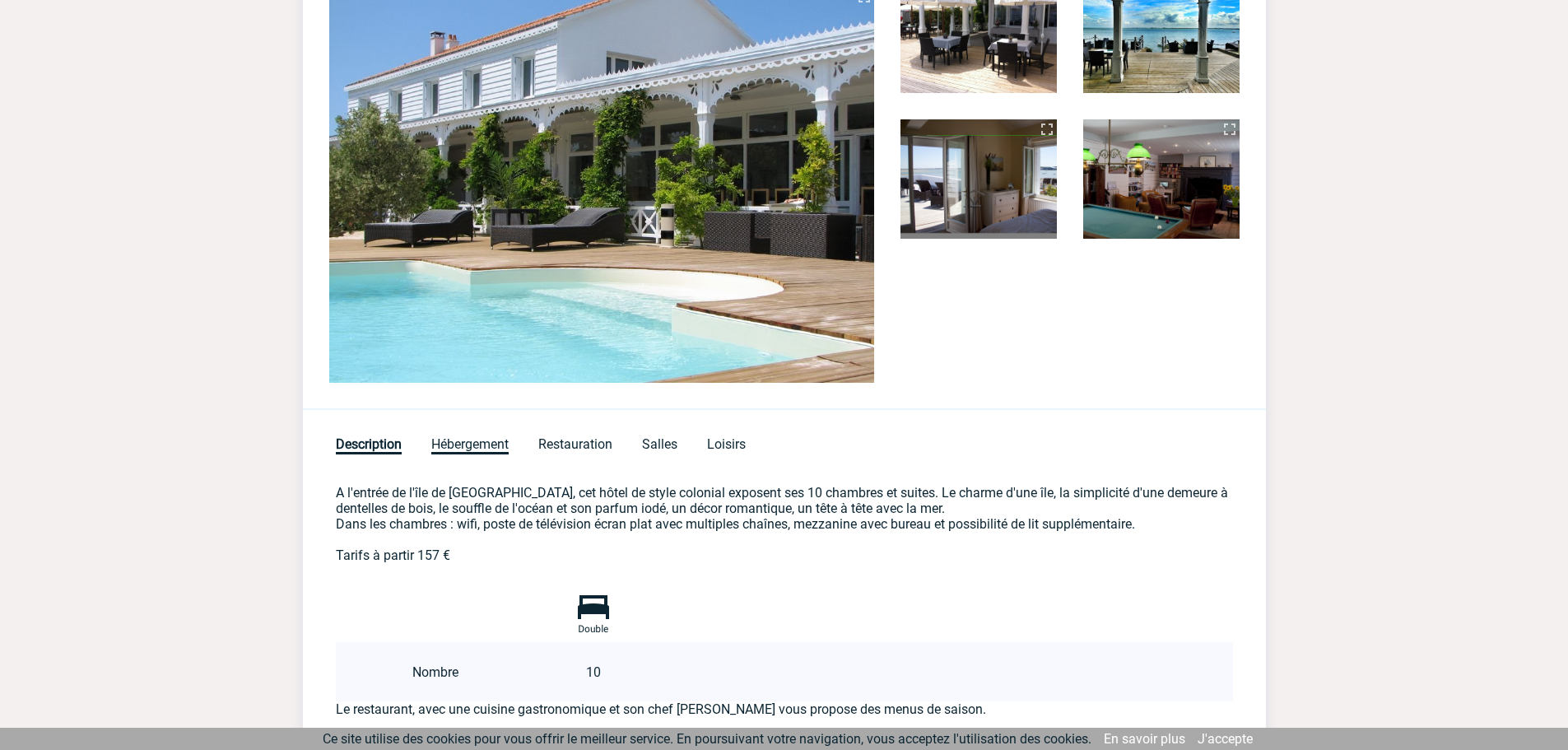
click at [471, 448] on span "Hébergement" at bounding box center [469, 445] width 77 height 18
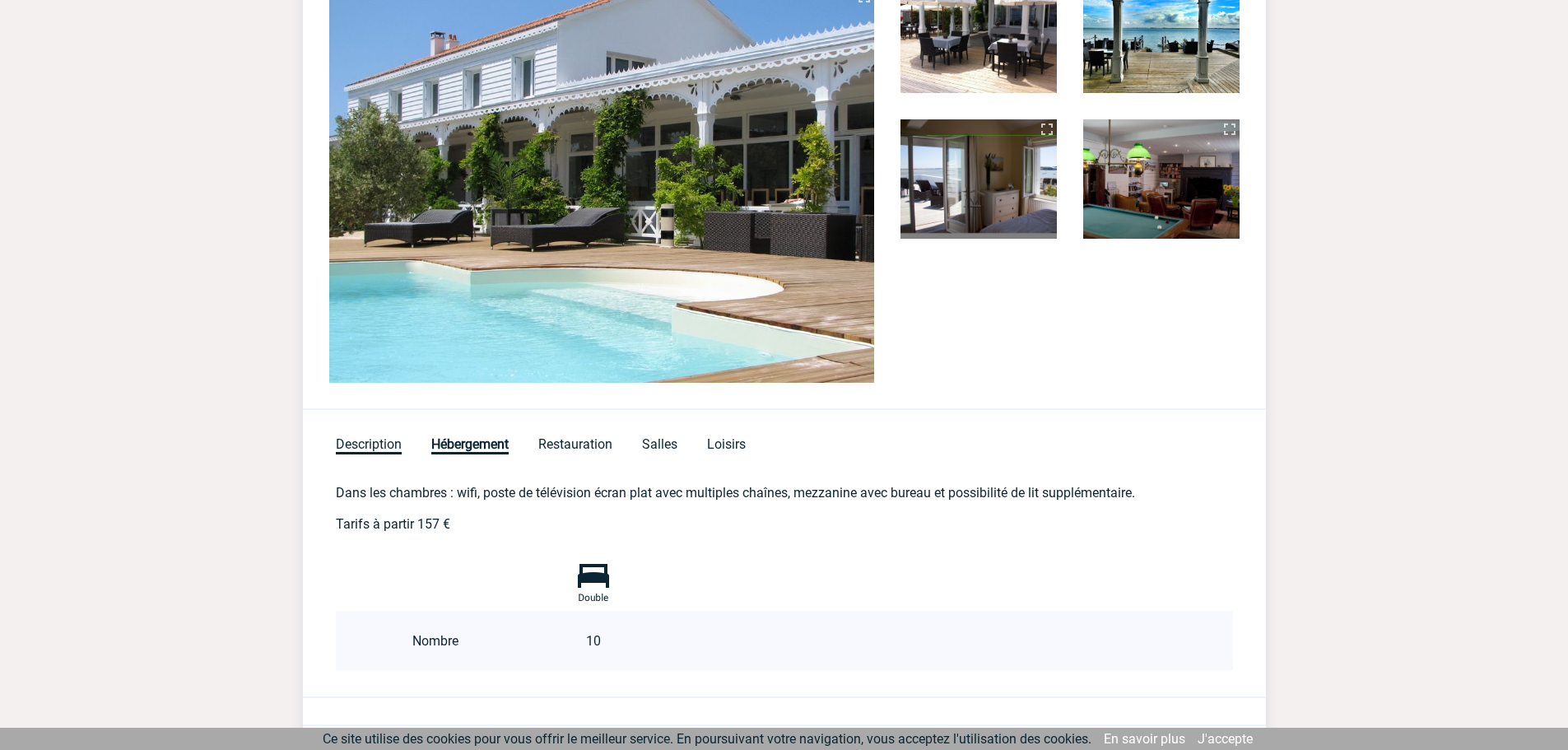
click at [364, 446] on span "Description" at bounding box center [368, 445] width 66 height 18
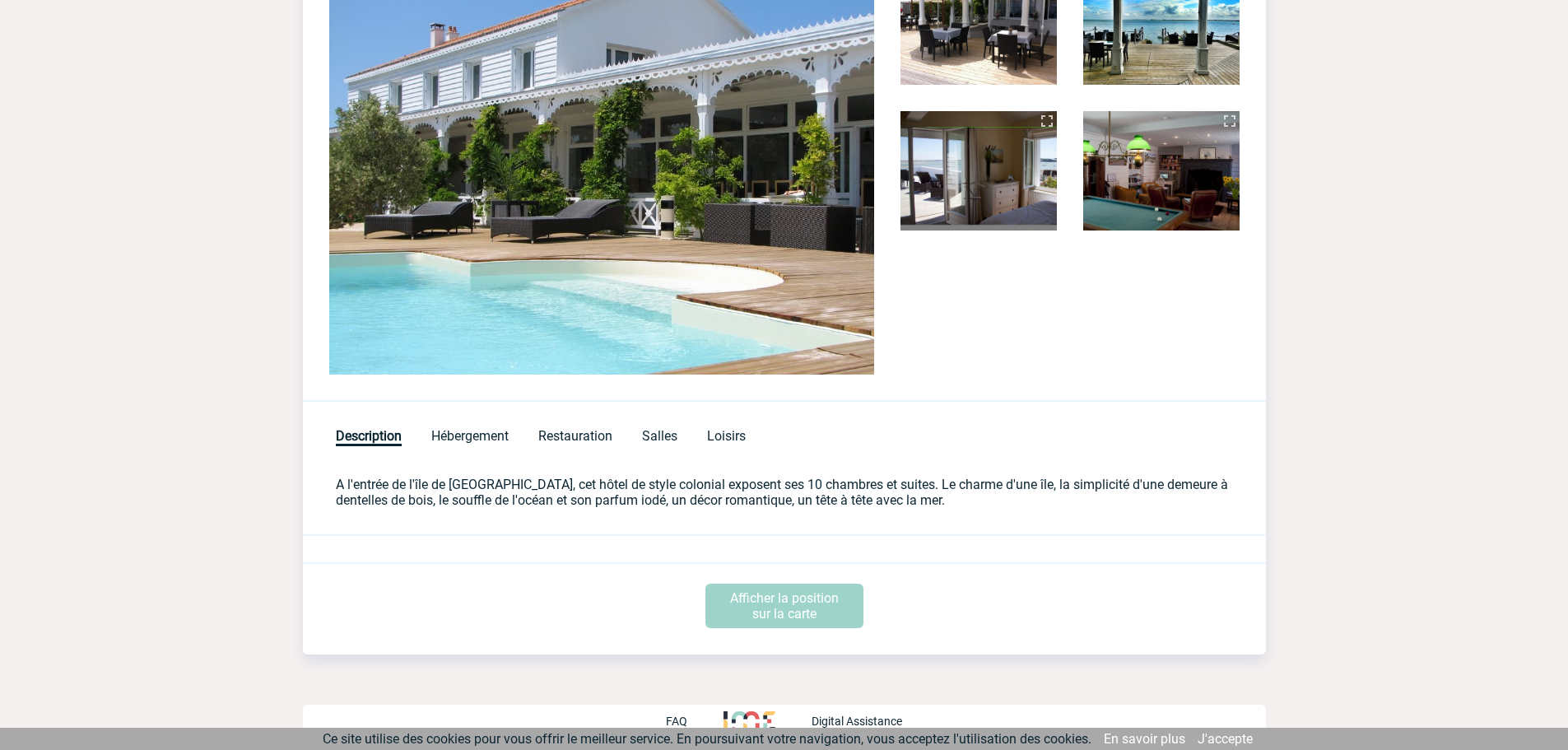
scroll to position [423, 0]
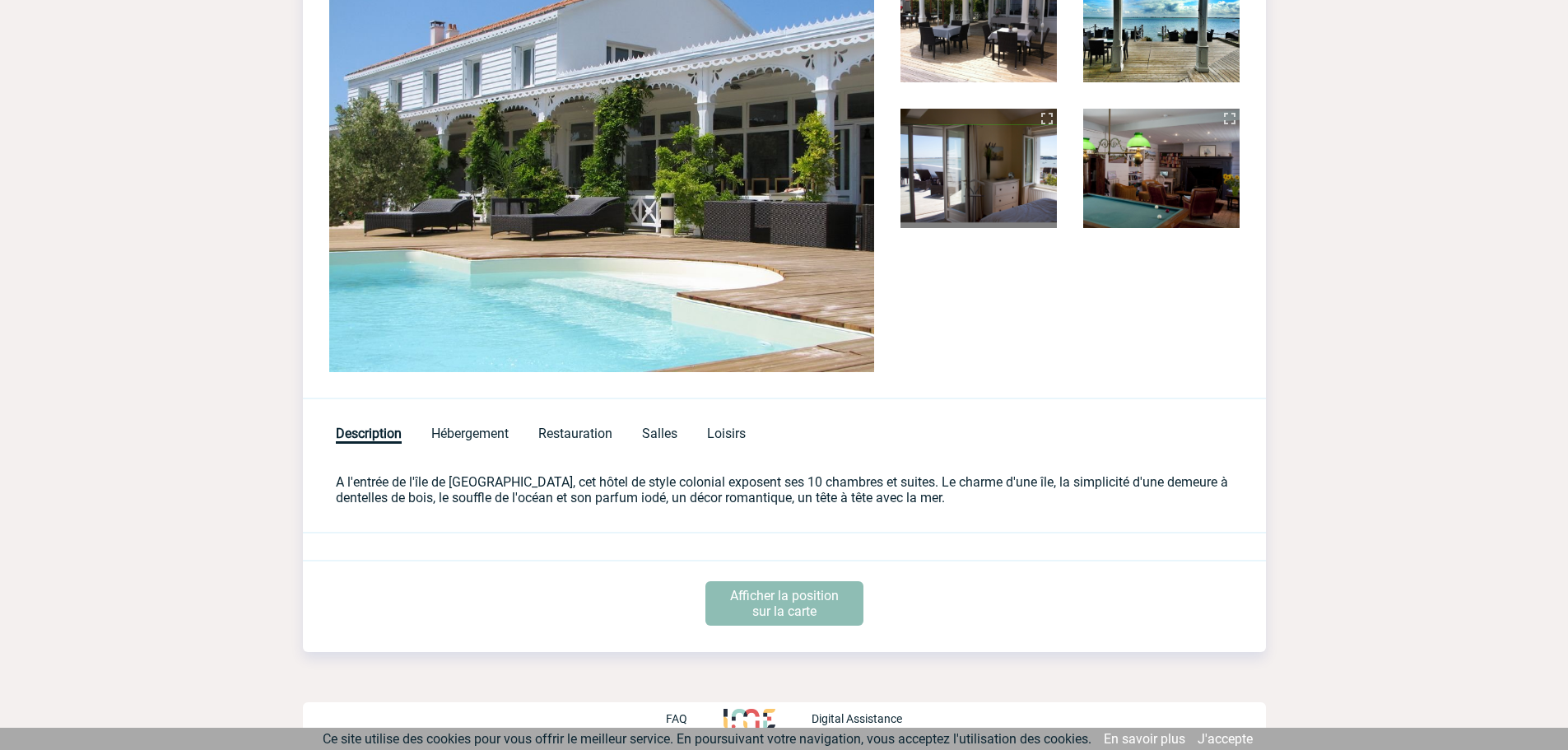
click at [831, 608] on p "Afficher la position sur la carte" at bounding box center [784, 604] width 158 height 44
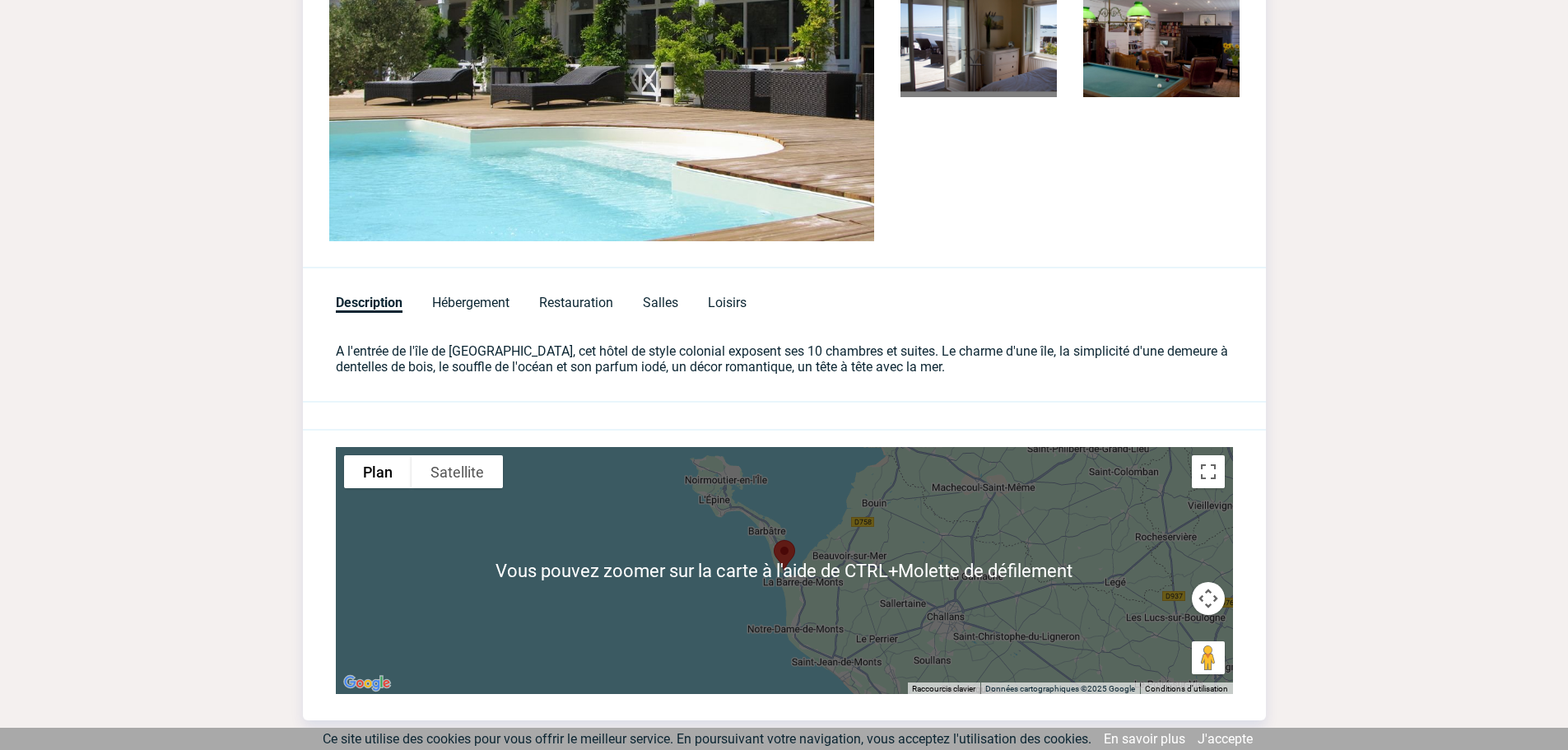
scroll to position [540, 0]
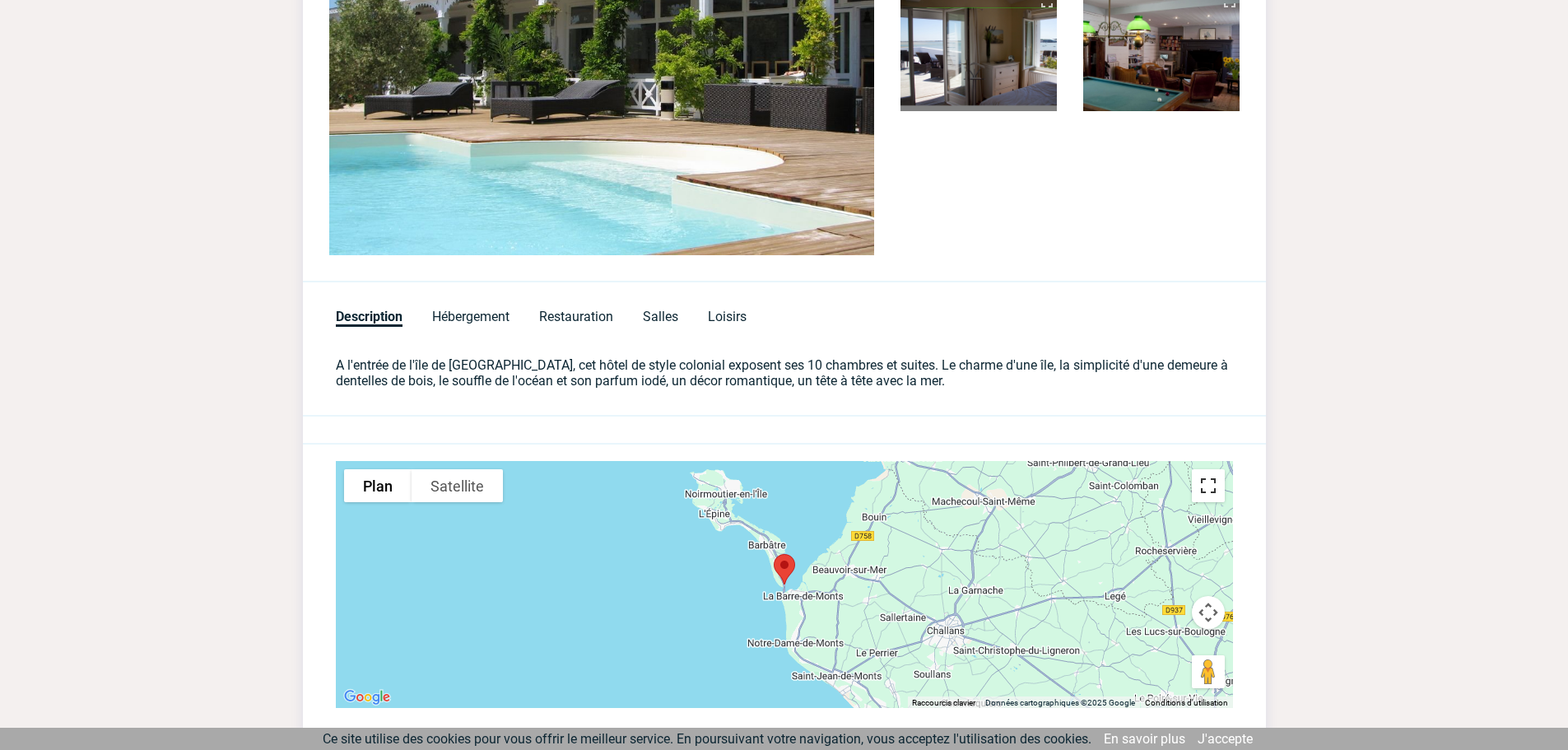
click at [1205, 498] on button "Passer en plein écran" at bounding box center [1209, 486] width 33 height 33
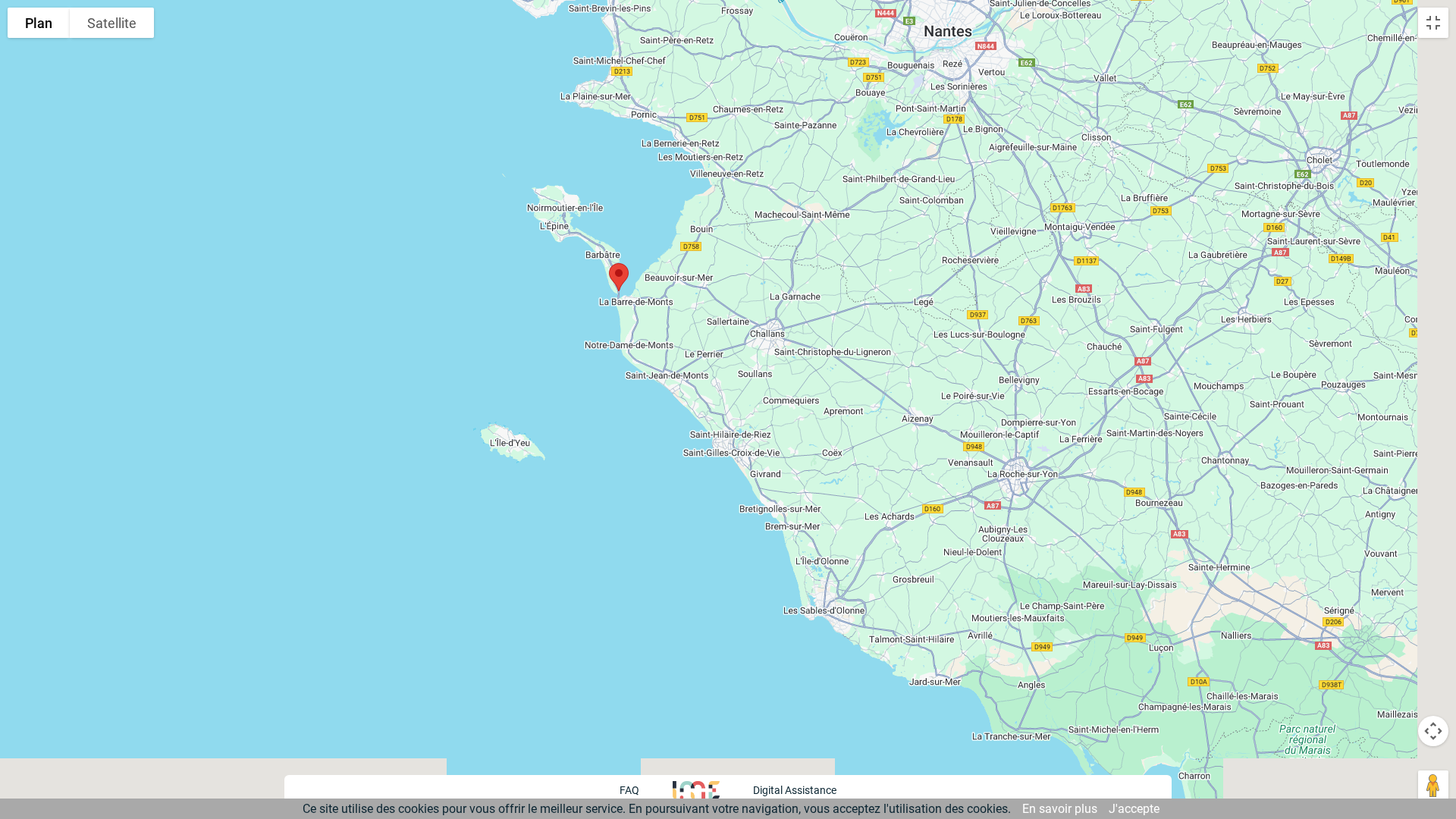
drag, startPoint x: 1034, startPoint y: 706, endPoint x: 815, endPoint y: 454, distance: 333.9
click at [817, 457] on div at bounding box center [728, 410] width 1456 height 819
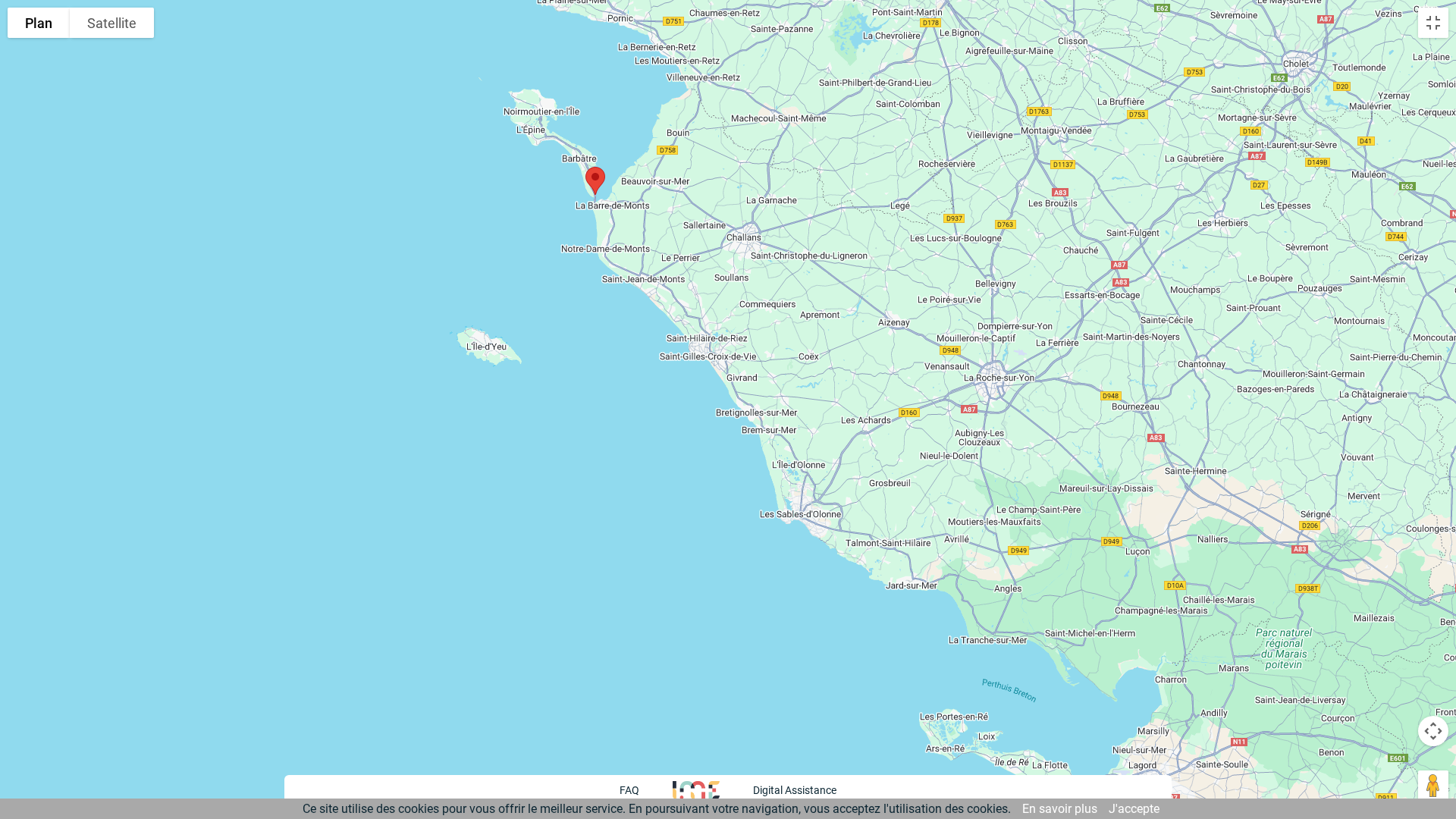
drag, startPoint x: 675, startPoint y: 381, endPoint x: 721, endPoint y: 476, distance: 105.6
click at [721, 476] on div at bounding box center [728, 410] width 1456 height 819
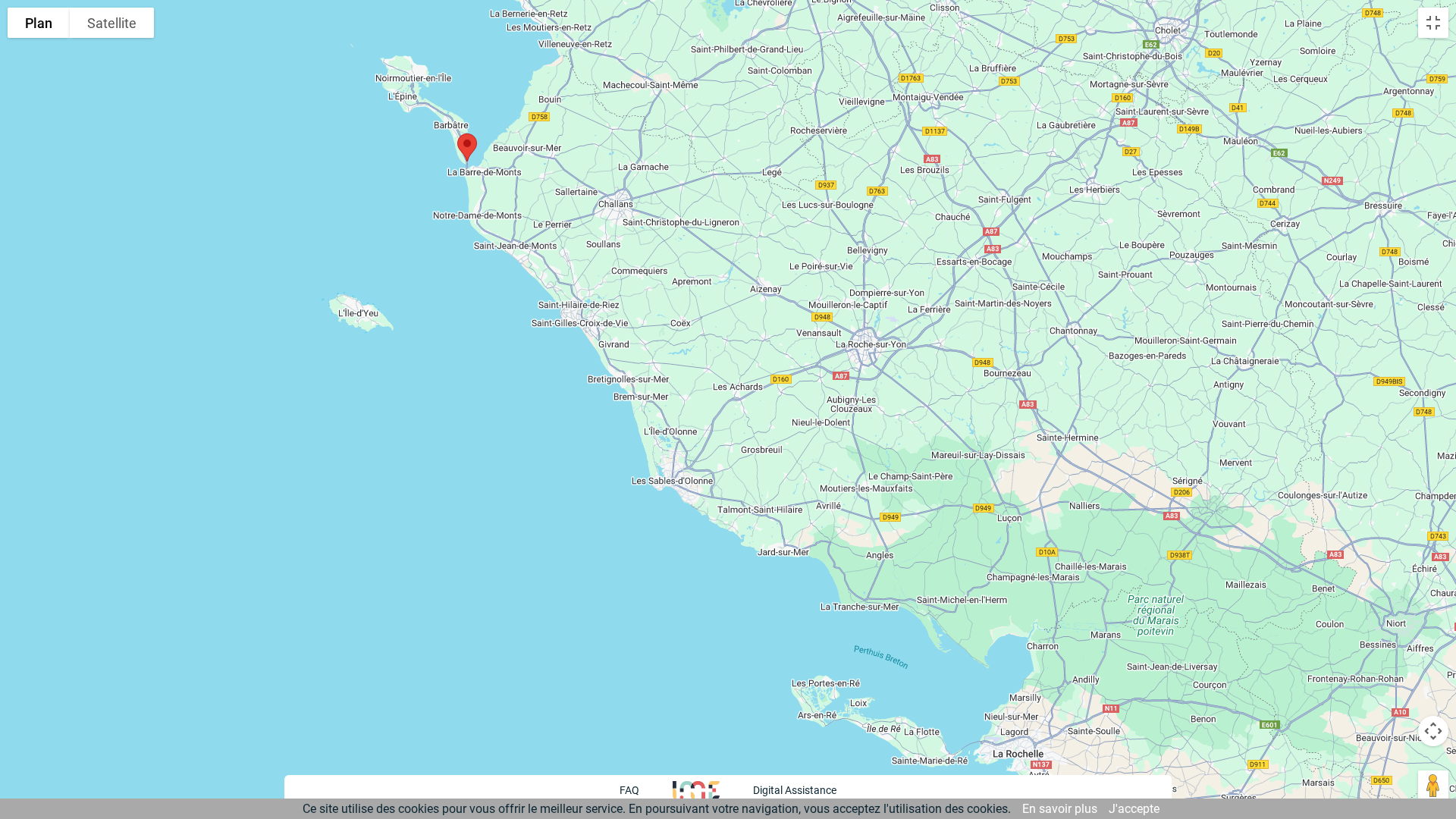
drag, startPoint x: 710, startPoint y: 477, endPoint x: 678, endPoint y: 449, distance: 42.5
click at [678, 449] on div at bounding box center [728, 410] width 1456 height 819
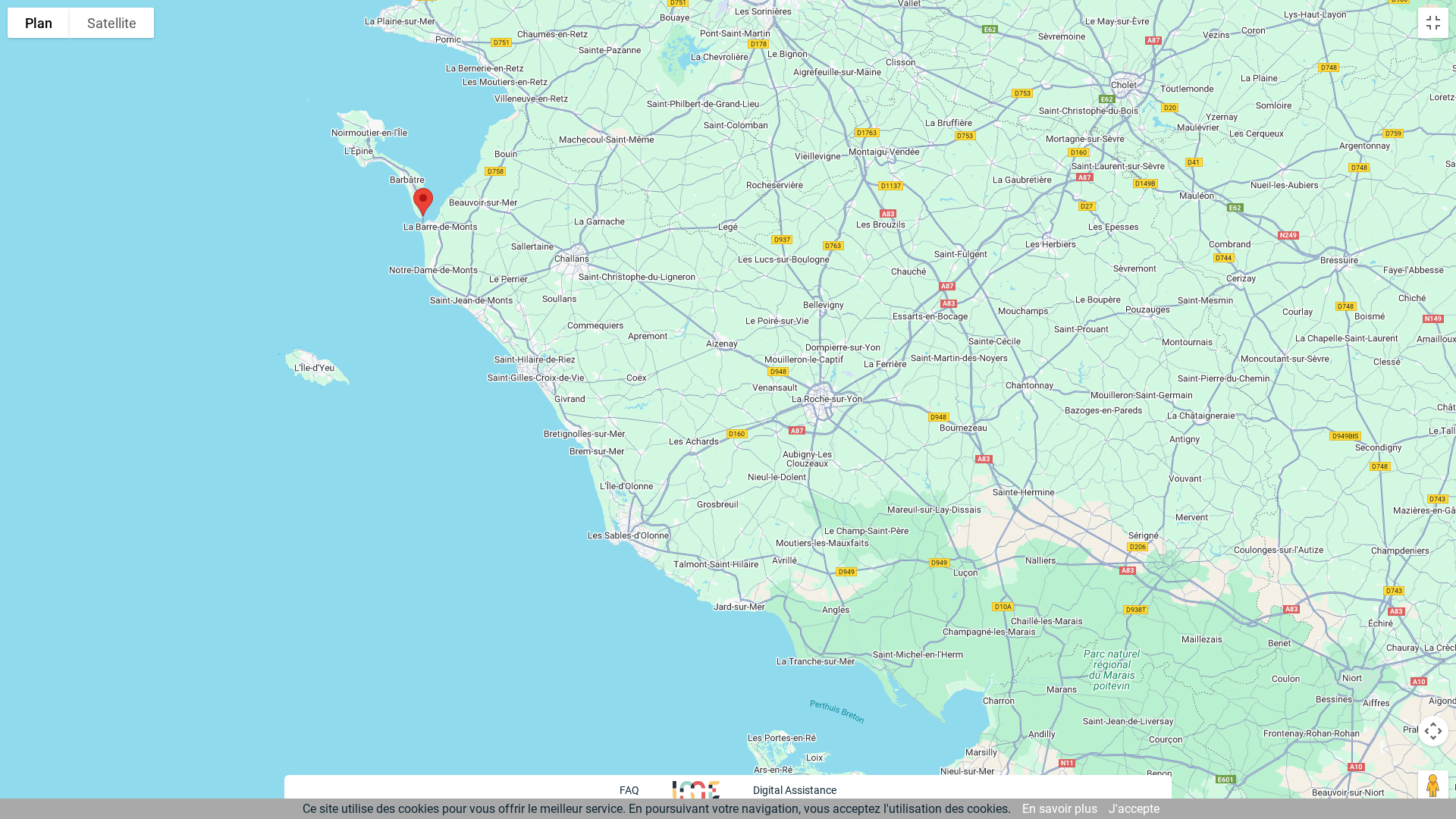
drag, startPoint x: 788, startPoint y: 459, endPoint x: 750, endPoint y: 521, distance: 72.7
click at [750, 521] on div at bounding box center [728, 410] width 1456 height 819
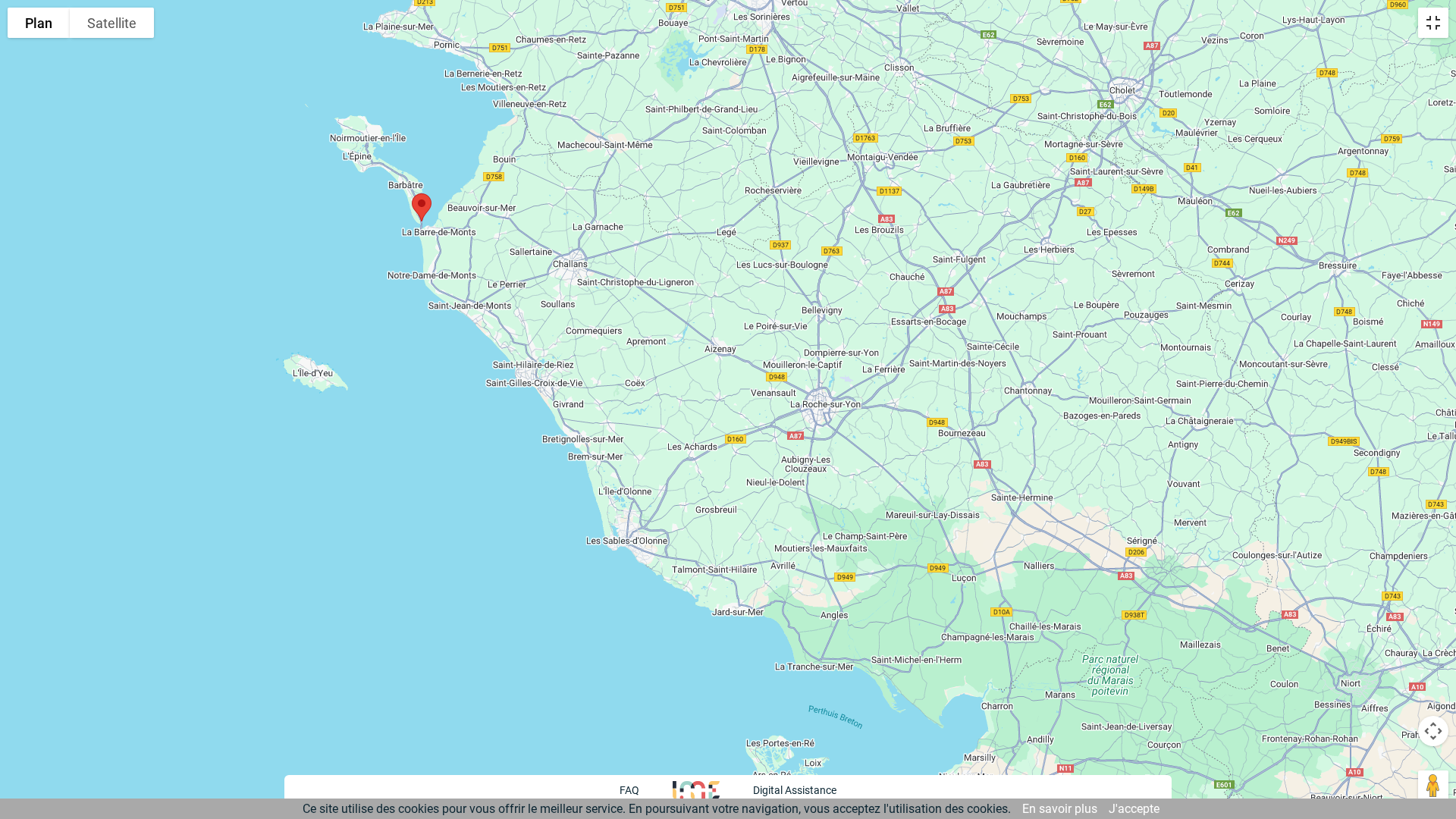
click at [1432, 26] on button "Passer en plein écran" at bounding box center [1433, 23] width 30 height 30
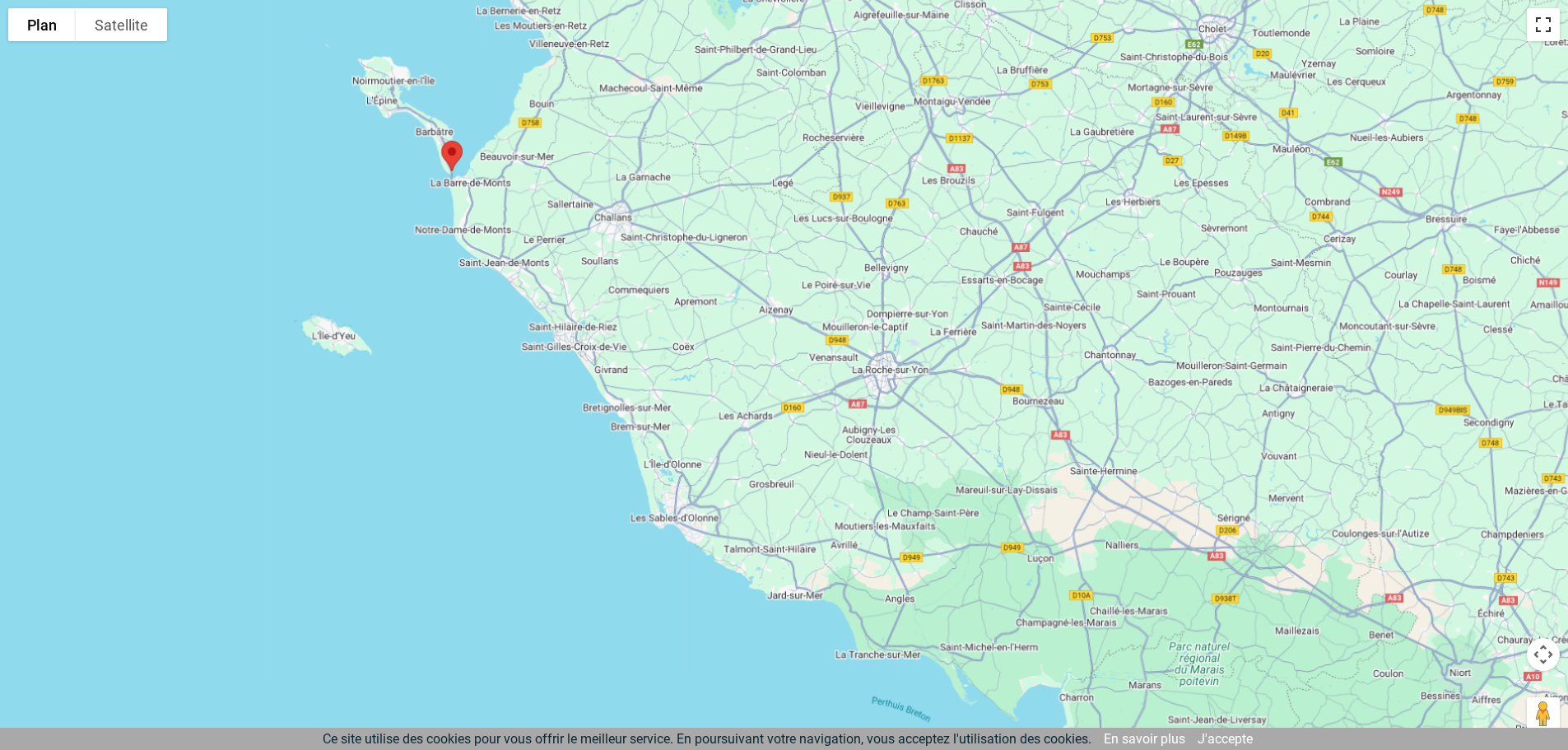
scroll to position [153, 0]
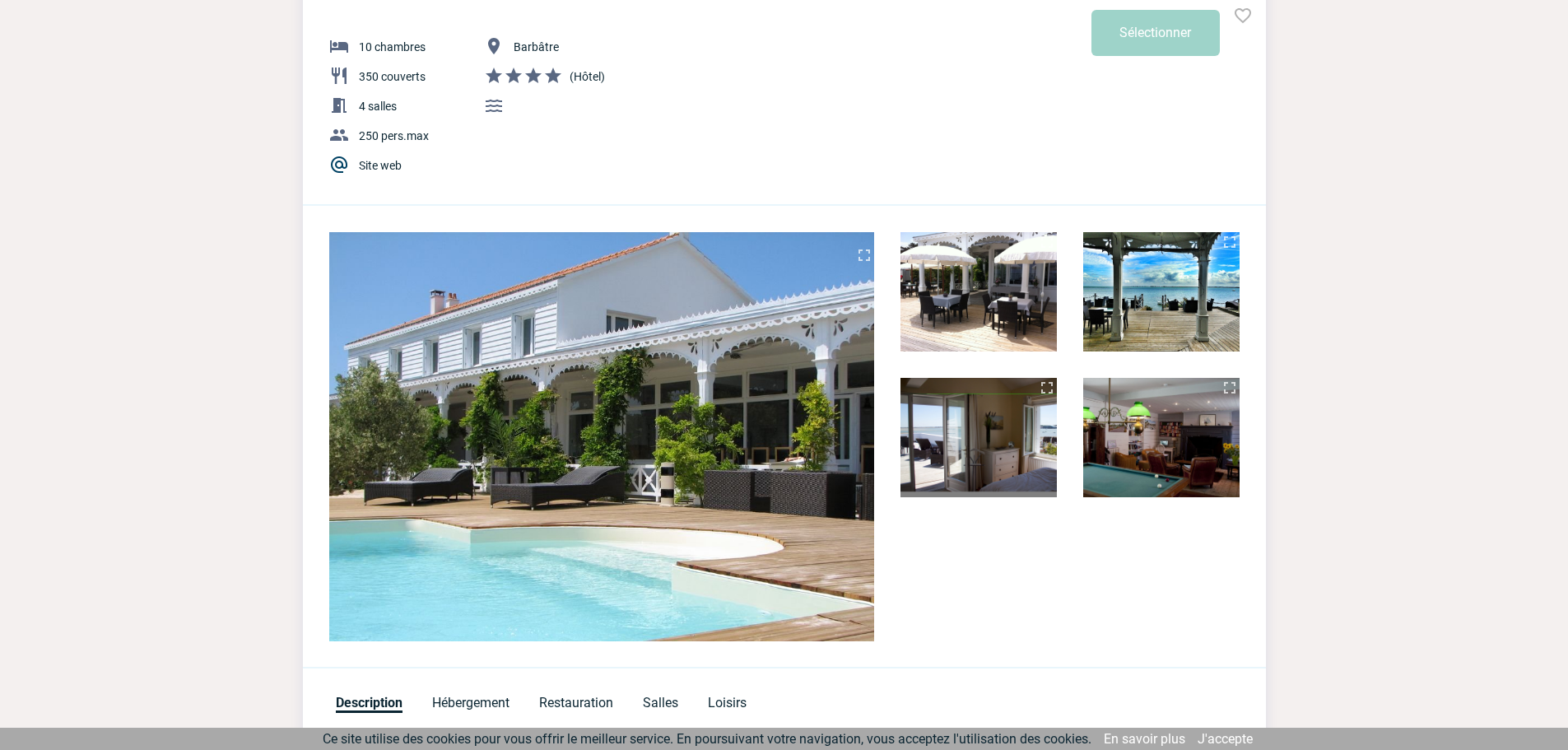
click at [1134, 334] on img at bounding box center [1162, 292] width 157 height 120
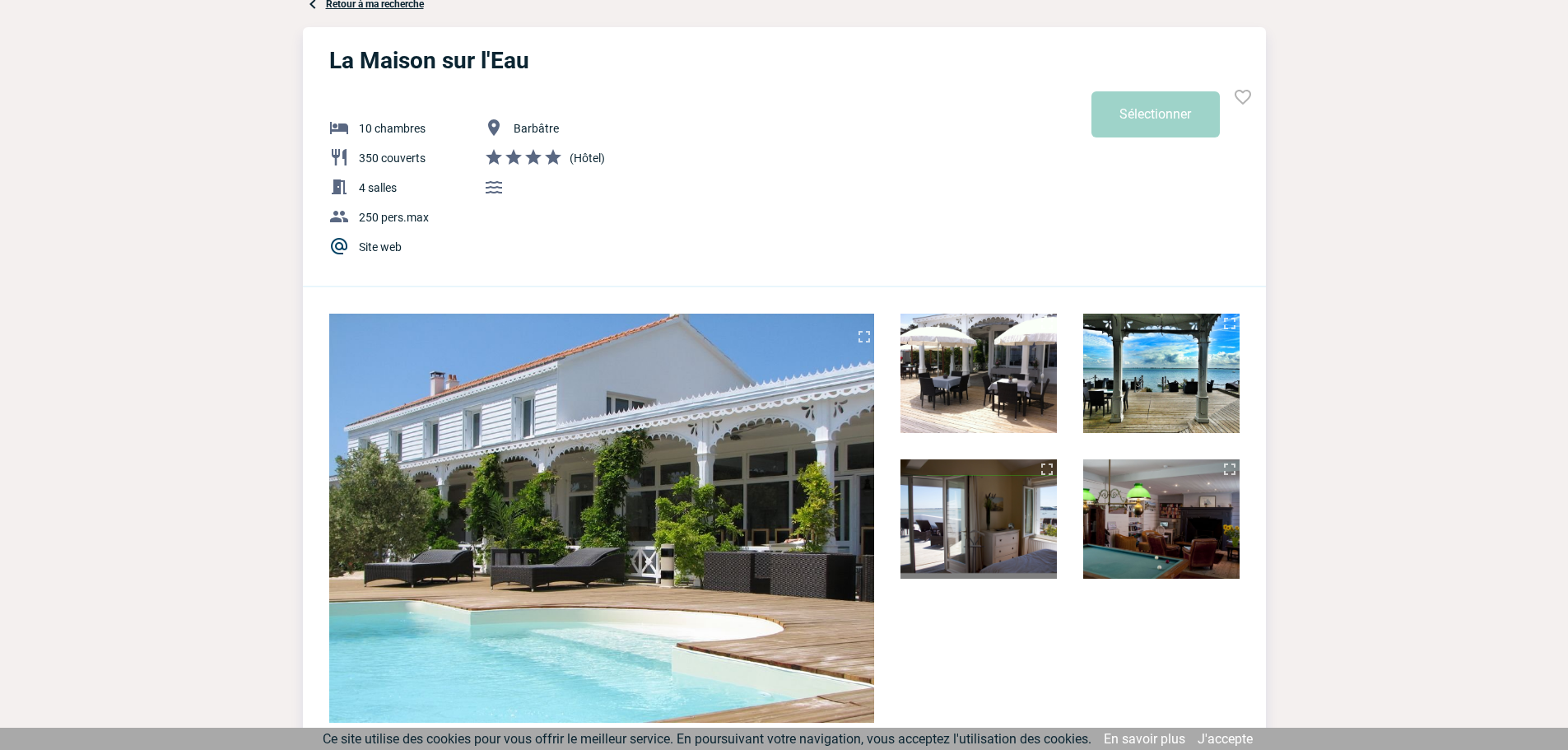
scroll to position [0, 0]
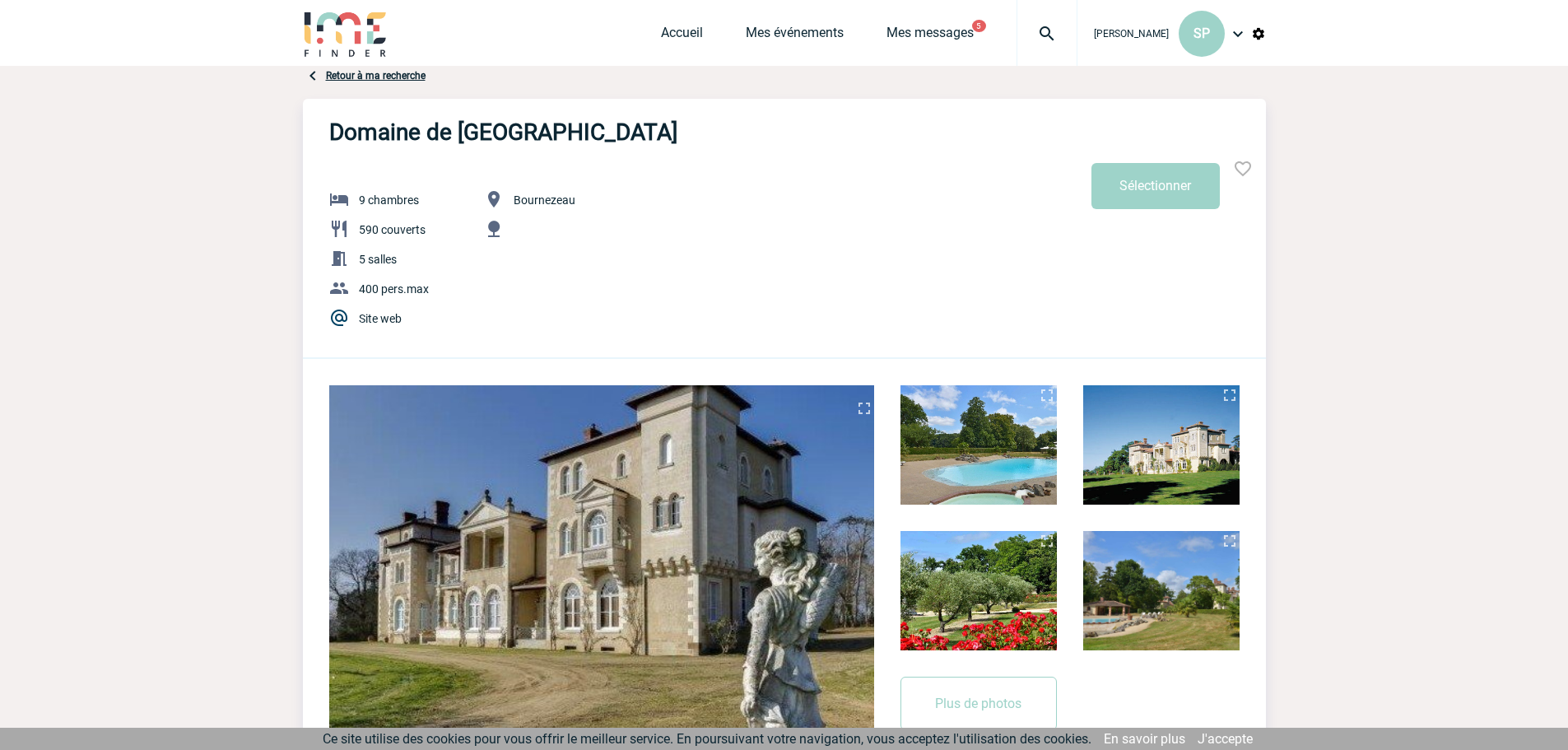
click at [1013, 453] on img at bounding box center [979, 445] width 157 height 120
click at [1120, 591] on img at bounding box center [1162, 590] width 157 height 120
click at [937, 596] on img at bounding box center [979, 590] width 157 height 120
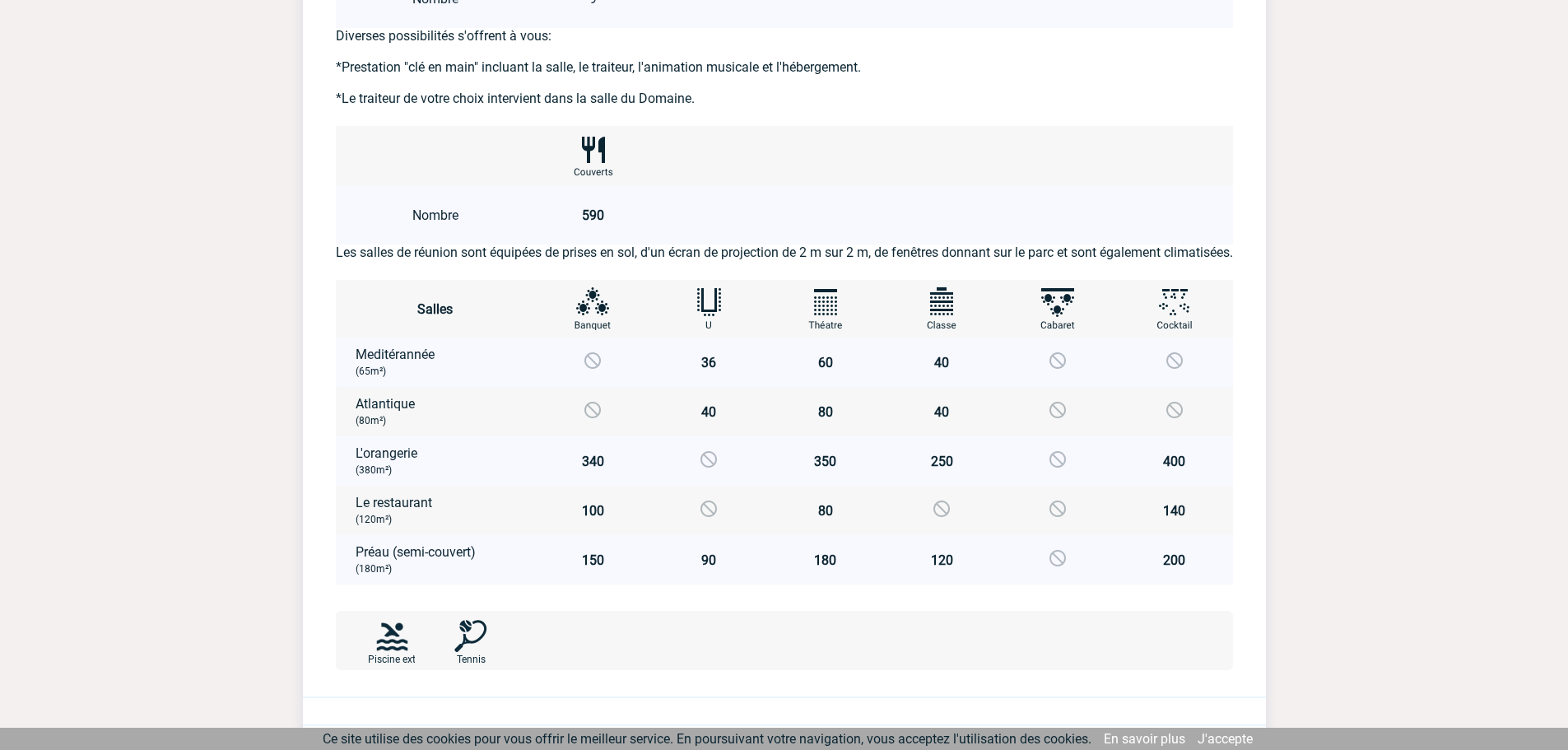
scroll to position [1070, 0]
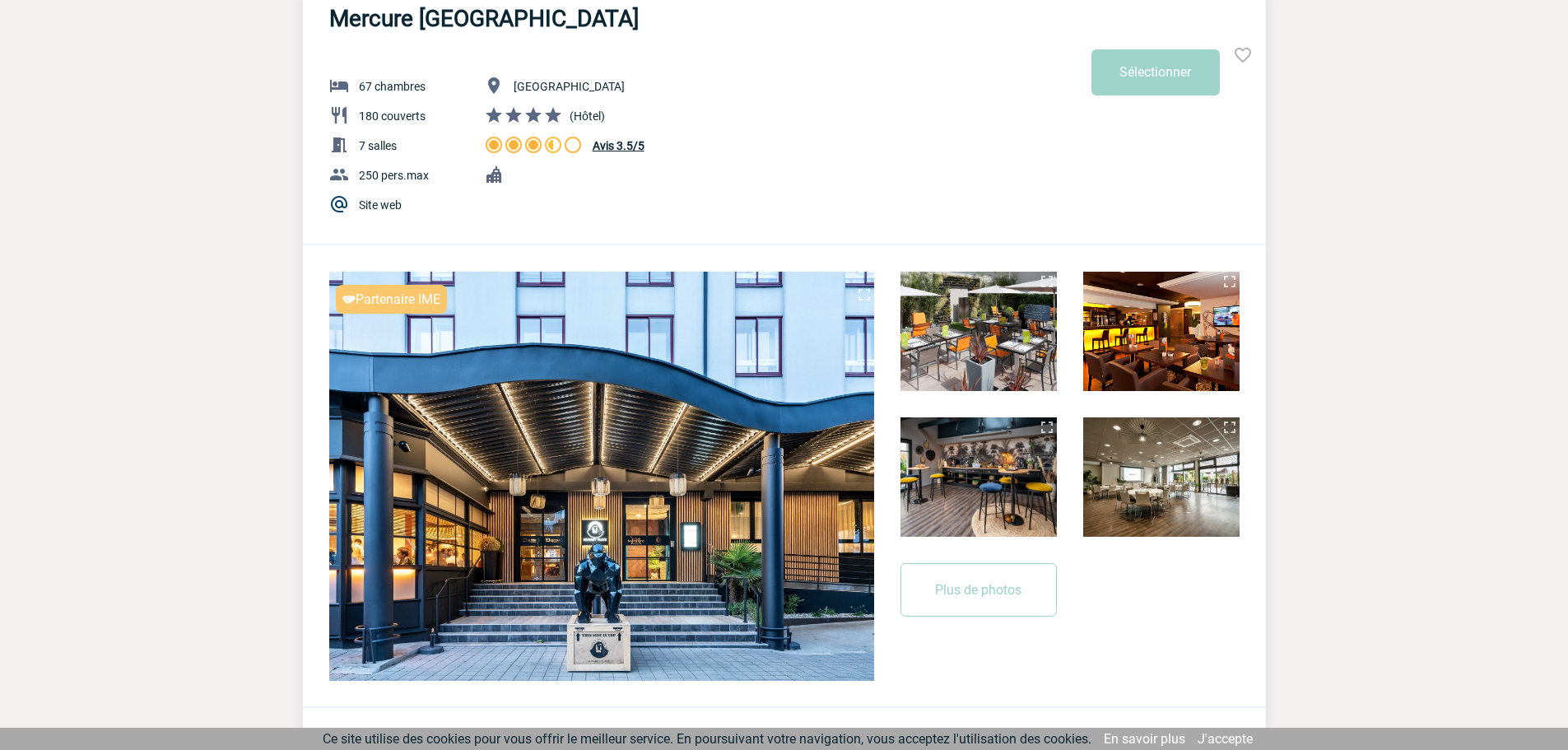
scroll to position [329, 0]
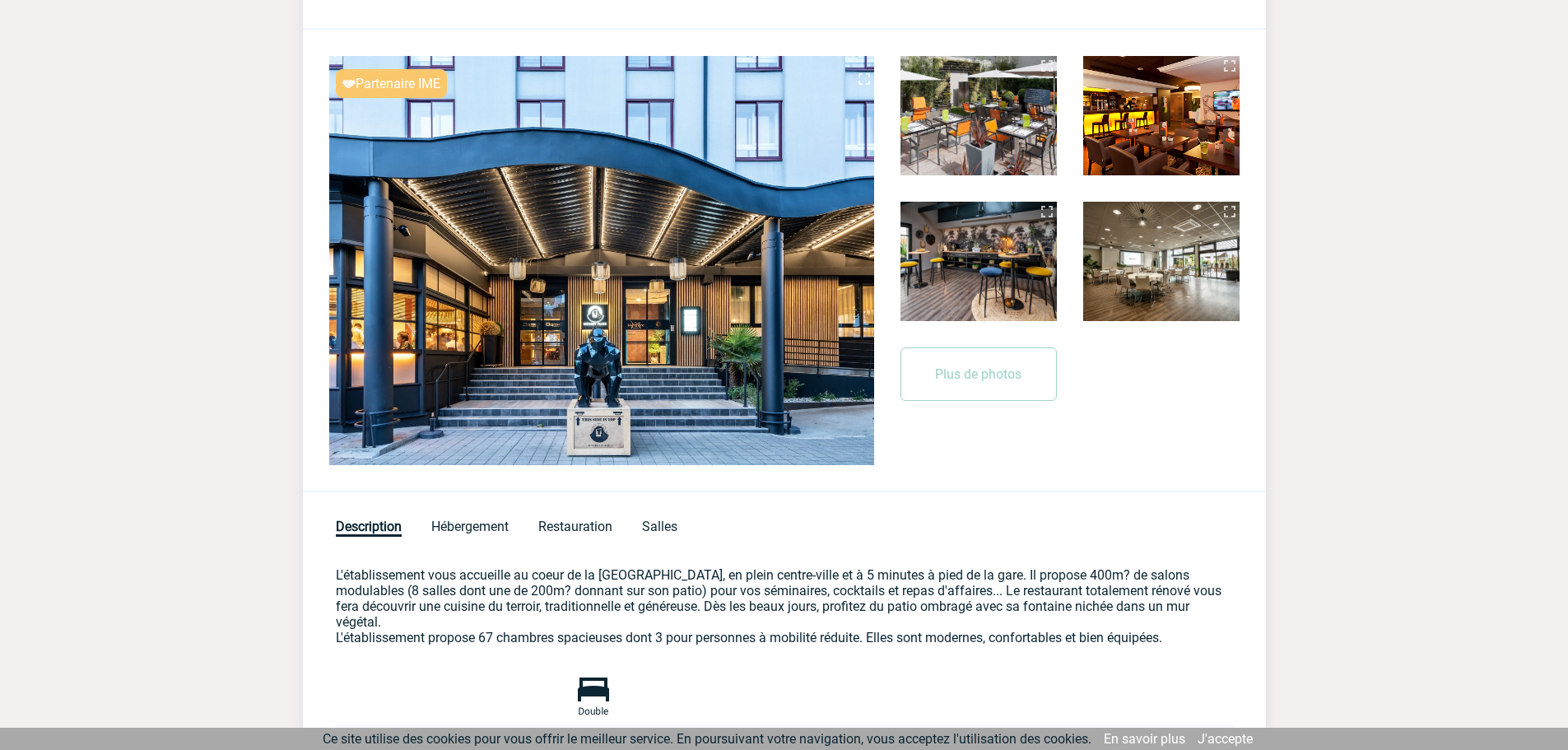
click at [563, 535] on div "Description Hébergement Restauration Salles" at bounding box center [784, 517] width 963 height 49
click at [664, 524] on span "Salles" at bounding box center [660, 527] width 35 height 18
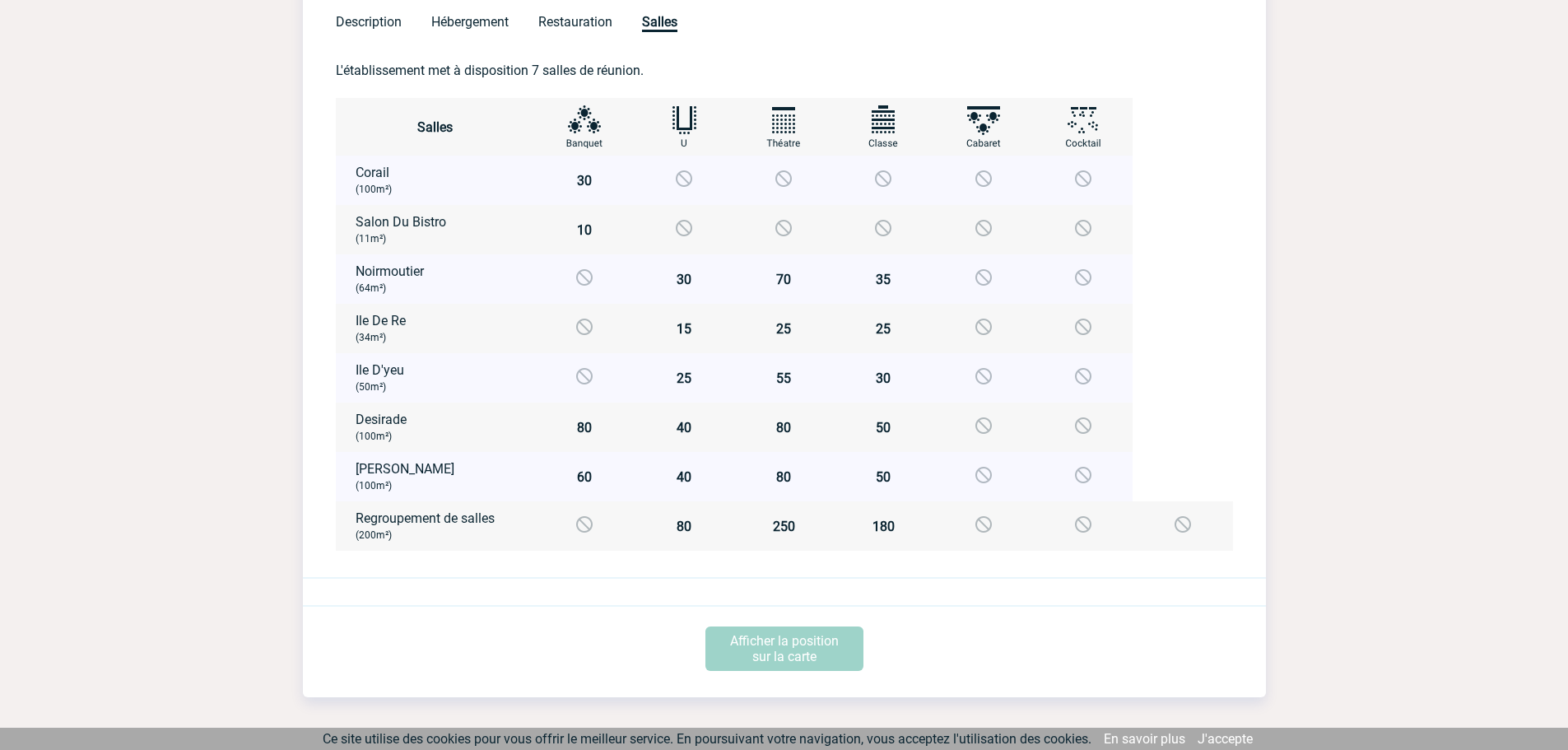
scroll to position [880, 0]
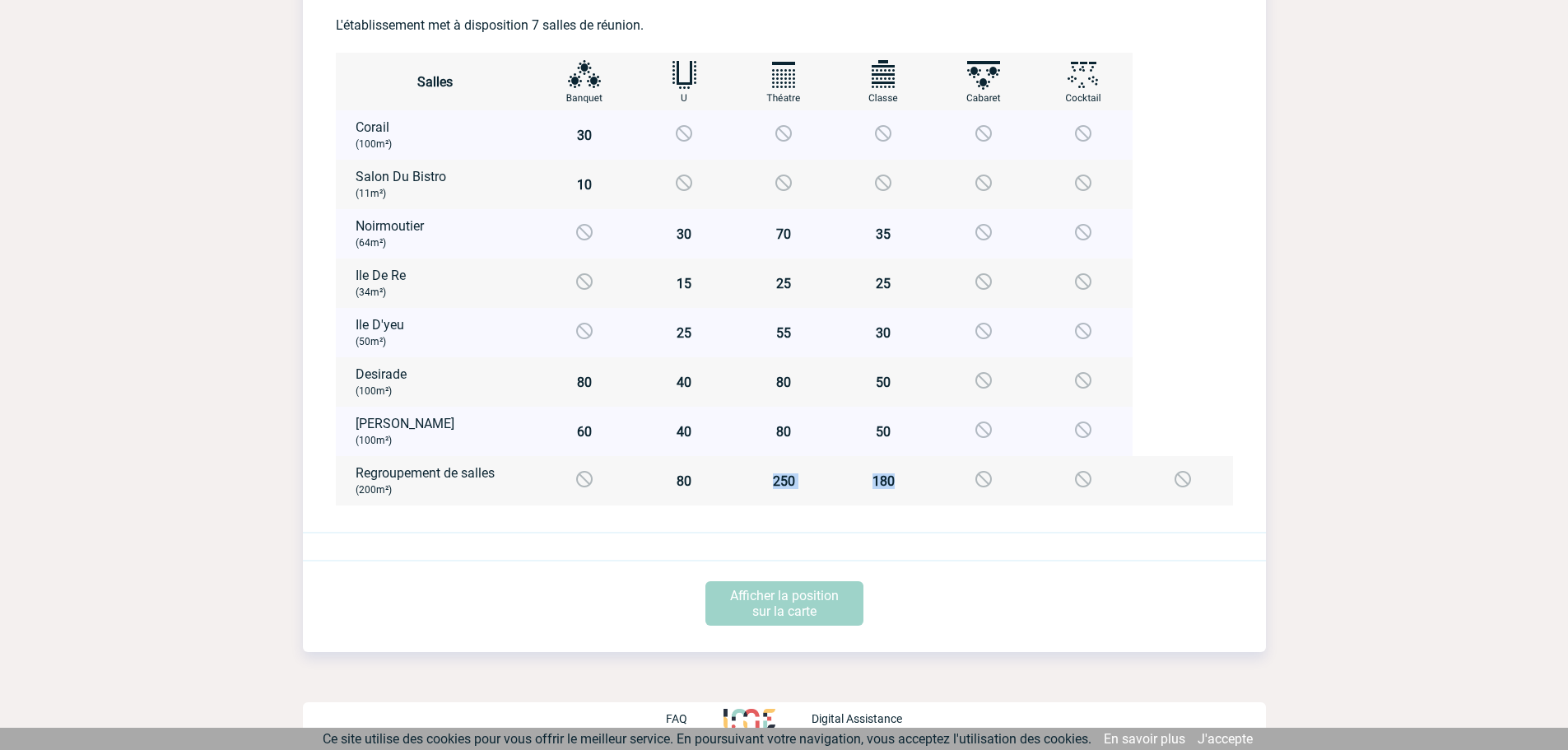
drag, startPoint x: 775, startPoint y: 480, endPoint x: 922, endPoint y: 488, distance: 147.2
click at [922, 488] on tr "Regroupement de salles (Desirade+Marie Galante) (200m²) 80 250 180 250" at bounding box center [784, 481] width 897 height 50
click at [711, 492] on td "80" at bounding box center [685, 481] width 99 height 50
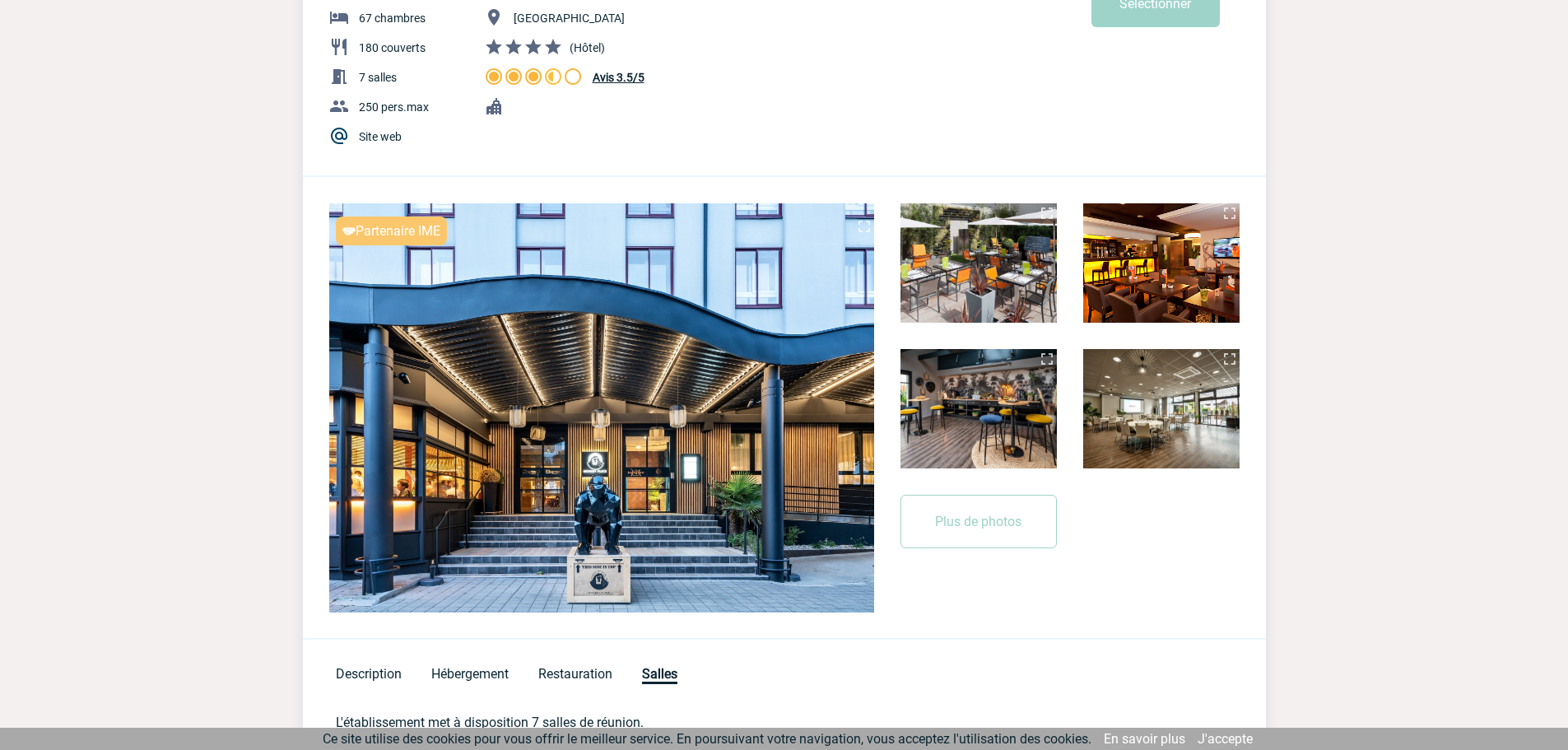
scroll to position [0, 0]
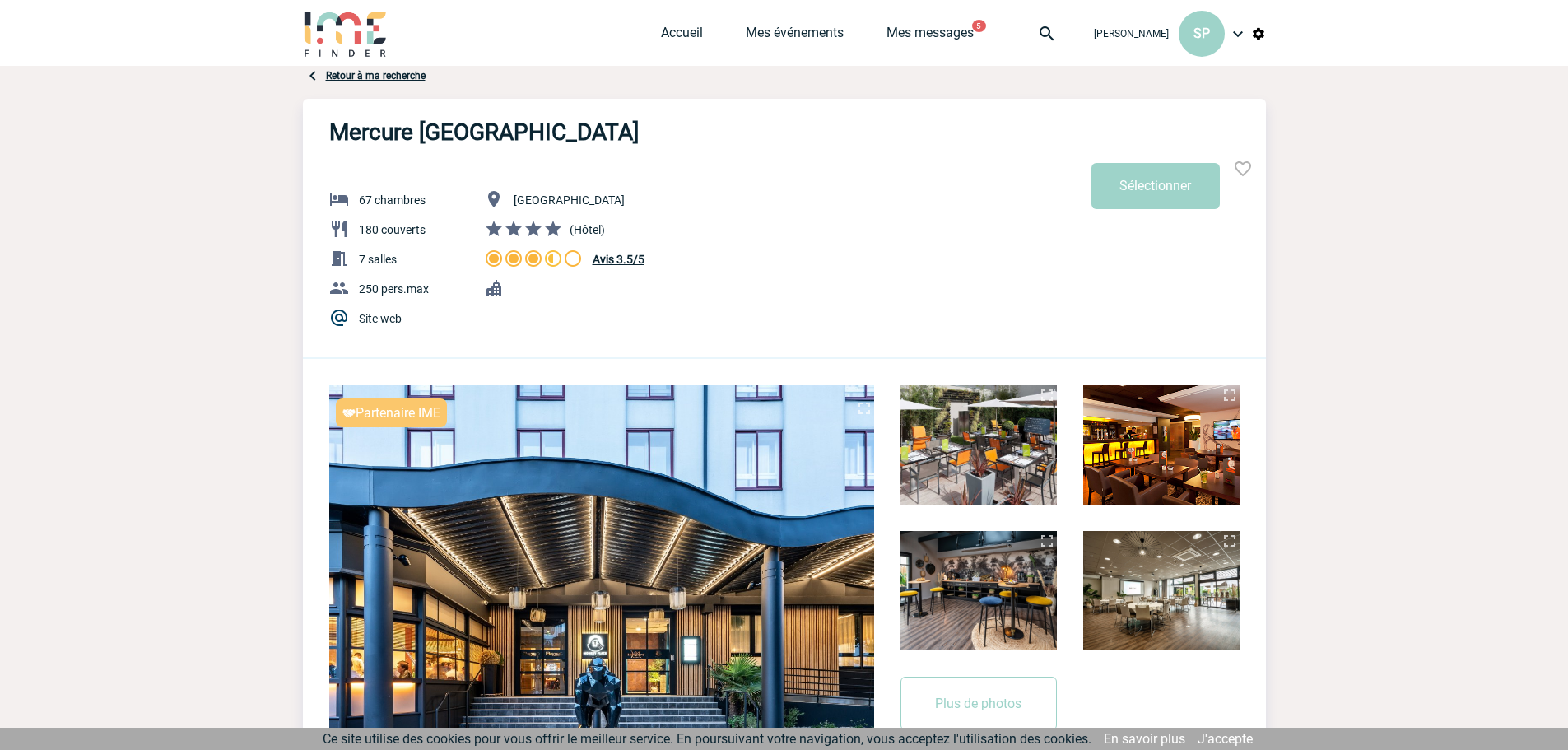
click at [1243, 169] on img at bounding box center [1243, 168] width 20 height 20
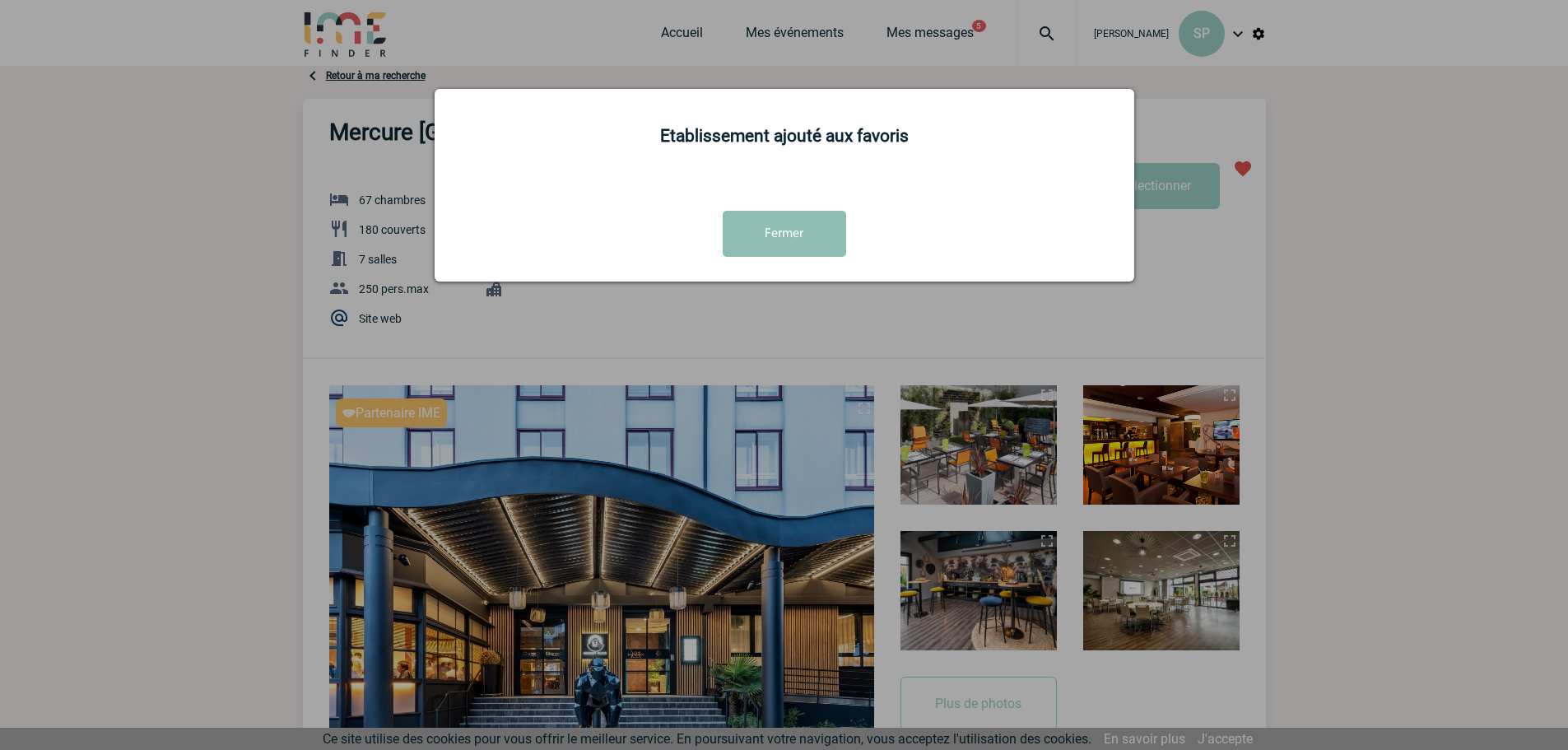
click at [793, 224] on button "Fermer" at bounding box center [784, 233] width 123 height 46
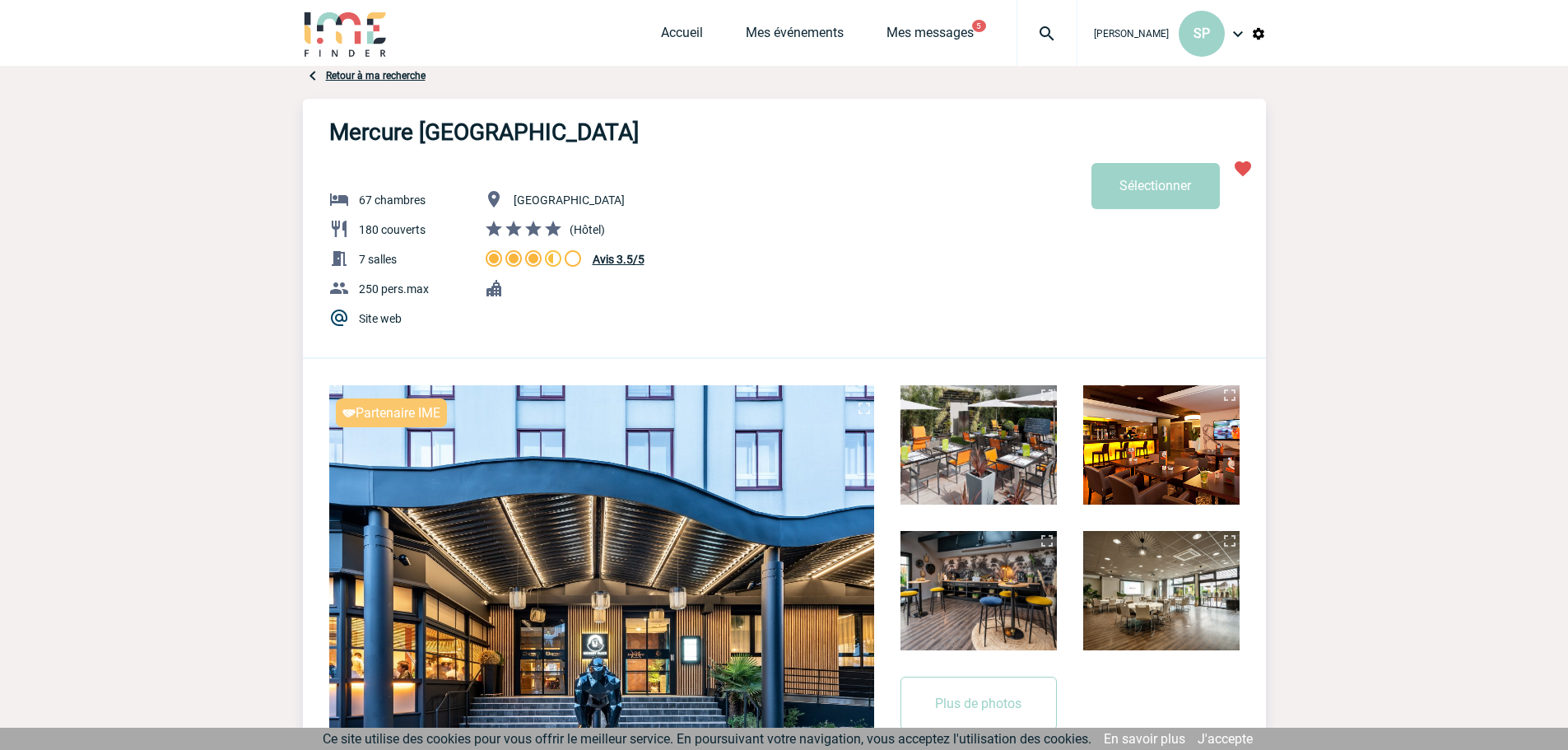
click at [1258, 33] on img at bounding box center [1258, 33] width 14 height 14
click at [1254, 35] on img at bounding box center [1258, 33] width 14 height 14
drag, startPoint x: 1543, startPoint y: 2, endPoint x: 103, endPoint y: 156, distance: 1448.2
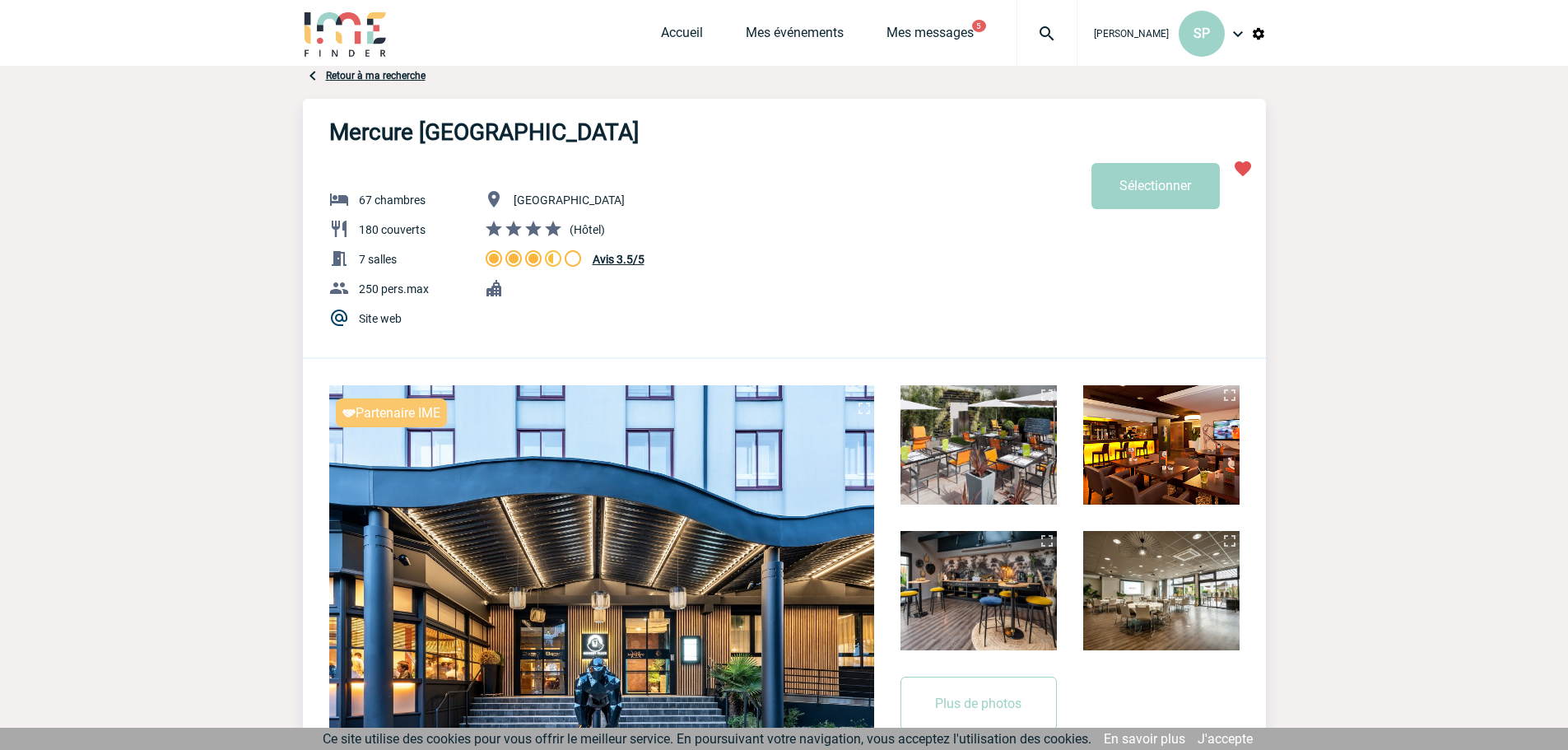
click at [974, 442] on img at bounding box center [979, 445] width 157 height 120
click at [1230, 388] on img at bounding box center [1230, 395] width 20 height 20
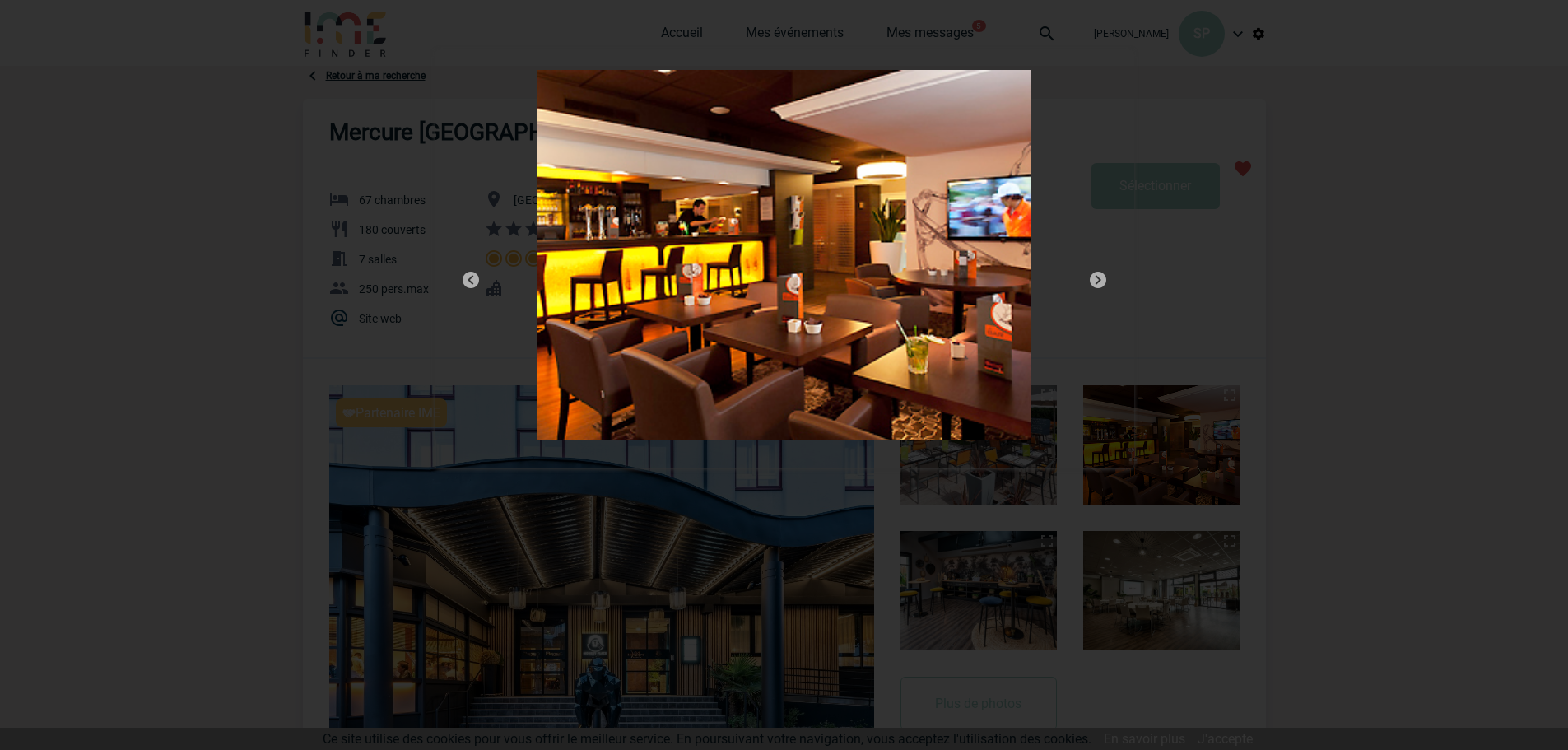
click at [467, 281] on img at bounding box center [470, 279] width 20 height 20
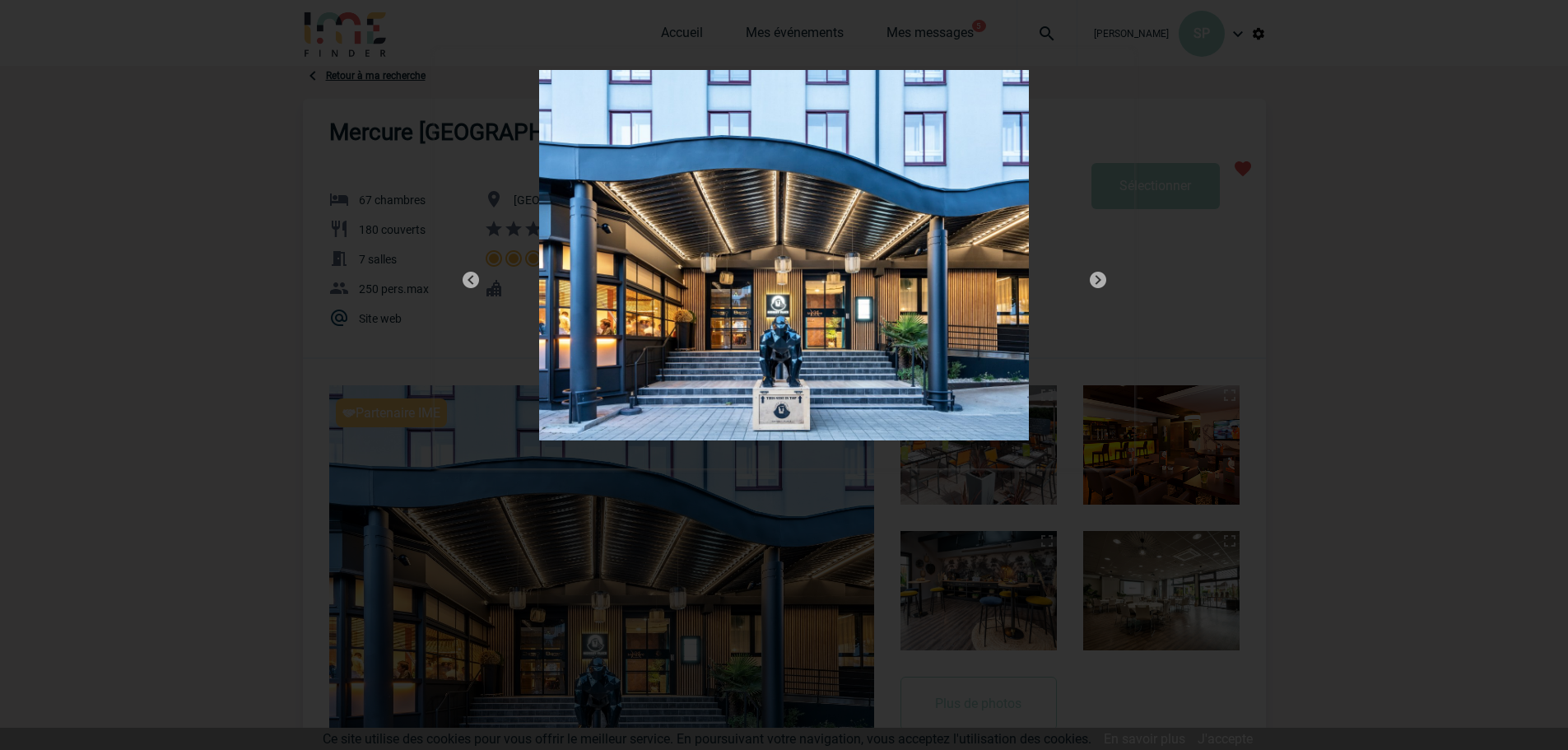
click at [467, 281] on img at bounding box center [470, 279] width 20 height 20
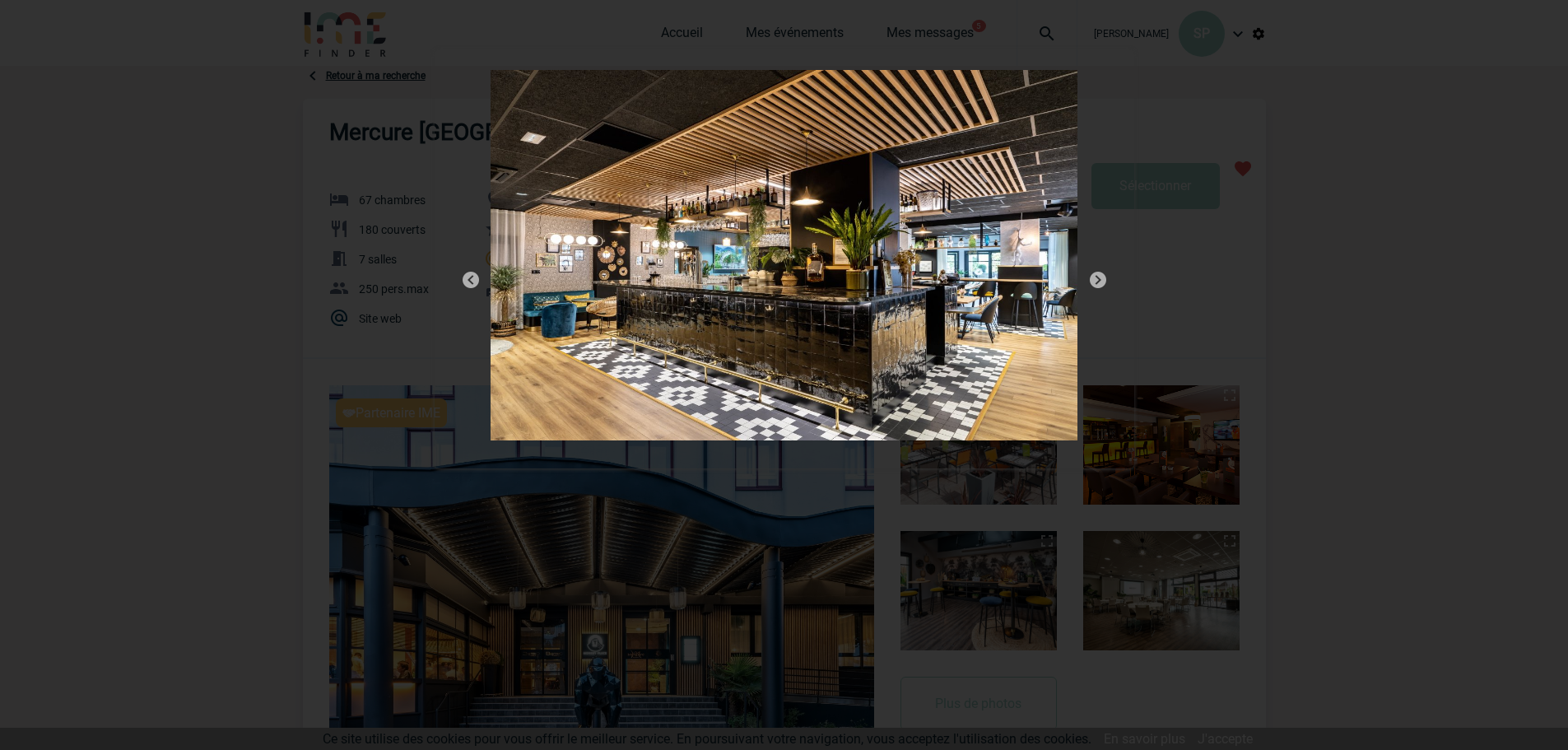
click at [1101, 280] on img at bounding box center [1098, 279] width 20 height 20
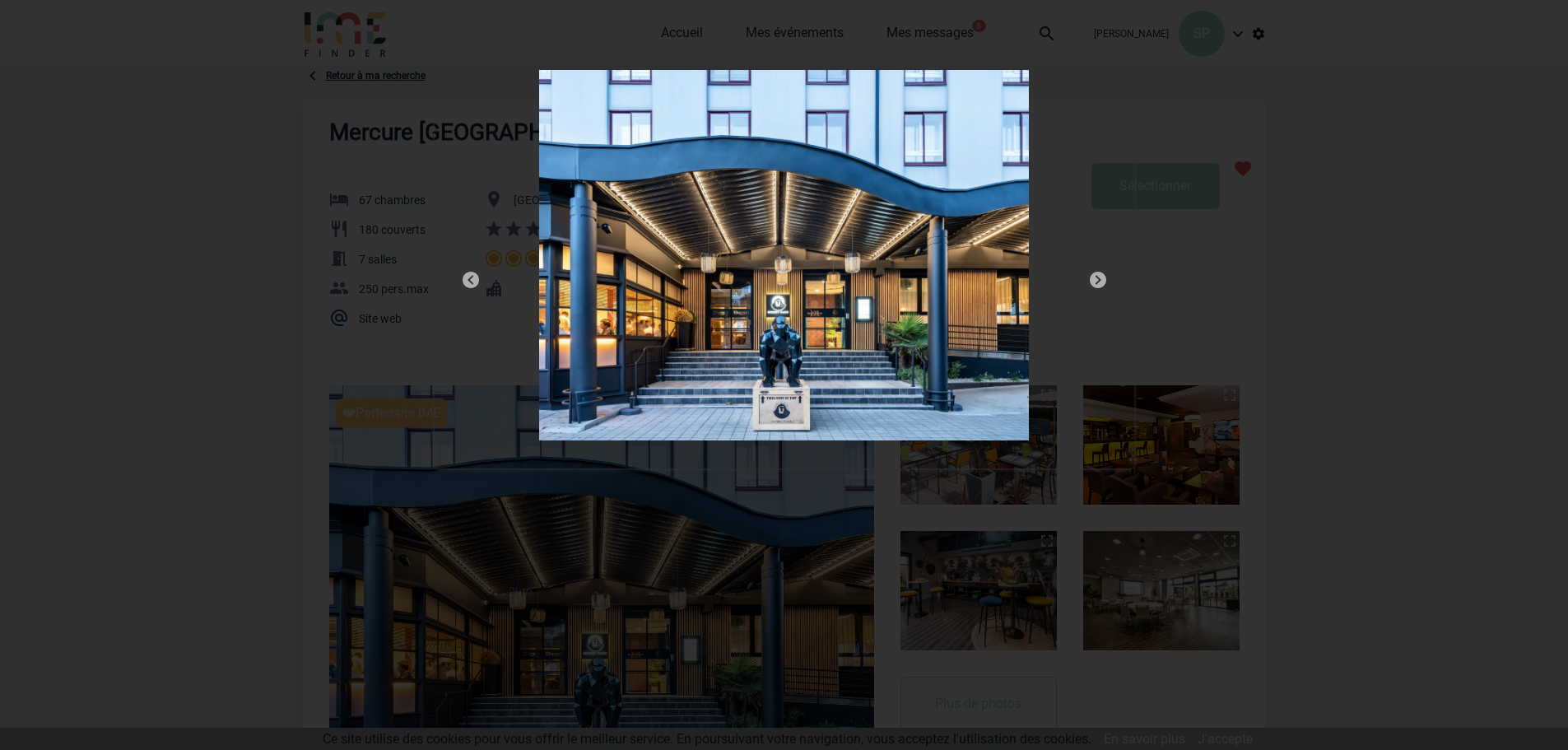
click at [1101, 280] on img at bounding box center [1098, 279] width 20 height 20
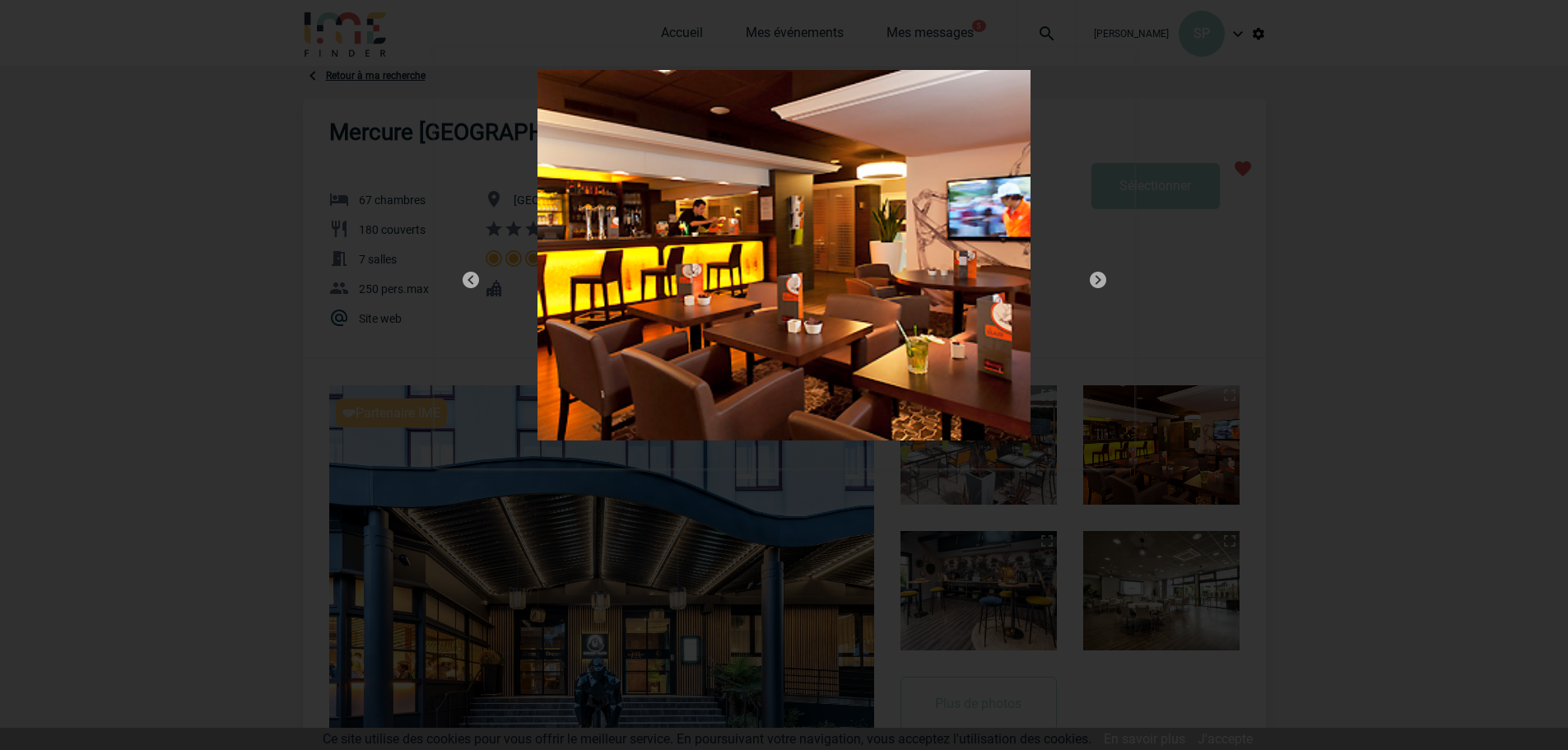
click at [1101, 280] on img at bounding box center [1098, 279] width 20 height 20
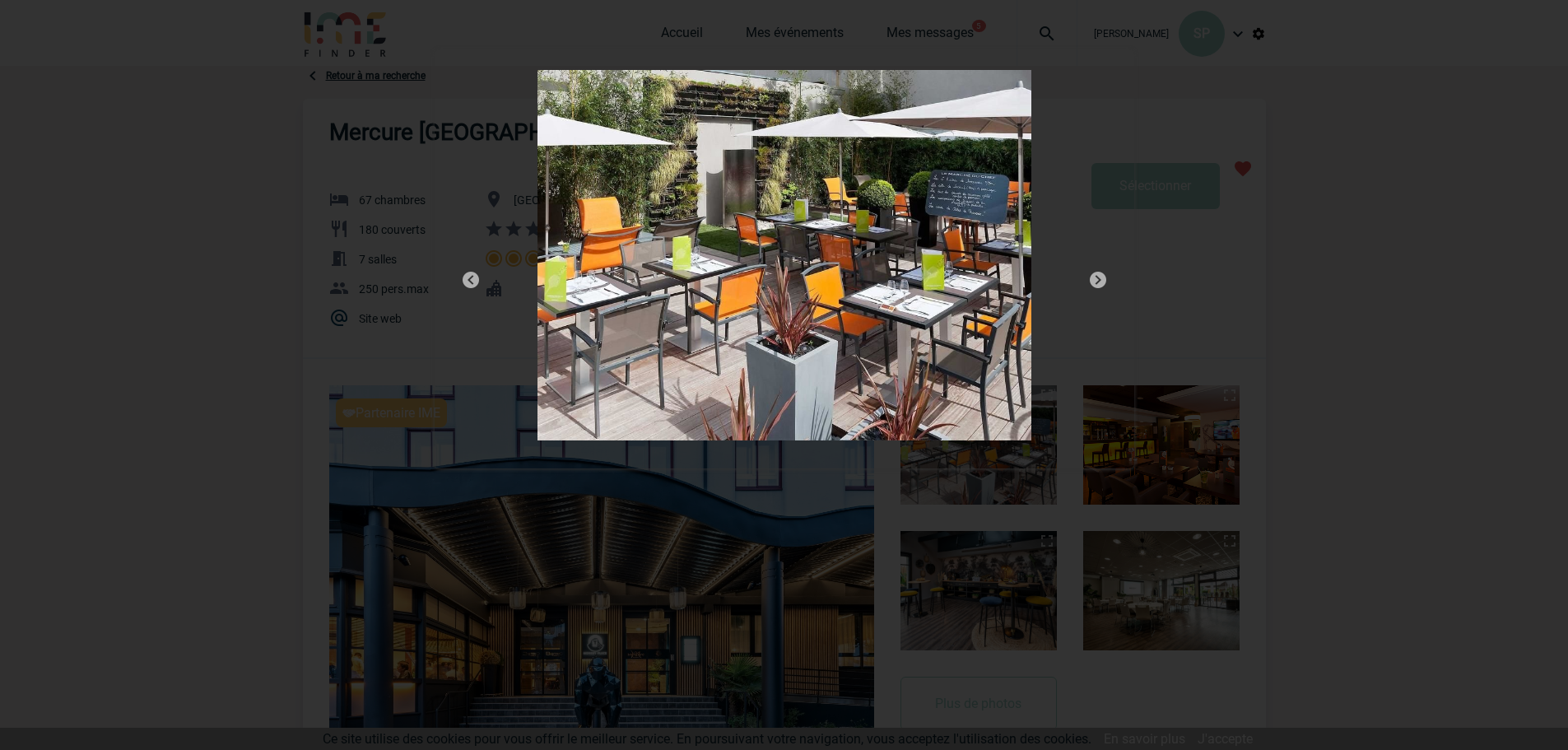
click at [1101, 280] on img at bounding box center [1098, 279] width 20 height 20
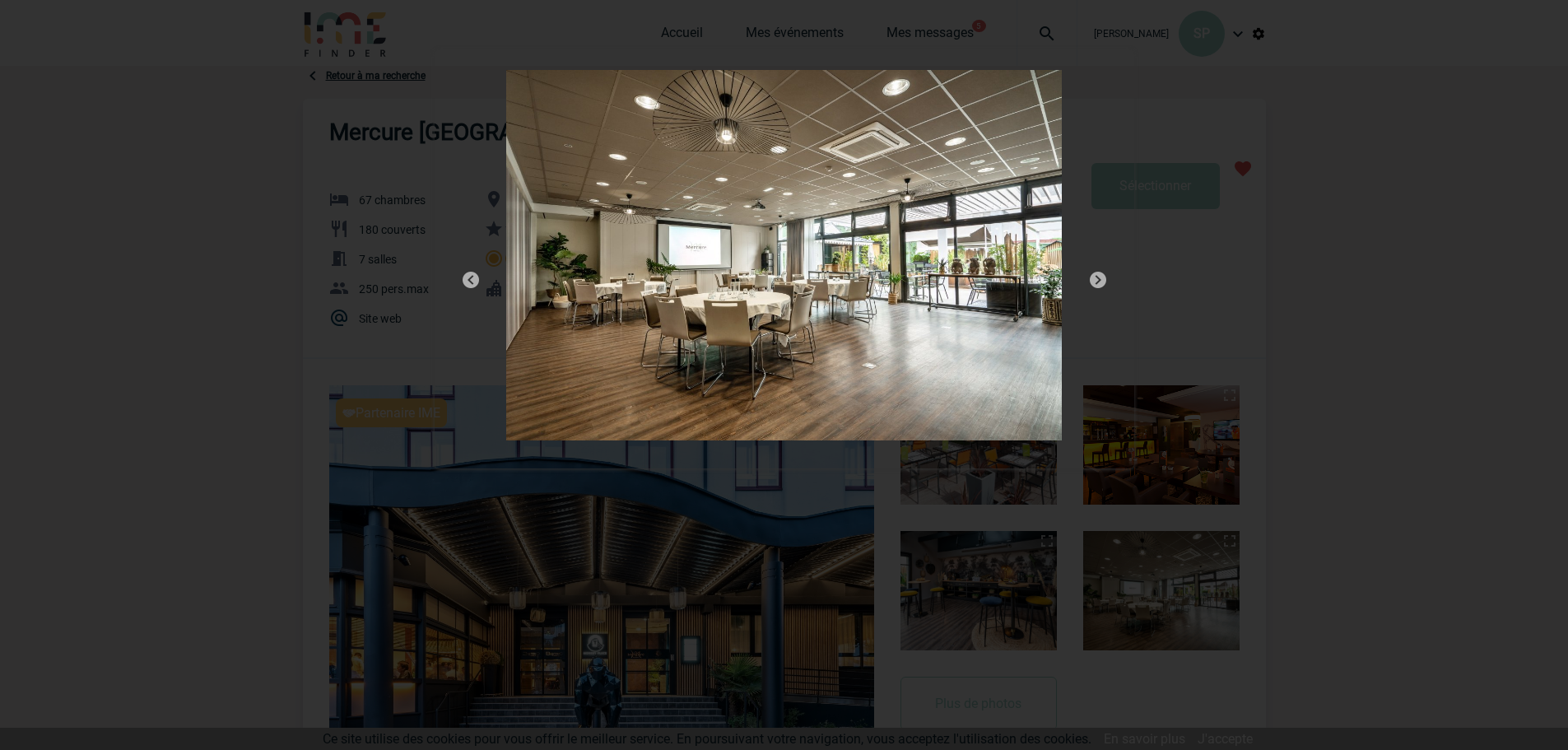
click at [1096, 279] on img at bounding box center [1098, 279] width 20 height 20
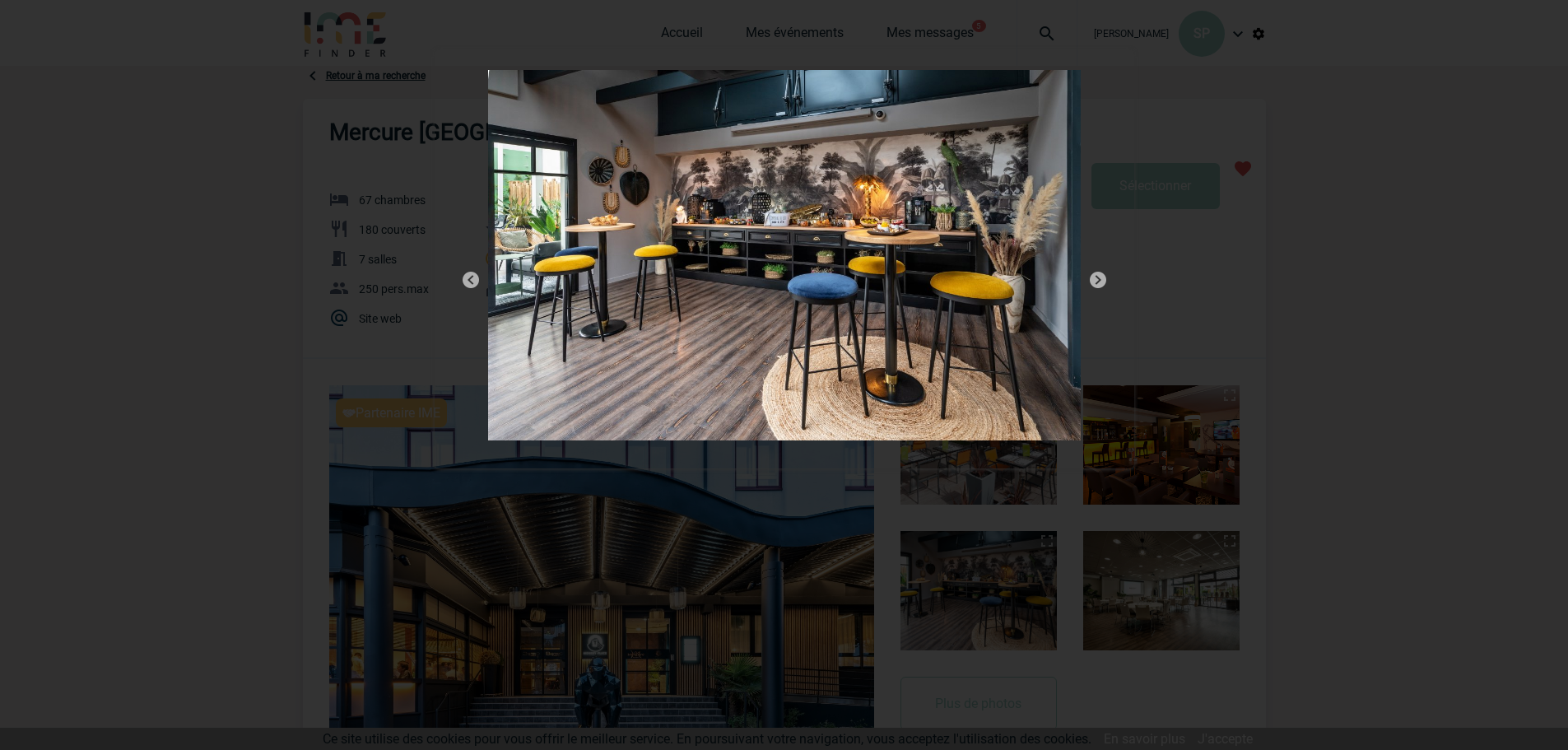
click at [1096, 279] on img at bounding box center [1098, 279] width 20 height 20
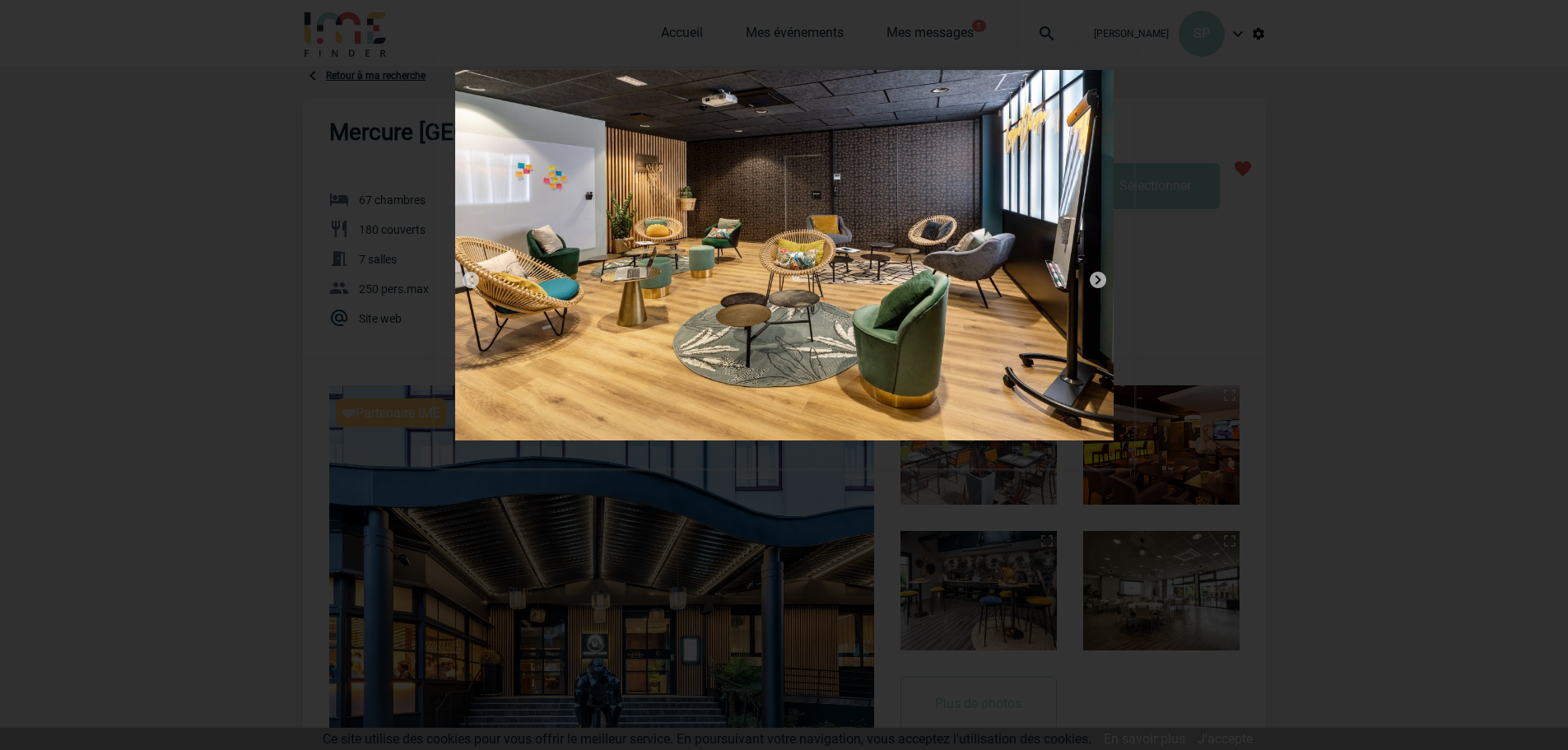
click at [1096, 279] on img at bounding box center [1098, 279] width 20 height 20
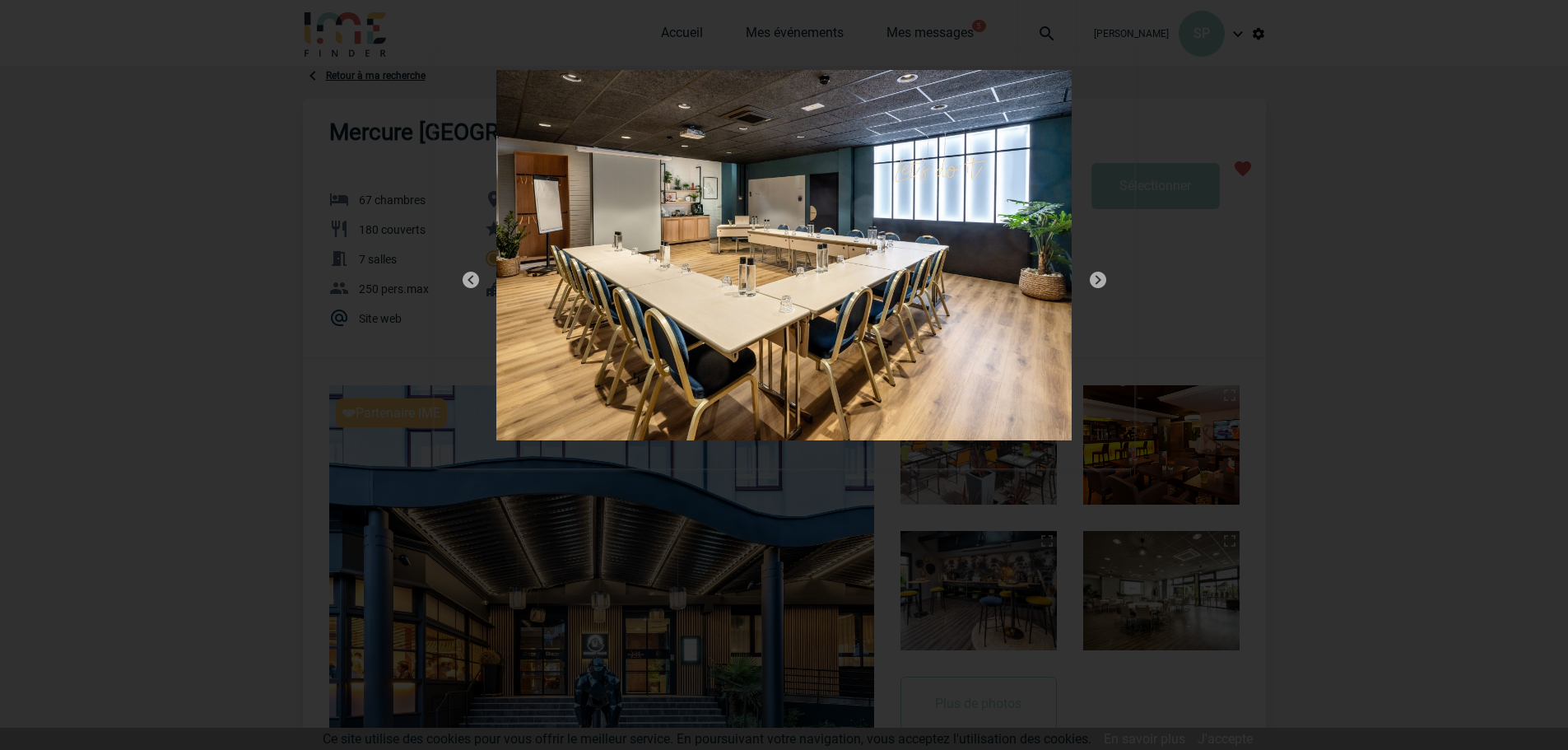
click at [1096, 279] on img at bounding box center [1098, 279] width 20 height 20
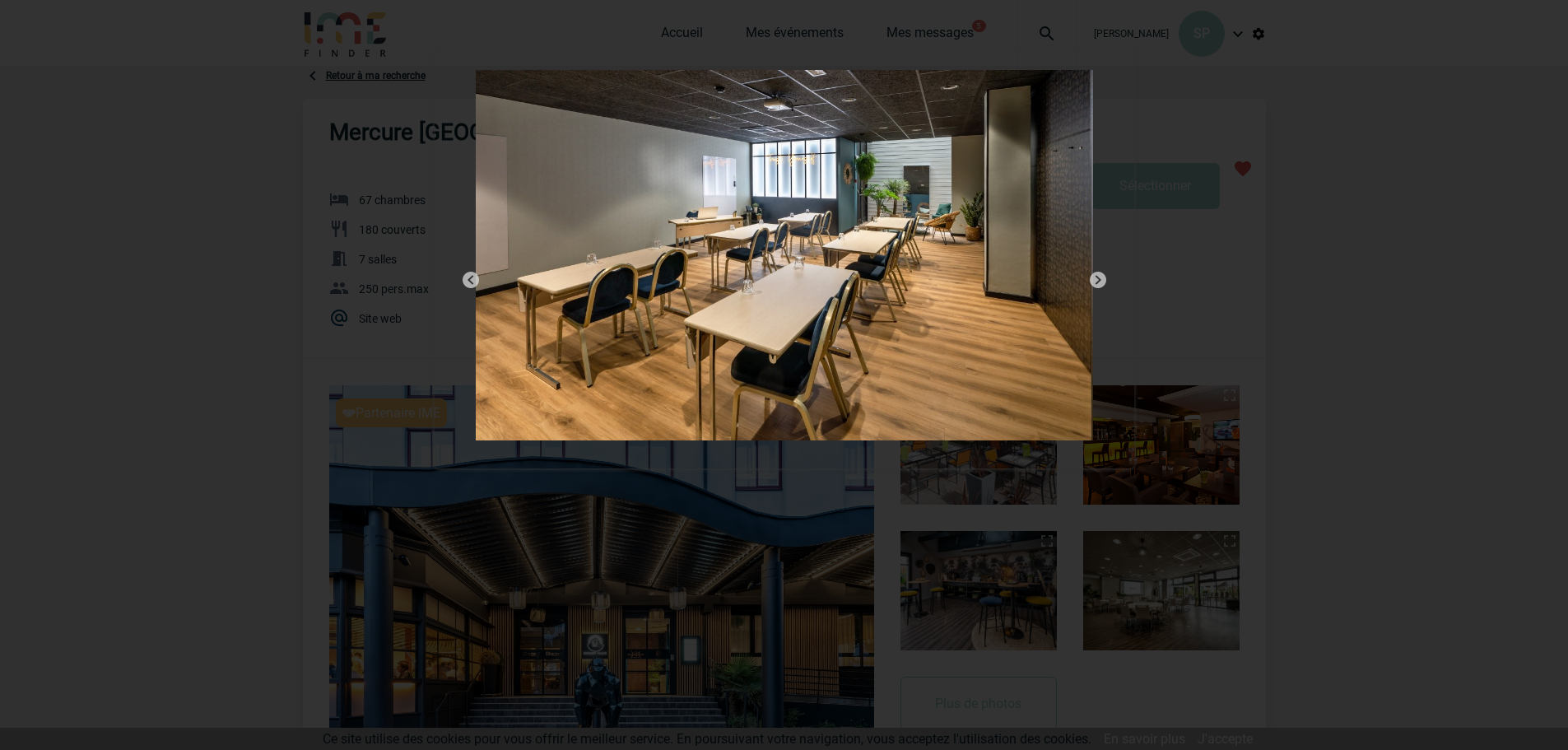
click at [1096, 279] on img at bounding box center [1098, 279] width 20 height 20
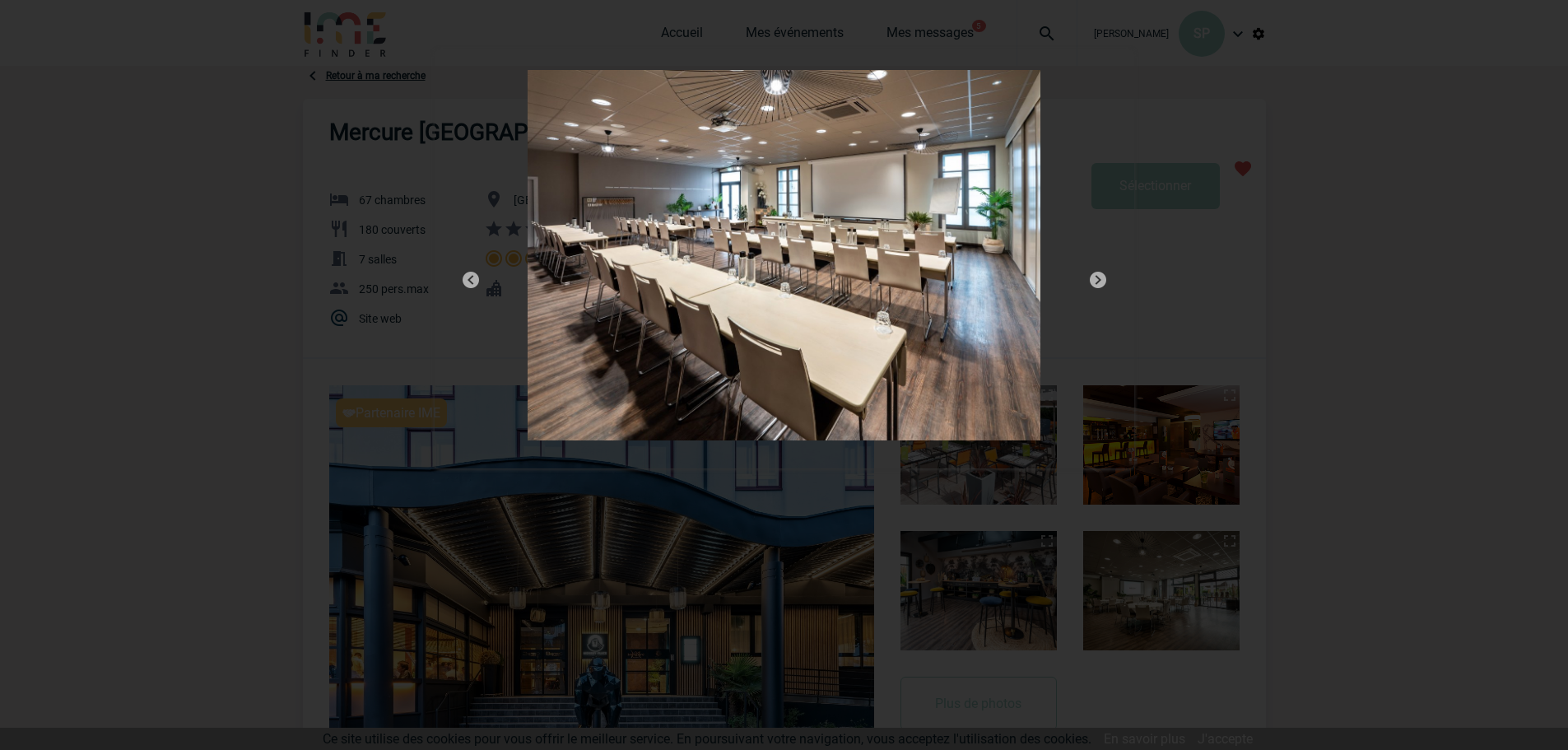
click at [1162, 44] on div at bounding box center [784, 375] width 1568 height 750
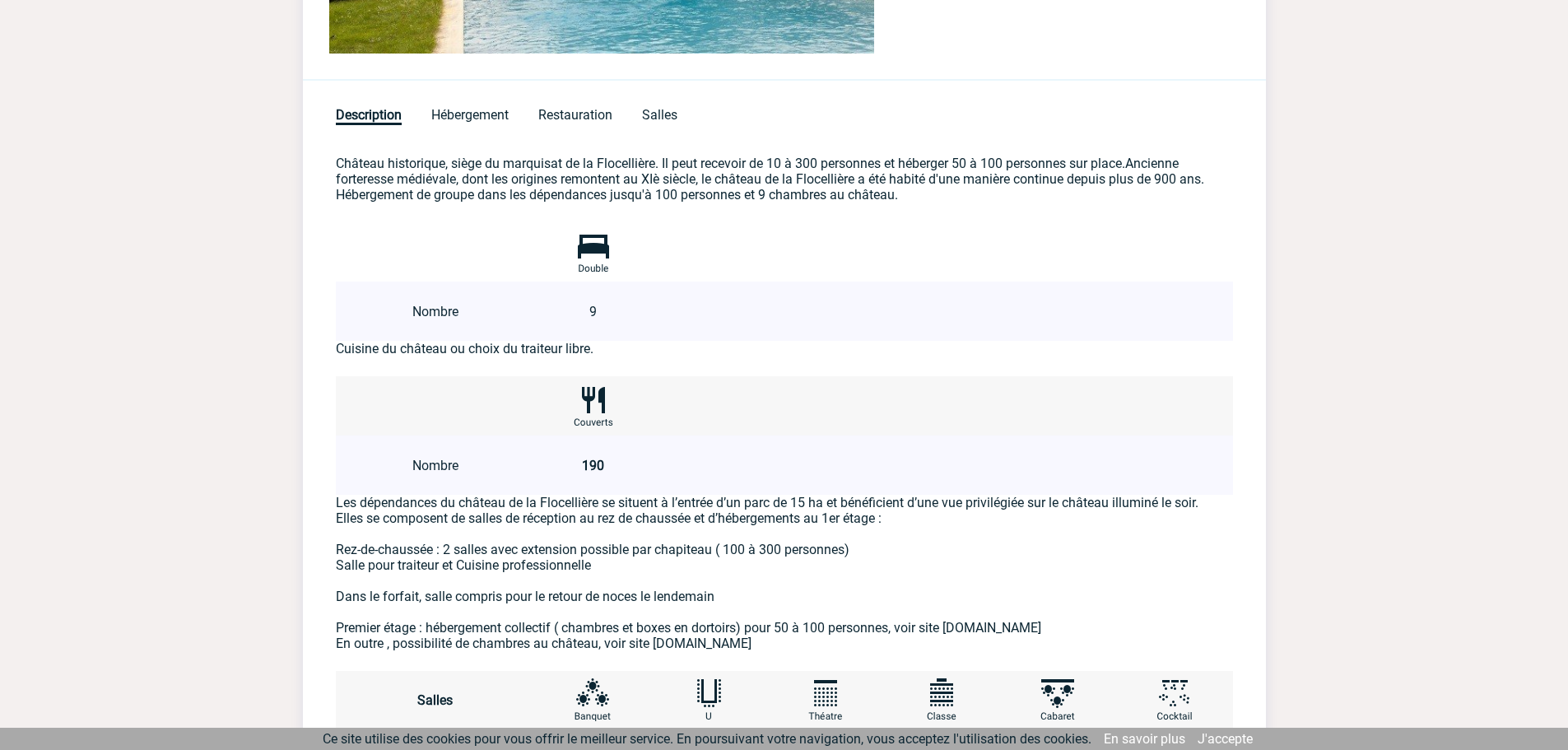
scroll to position [1113, 0]
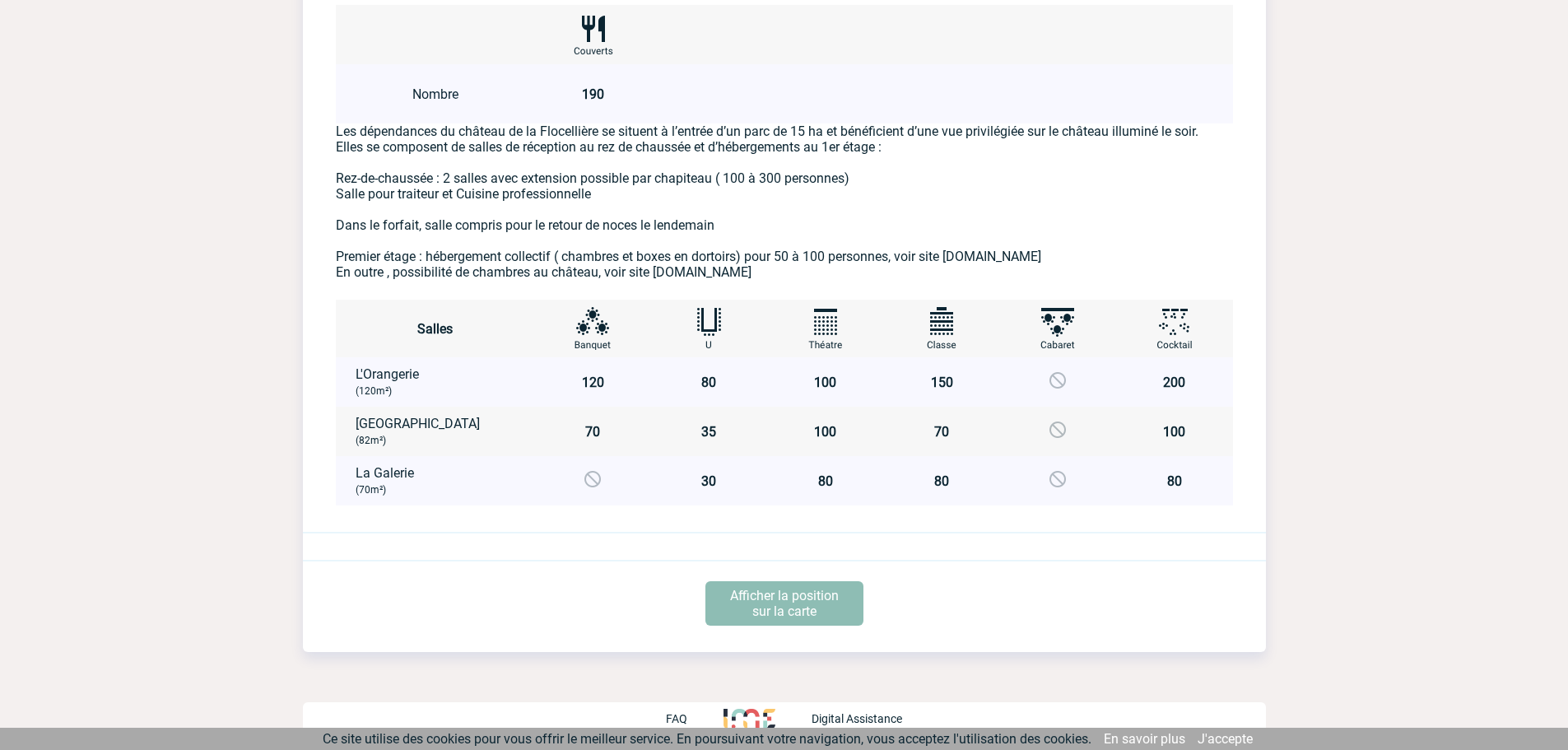
click at [820, 607] on p "Afficher la position sur la carte" at bounding box center [784, 604] width 158 height 44
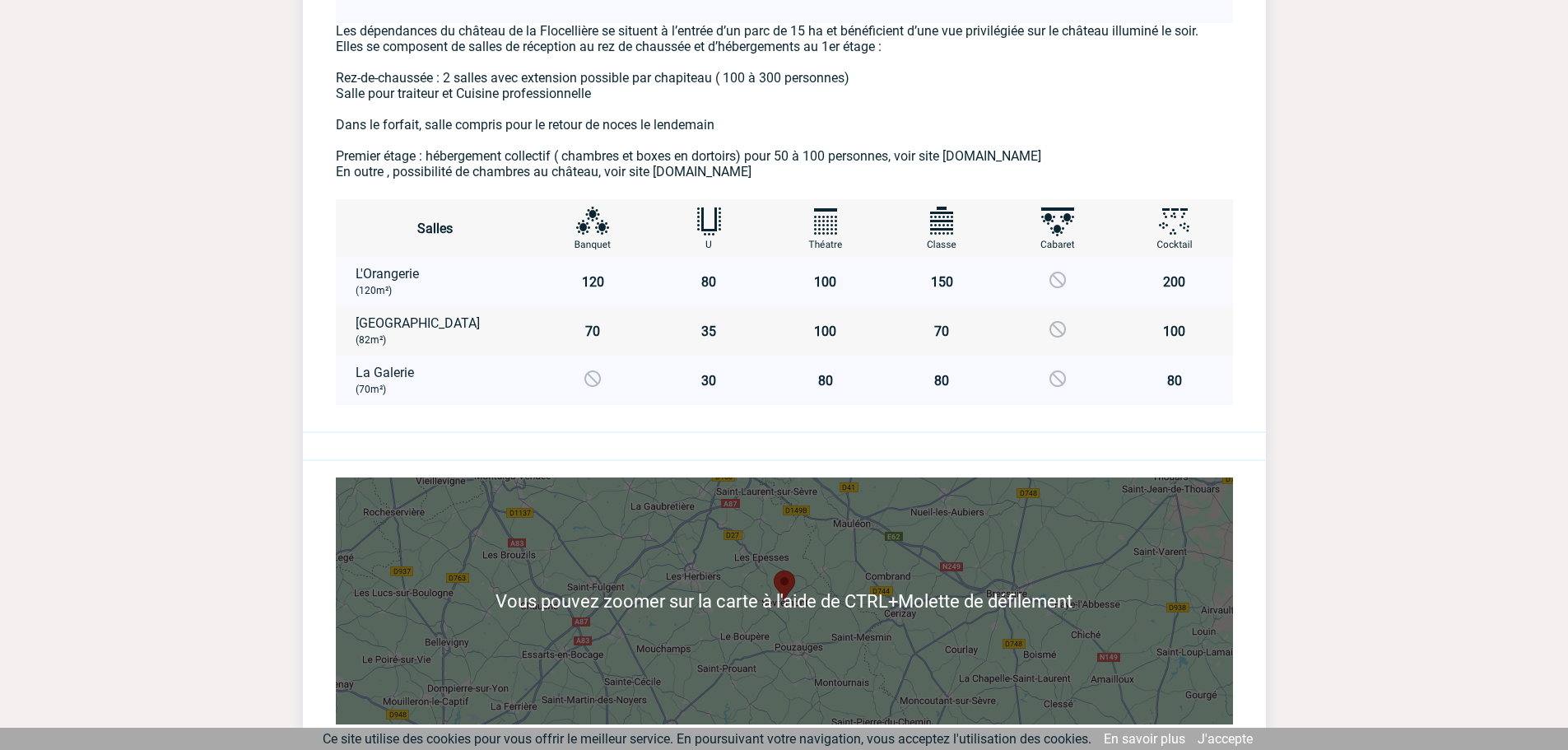
scroll to position [1312, 0]
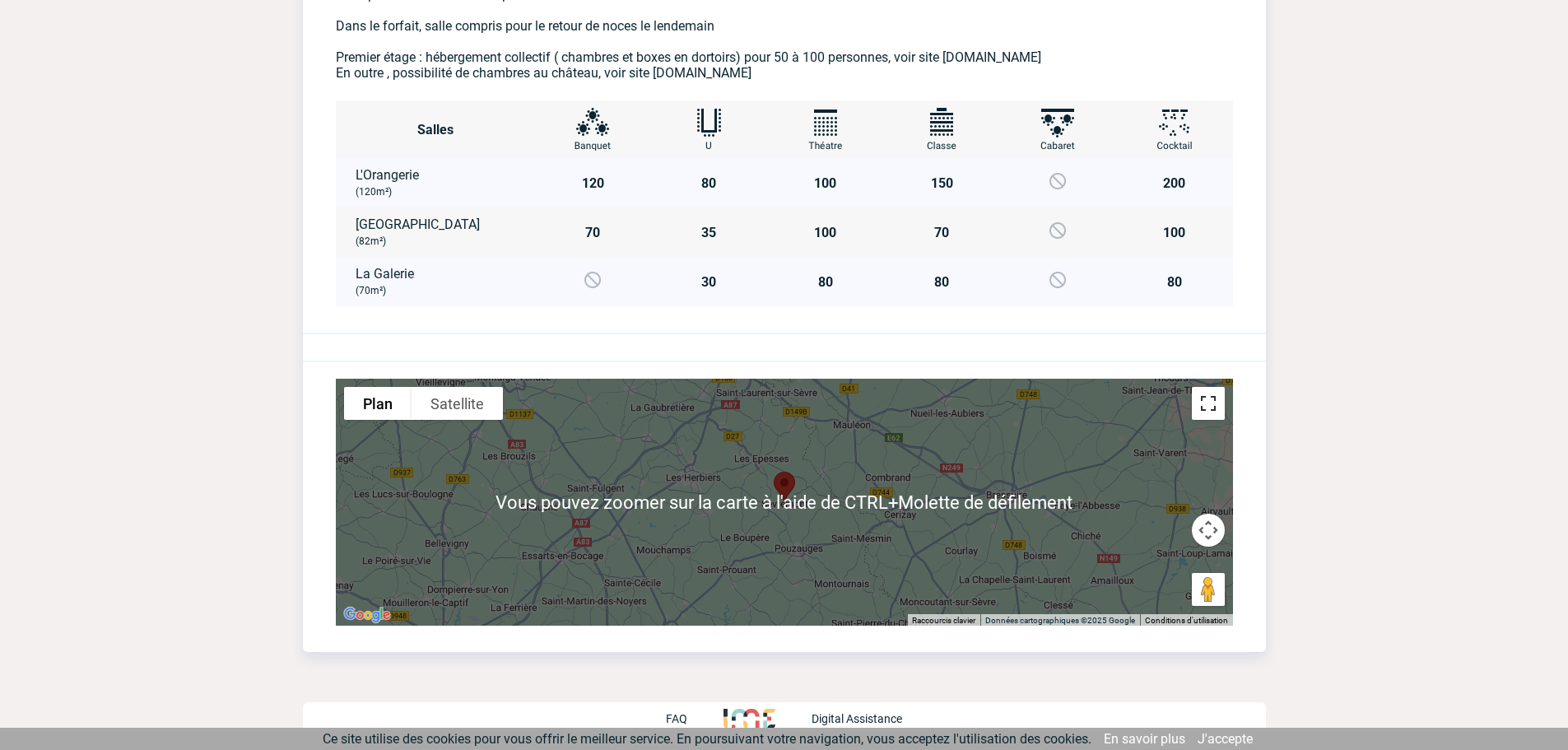
click at [1206, 405] on button "Passer en plein écran" at bounding box center [1209, 404] width 33 height 33
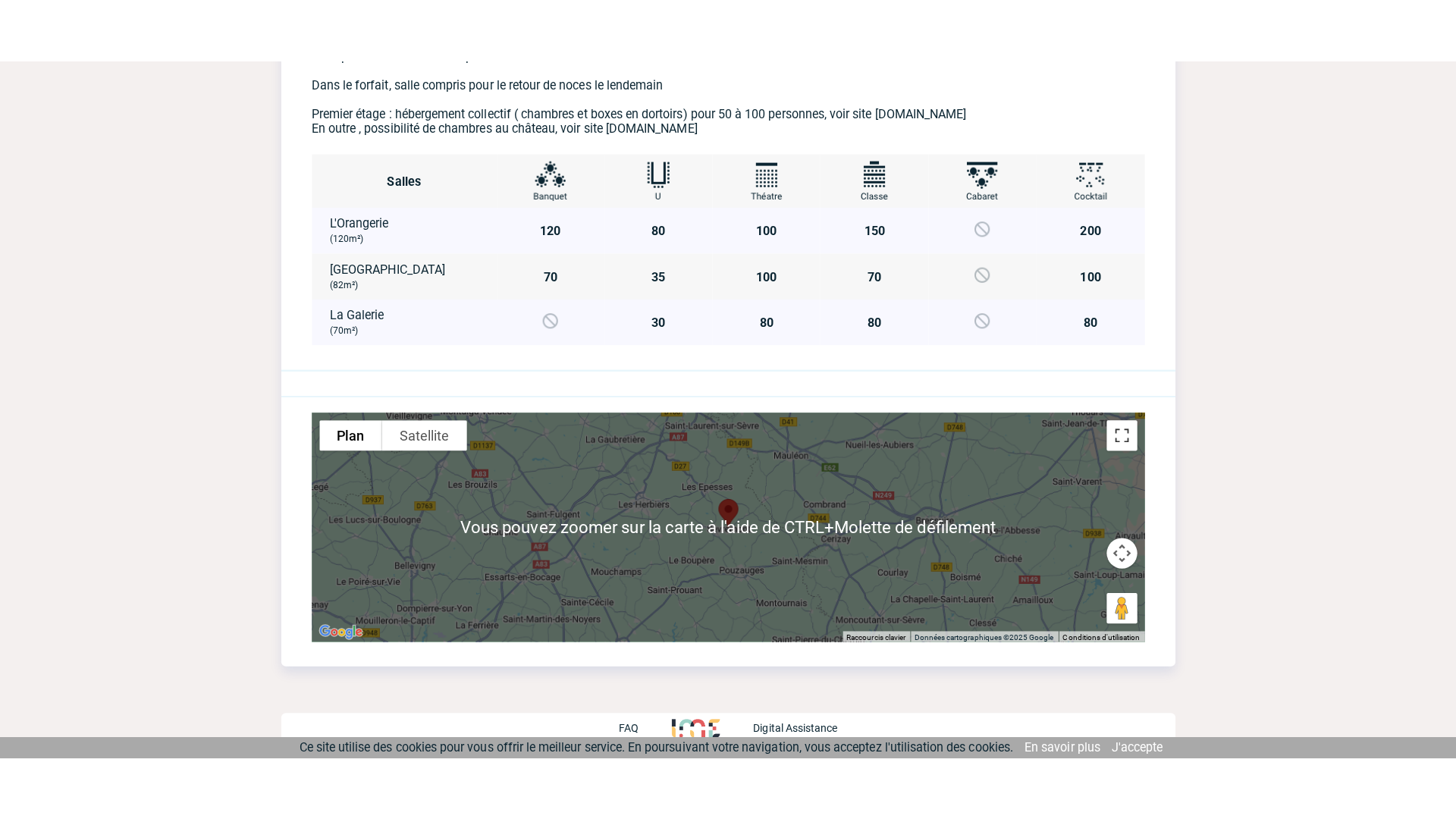
scroll to position [1080, 0]
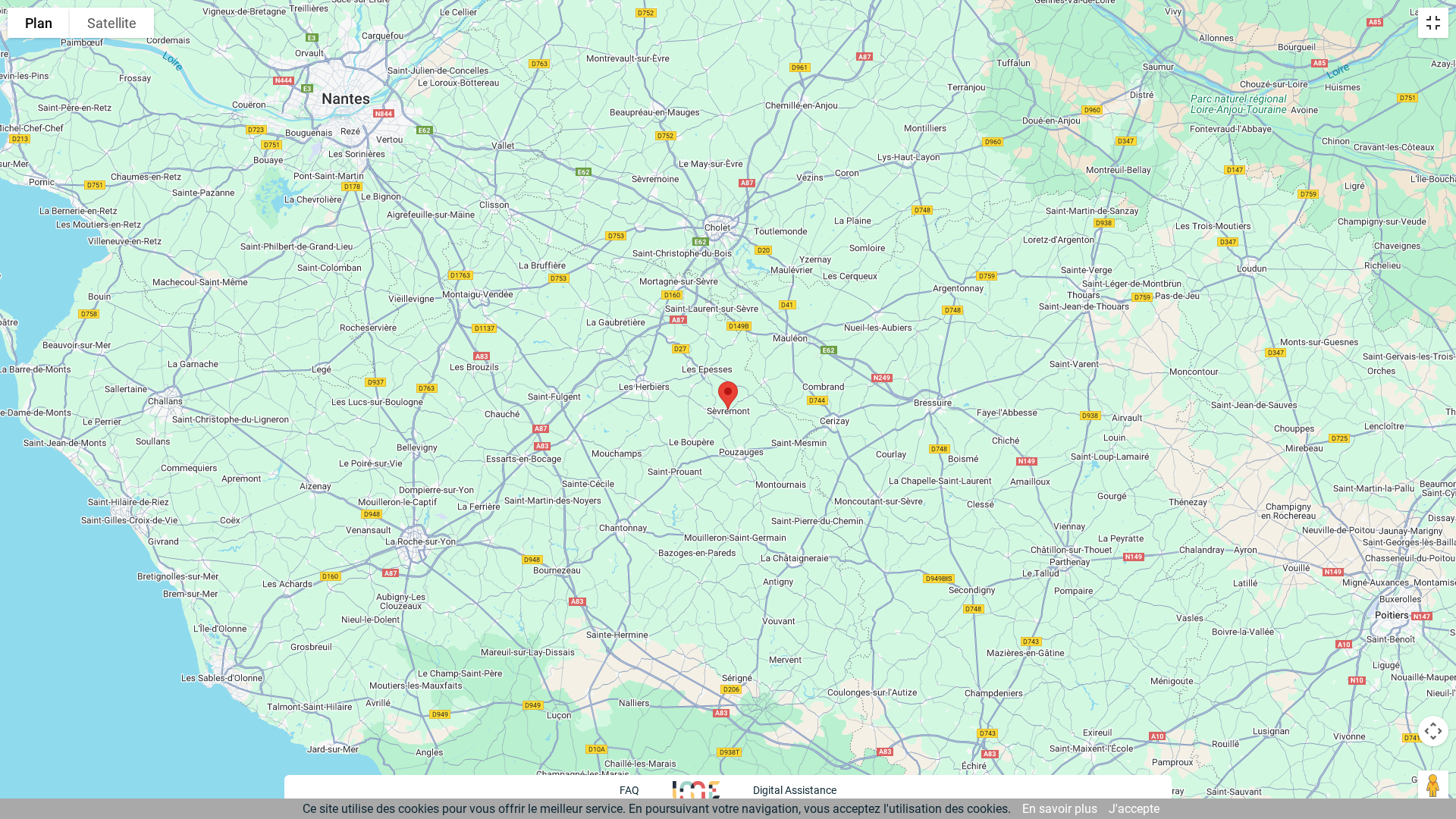
click at [1429, 25] on button "Passer en plein écran" at bounding box center [1433, 23] width 30 height 30
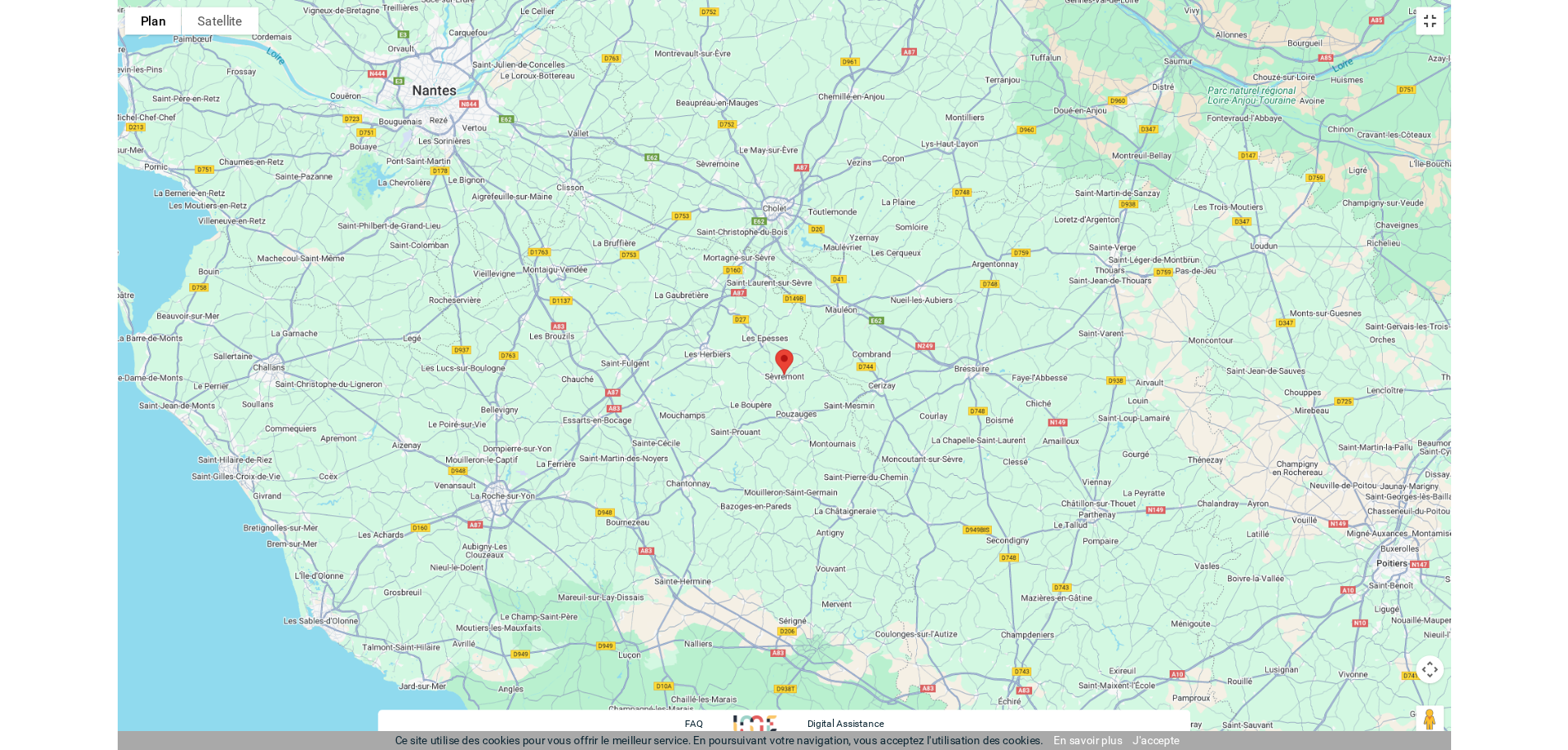
scroll to position [1312, 0]
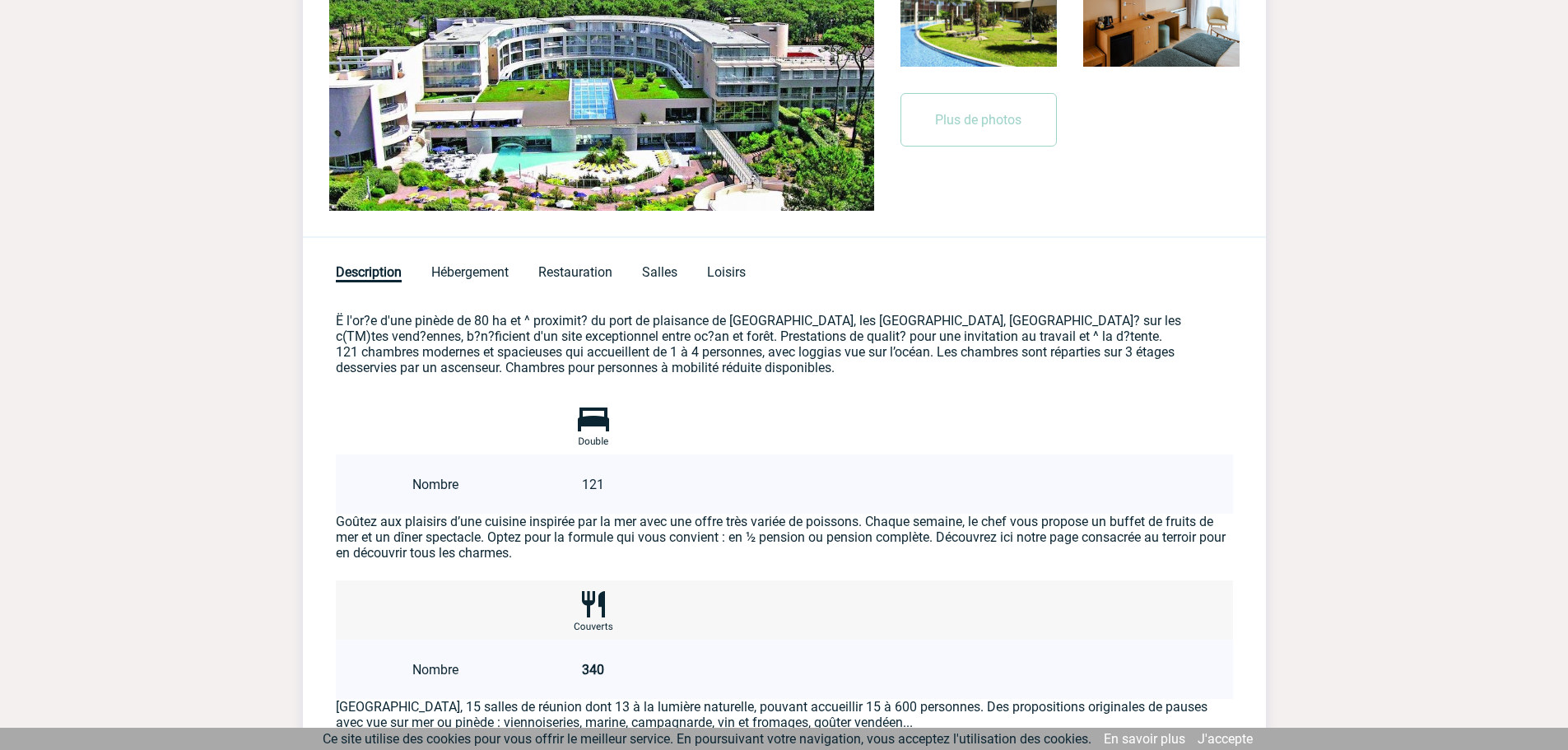
scroll to position [577, 0]
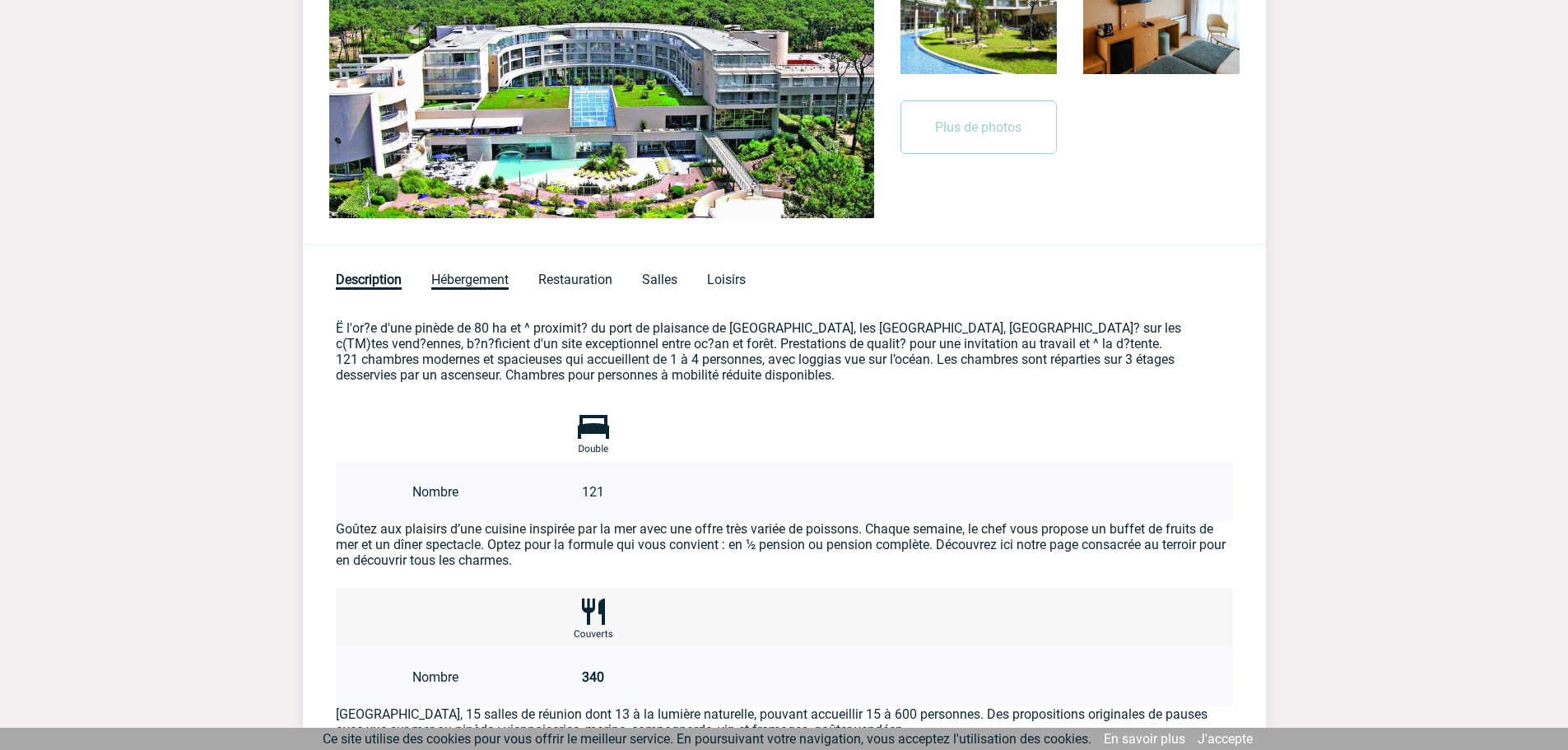
click at [454, 277] on span "Hébergement" at bounding box center [469, 280] width 77 height 18
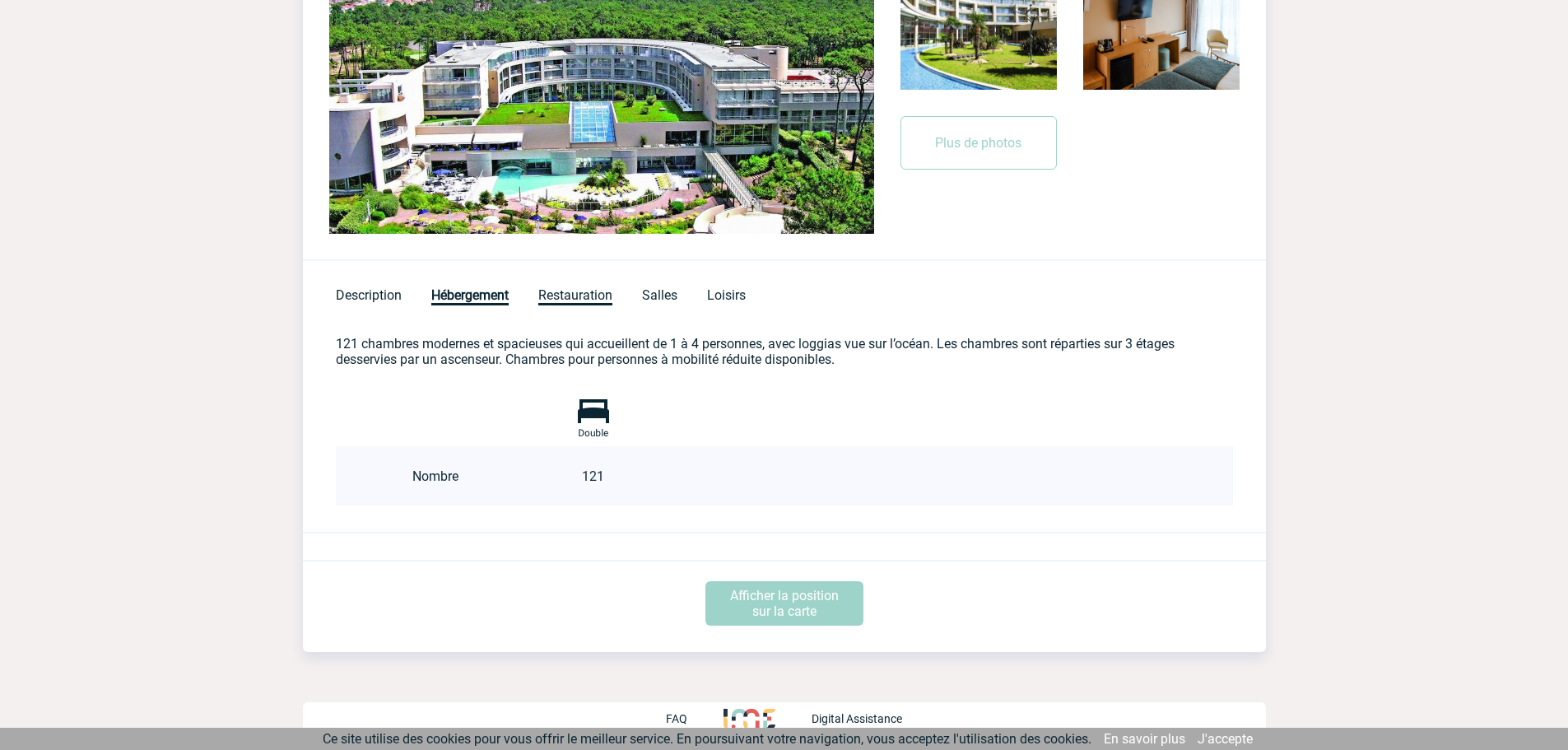
click at [596, 294] on span "Restauration" at bounding box center [575, 296] width 74 height 18
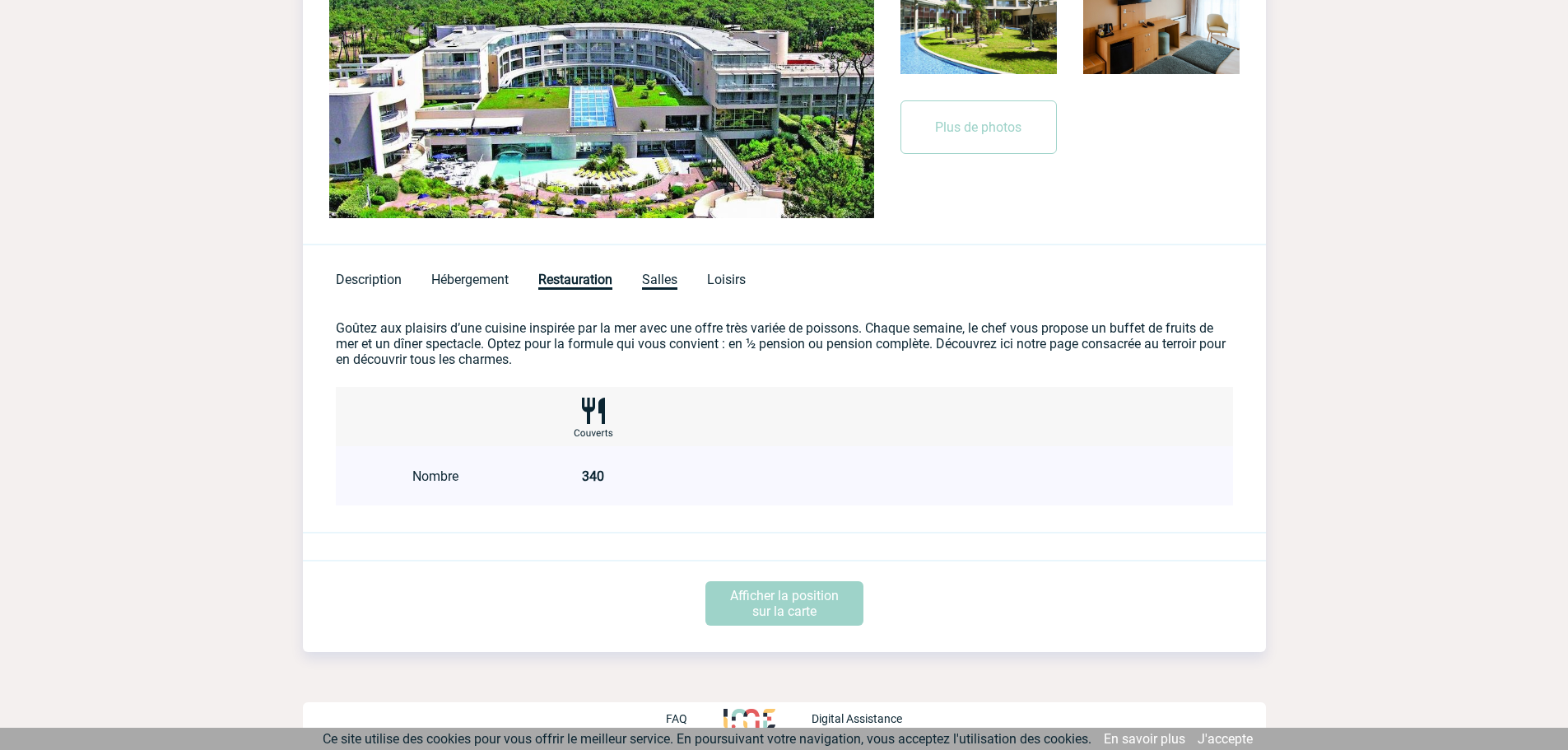
click at [658, 278] on span "Salles" at bounding box center [660, 280] width 35 height 18
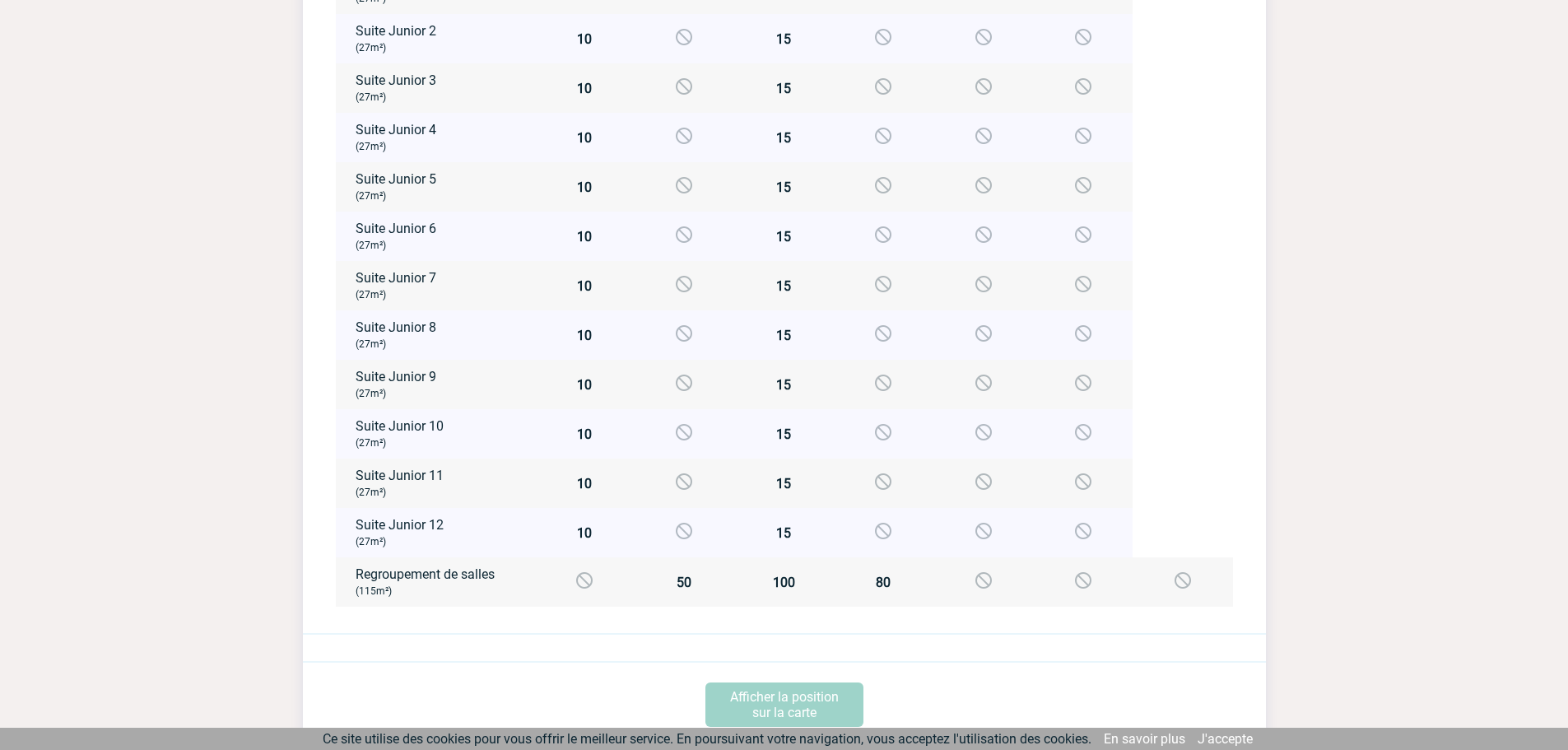
scroll to position [1884, 0]
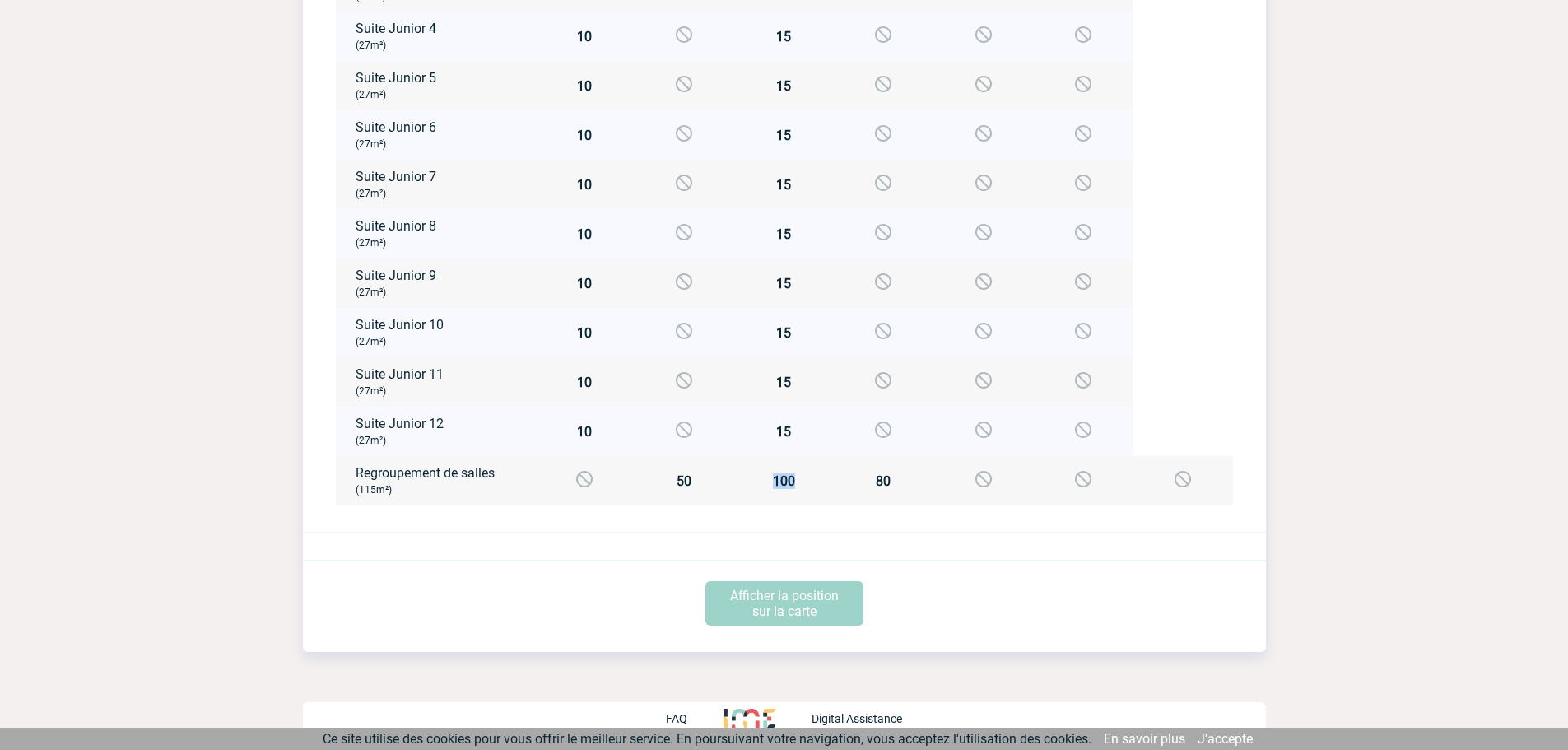
drag, startPoint x: 769, startPoint y: 474, endPoint x: 811, endPoint y: 472, distance: 42.0
click at [811, 472] on td "100" at bounding box center [784, 481] width 99 height 50
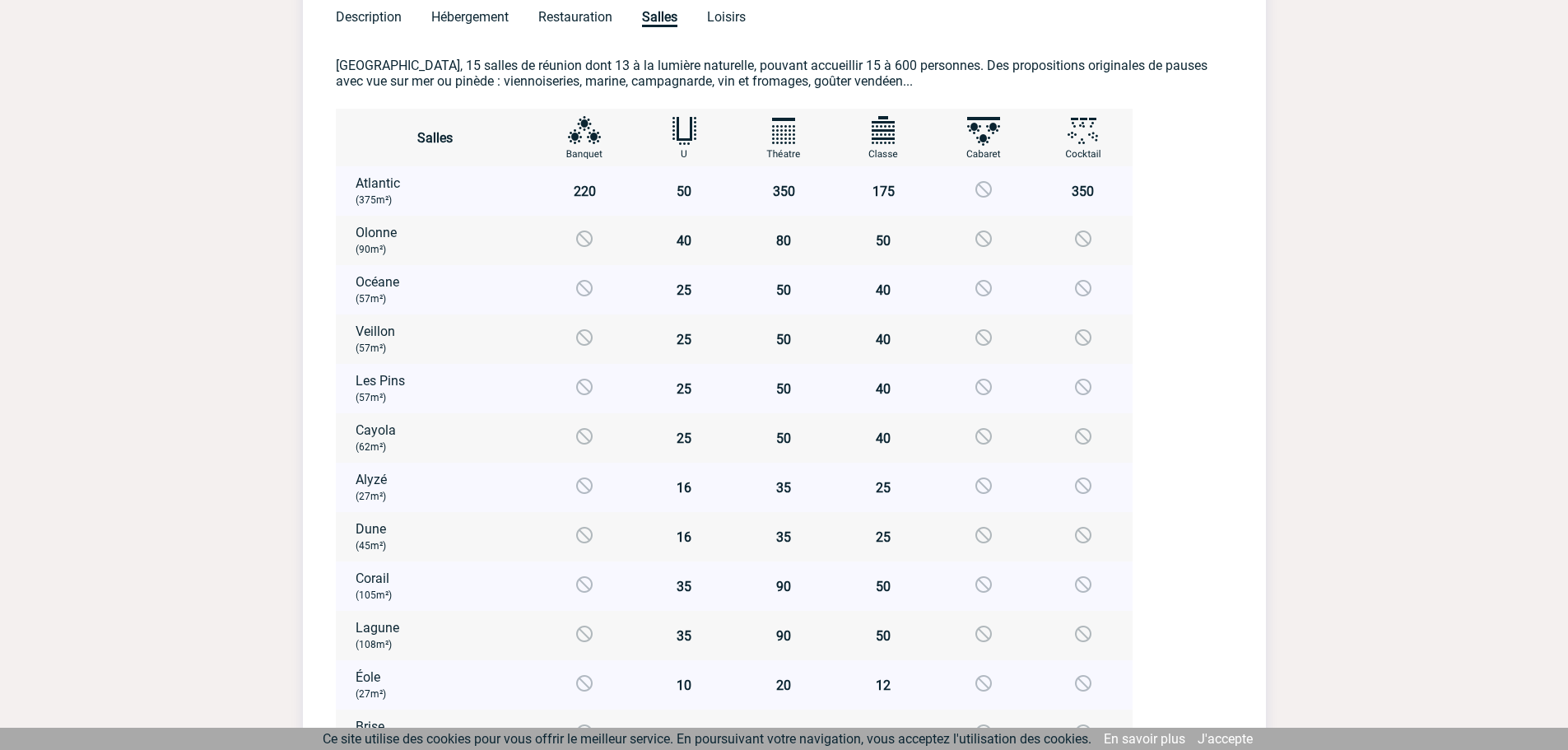
scroll to position [813, 0]
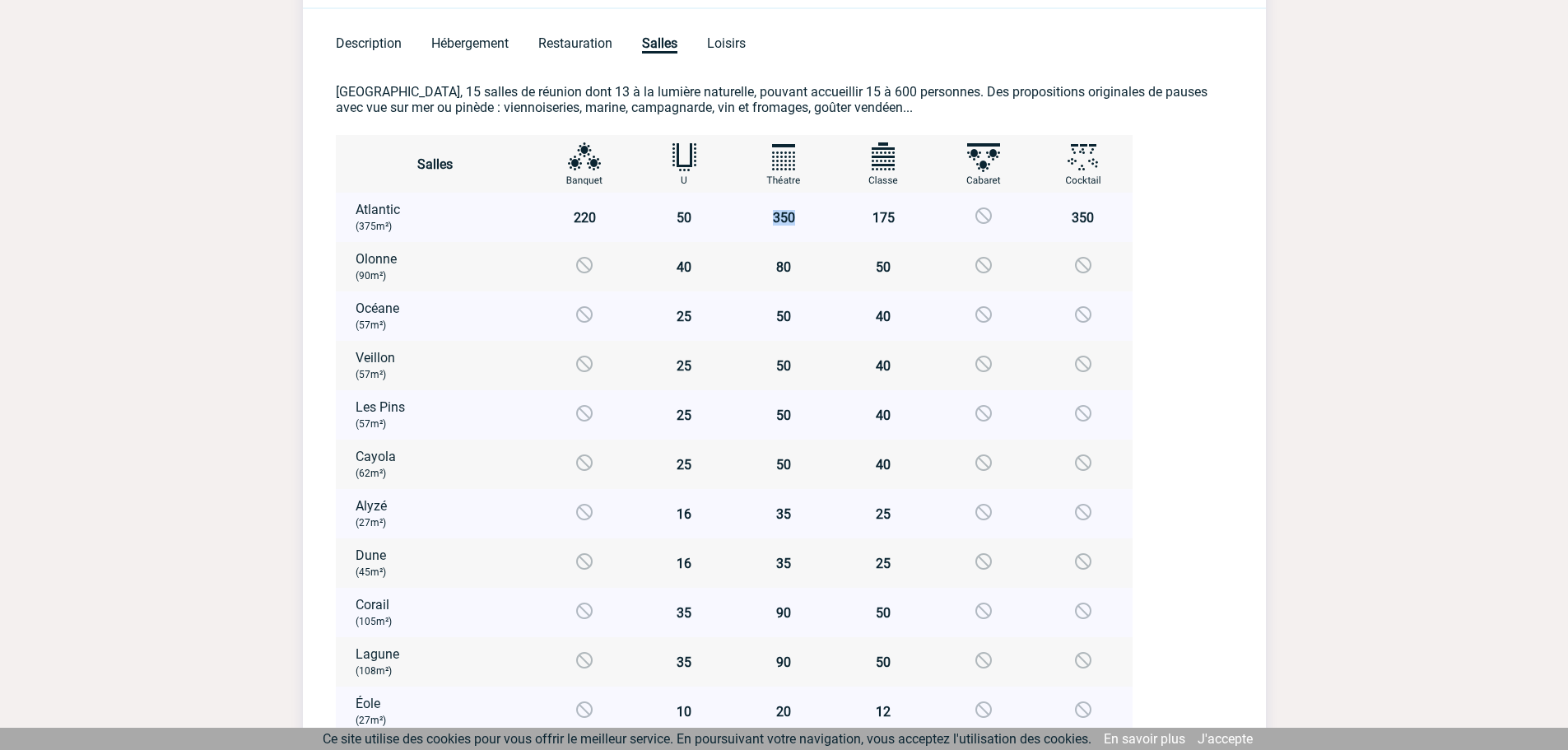
drag, startPoint x: 772, startPoint y: 214, endPoint x: 806, endPoint y: 218, distance: 34.2
click at [806, 218] on td "350" at bounding box center [784, 217] width 99 height 50
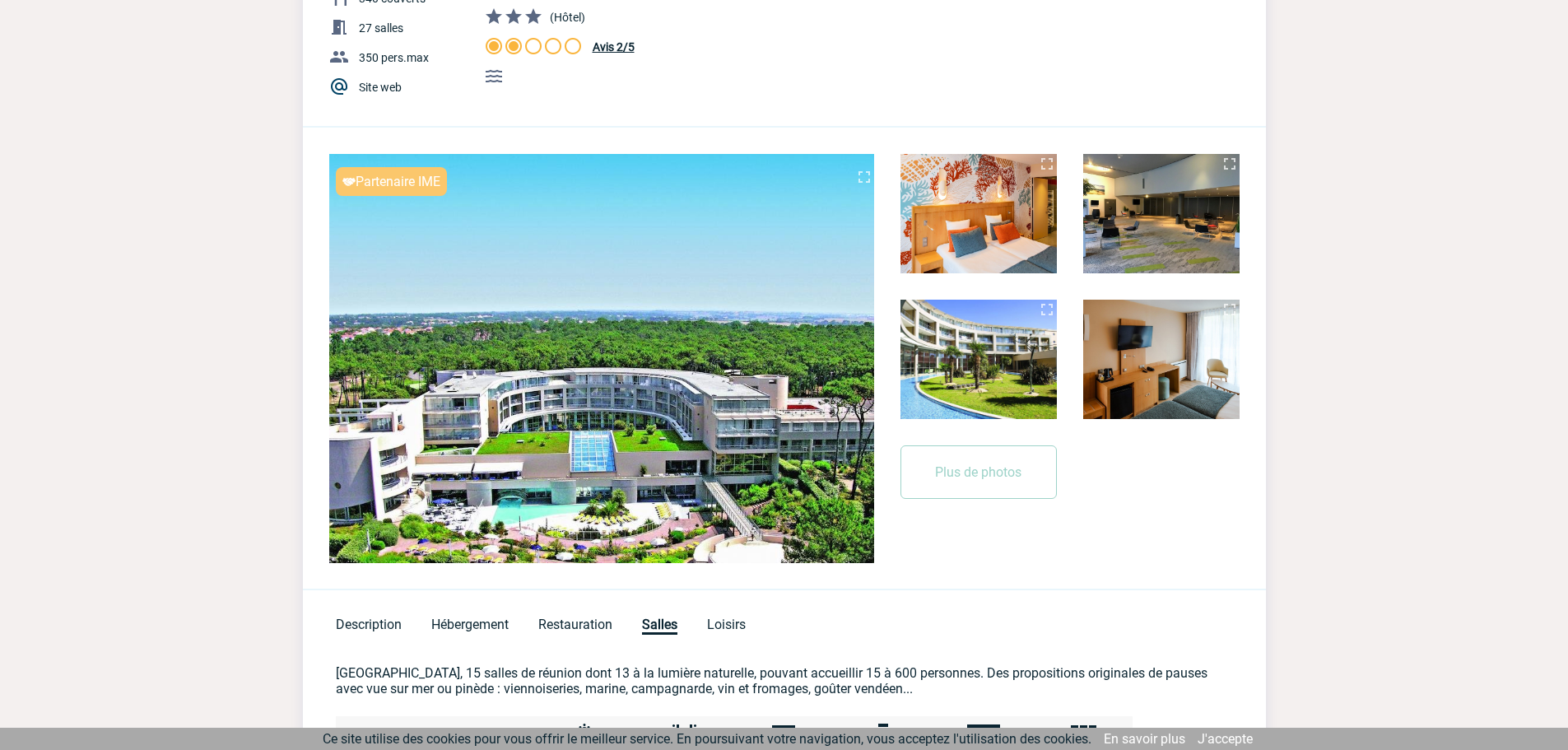
scroll to position [0, 0]
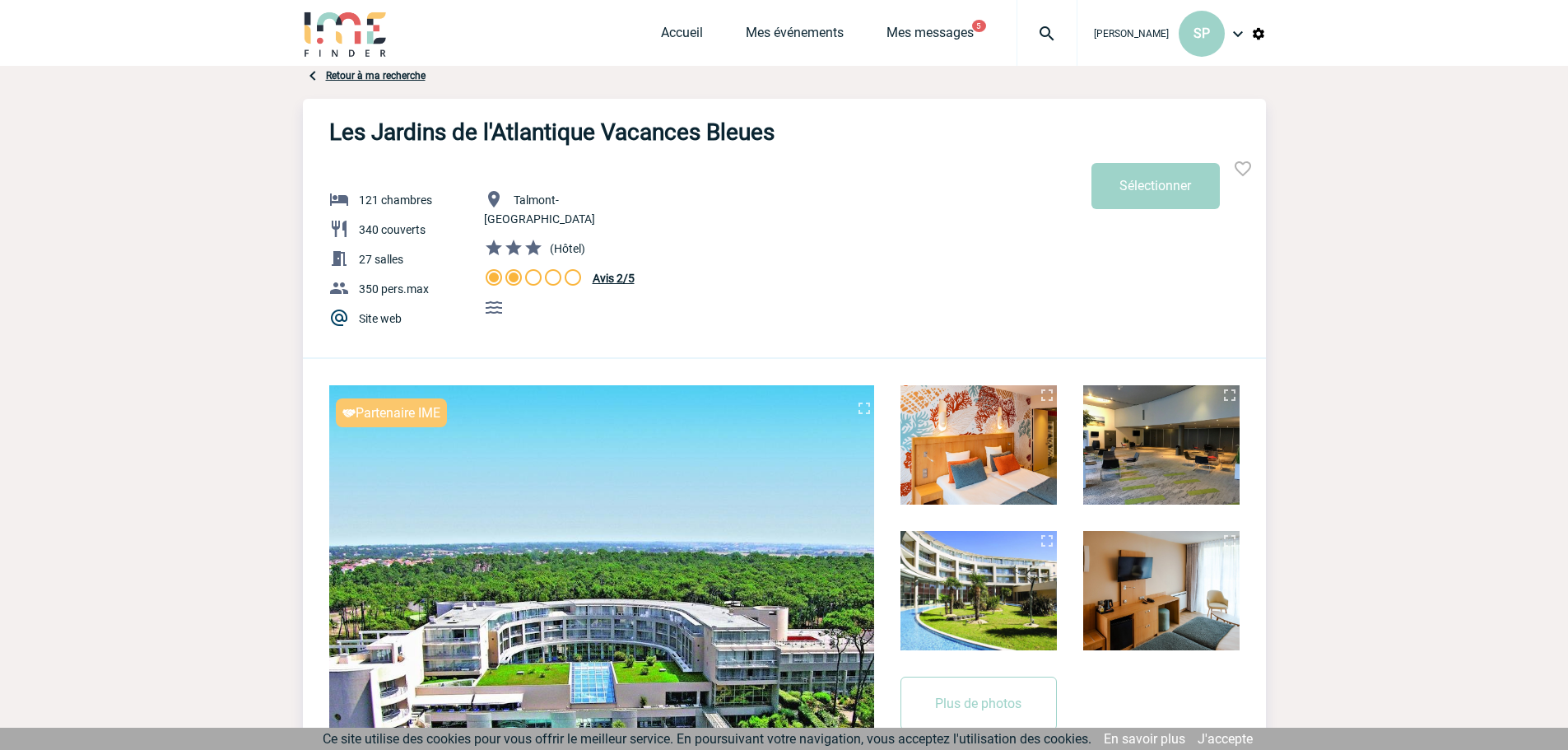
click at [1247, 167] on img at bounding box center [1243, 168] width 20 height 20
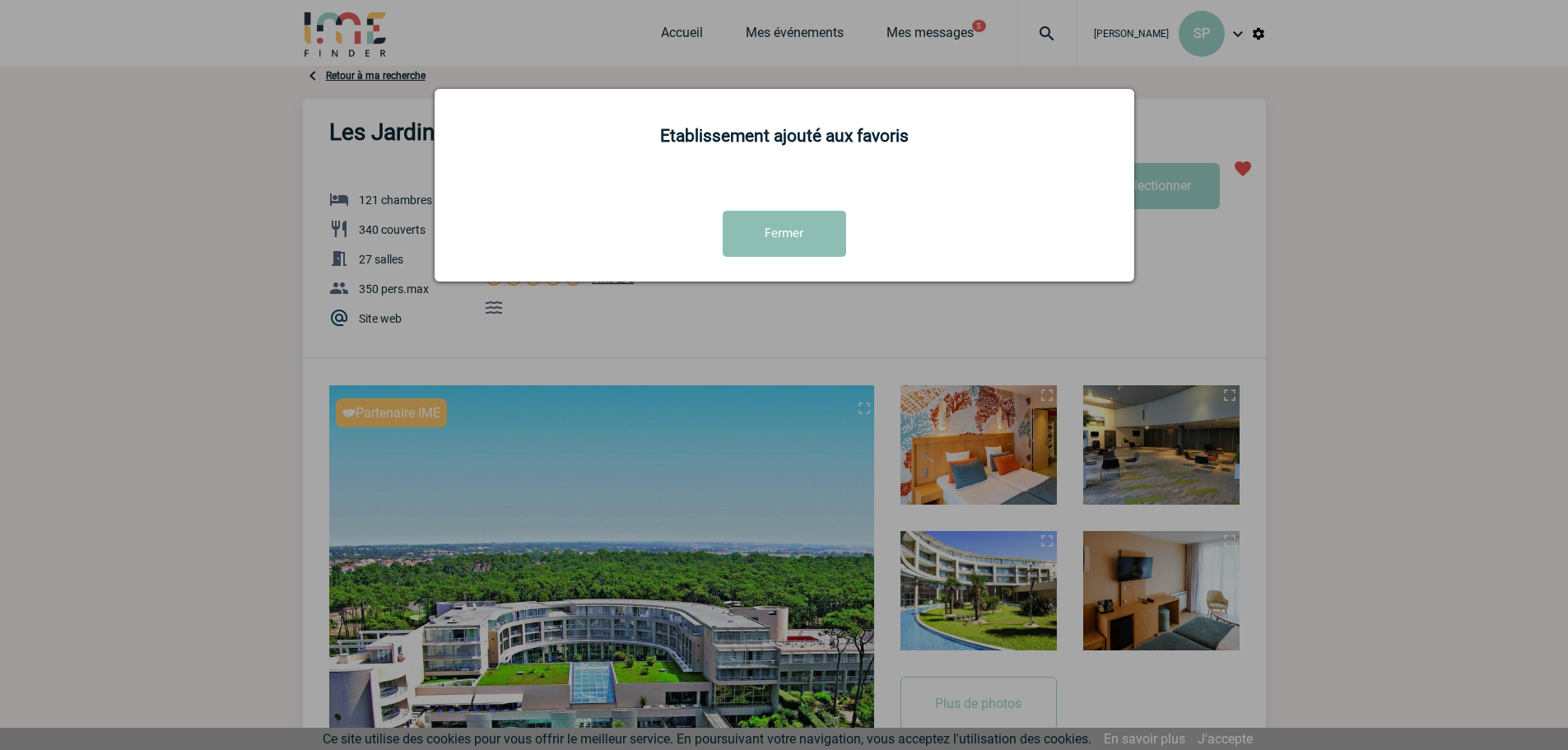
click at [803, 239] on button "Fermer" at bounding box center [784, 233] width 123 height 46
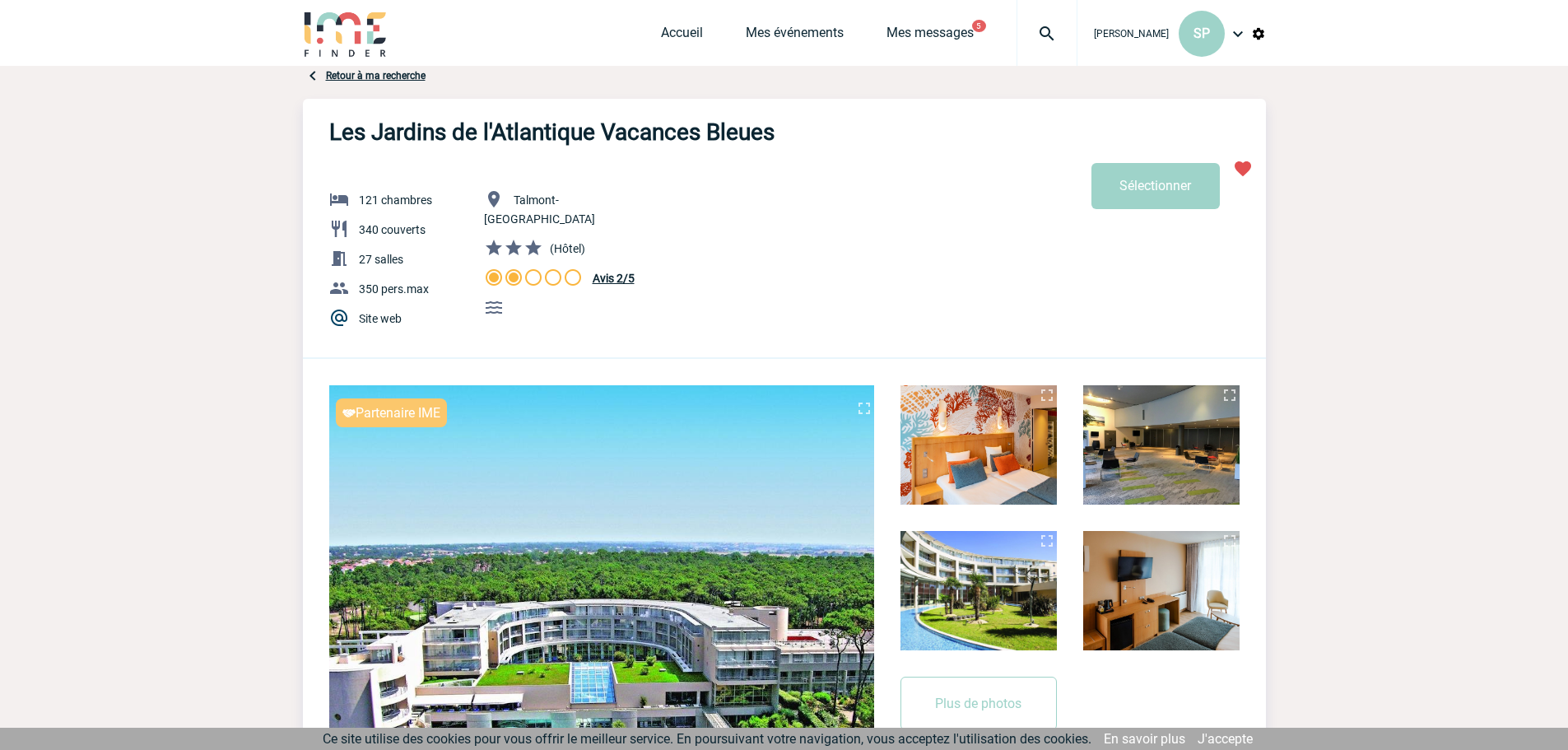
click at [607, 272] on span "Avis 2/5" at bounding box center [614, 278] width 42 height 13
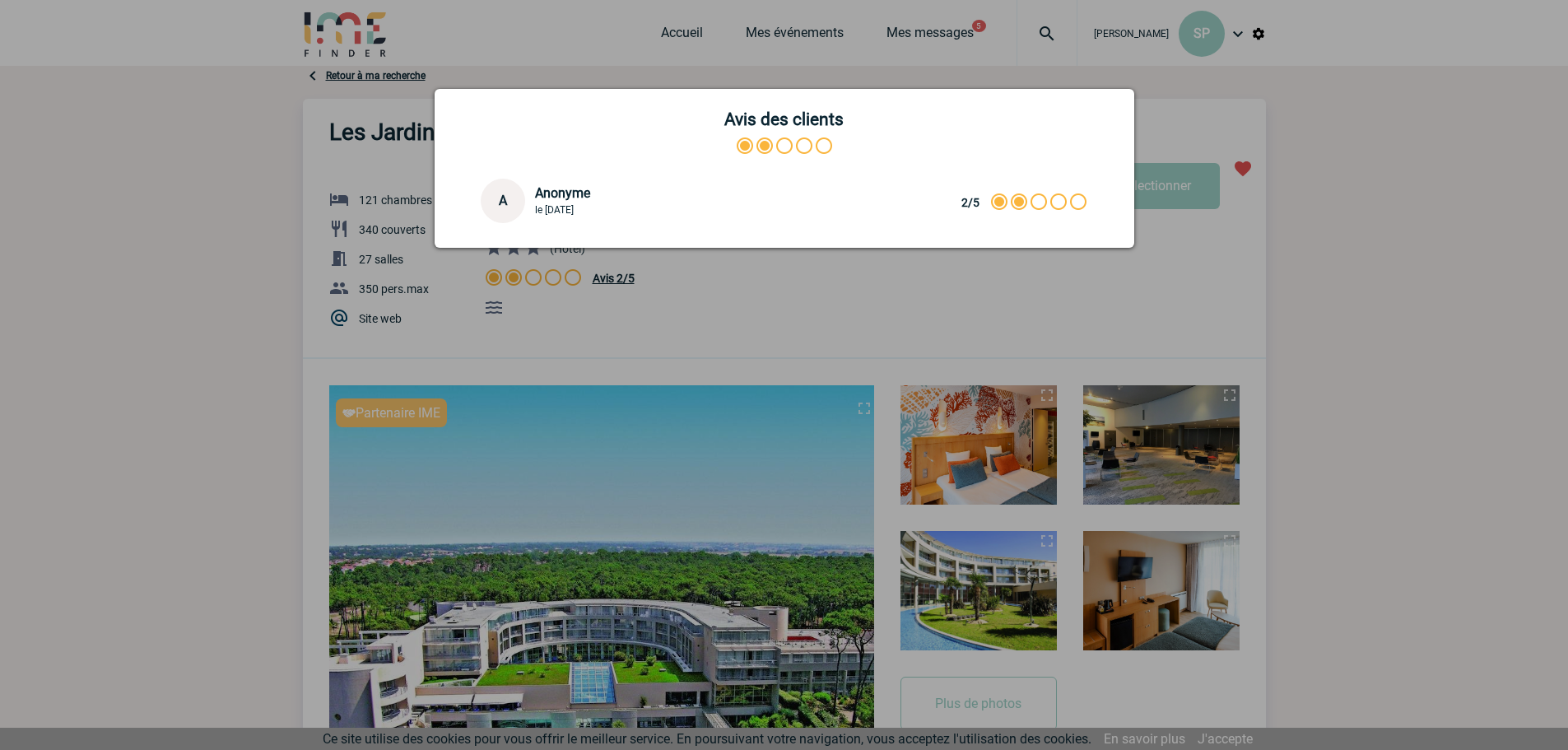
click at [703, 290] on div at bounding box center [784, 375] width 1568 height 750
